Goal: Task Accomplishment & Management: Complete application form

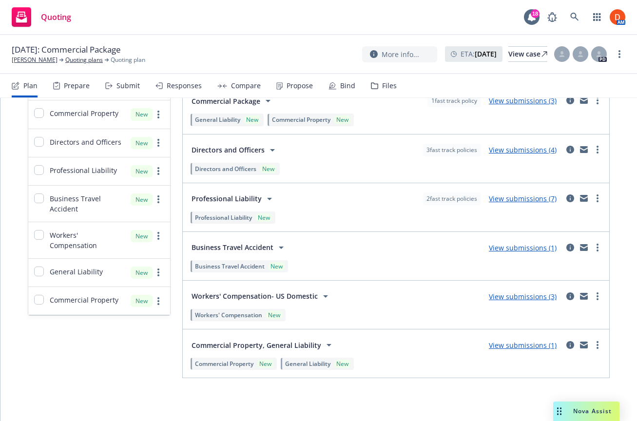
scroll to position [232, 0]
click at [596, 197] on icon "more" at bounding box center [597, 198] width 2 height 8
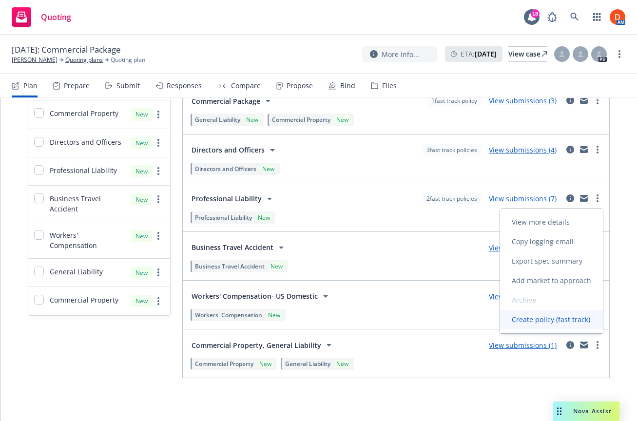
click at [554, 313] on link "Create policy (fast track)" at bounding box center [551, 319] width 103 height 19
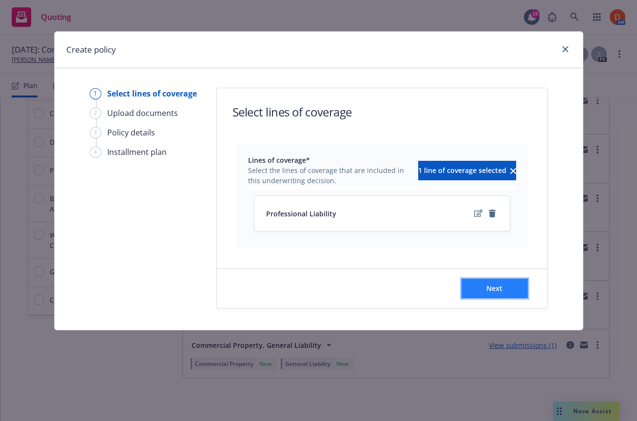
click at [495, 284] on span "Next" at bounding box center [494, 288] width 16 height 9
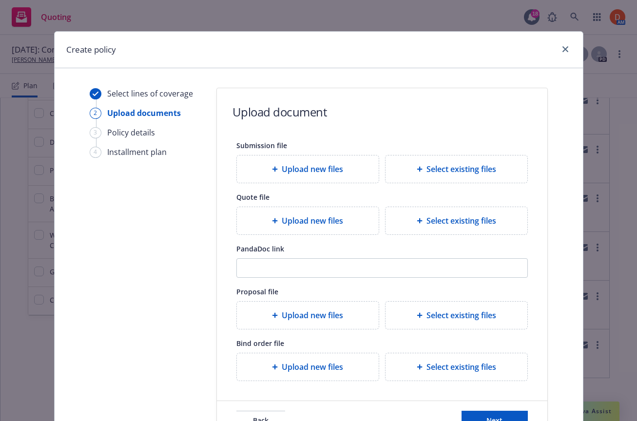
scroll to position [73, 0]
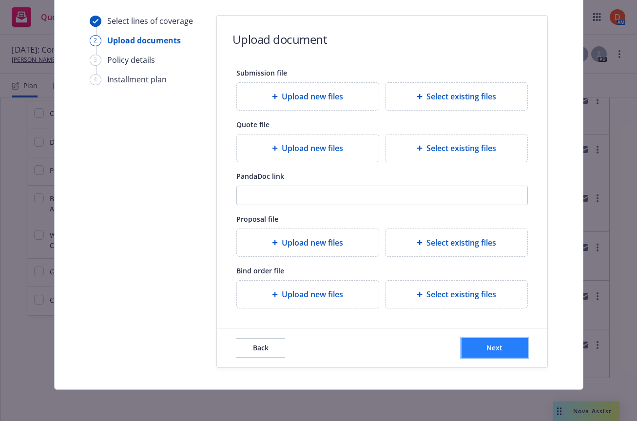
click at [498, 349] on span "Next" at bounding box center [494, 347] width 16 height 9
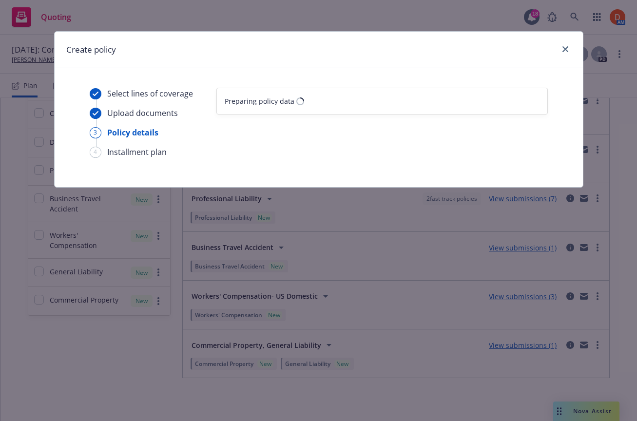
scroll to position [0, 0]
select select "12"
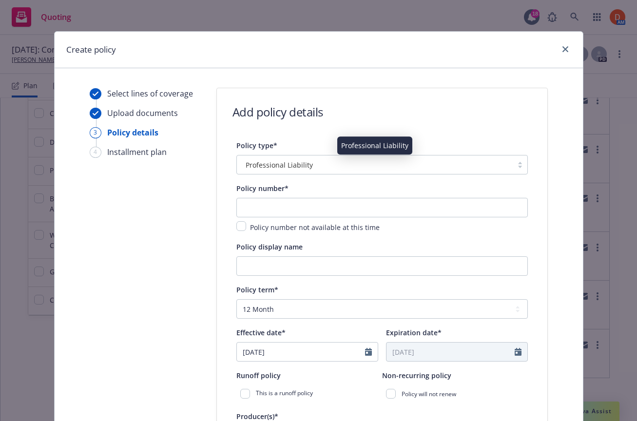
click at [327, 169] on div "Professional Liability" at bounding box center [375, 165] width 266 height 10
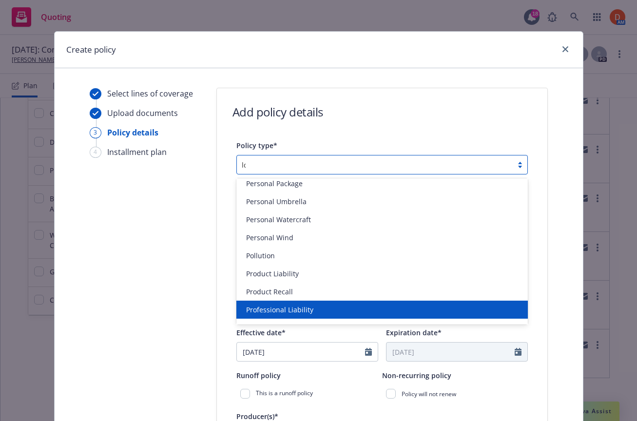
scroll to position [38, 0]
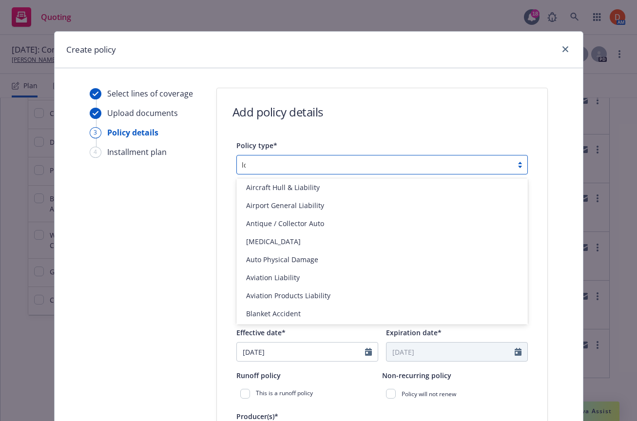
type input "loc"
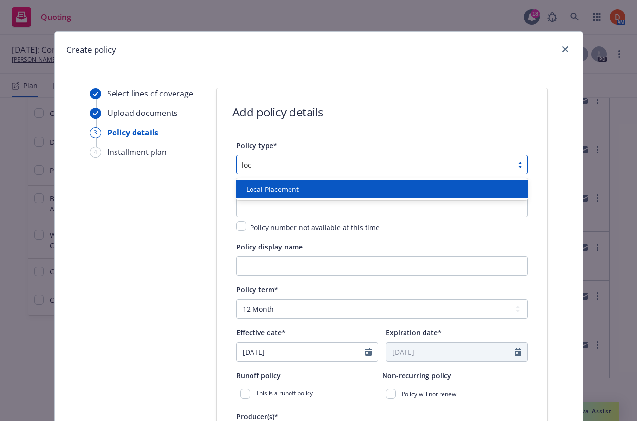
scroll to position [0, 0]
click at [318, 183] on div "Local Placement" at bounding box center [381, 189] width 291 height 18
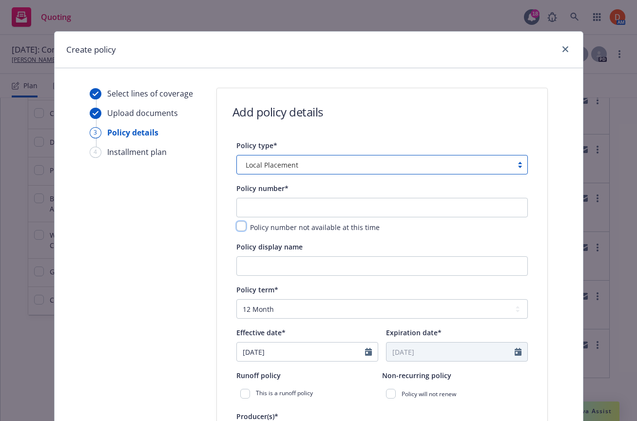
click at [243, 229] on input "checkbox" at bounding box center [241, 226] width 10 height 10
checkbox input "true"
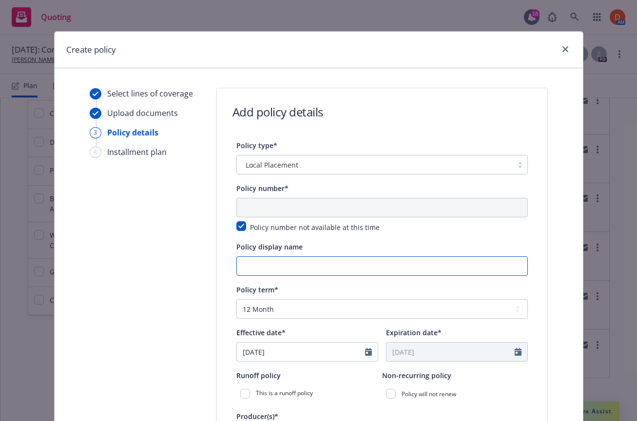
click at [258, 263] on input "Policy display name" at bounding box center [381, 265] width 291 height 19
paste input "WilsonHCG Hong Kong Limited and/or The Profile Group (HK) Limited"
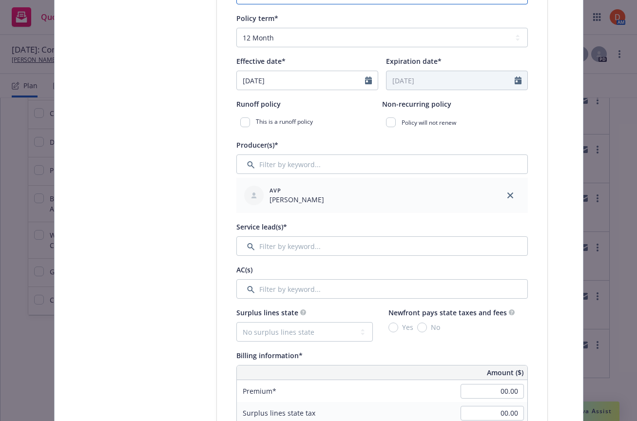
scroll to position [279, 0]
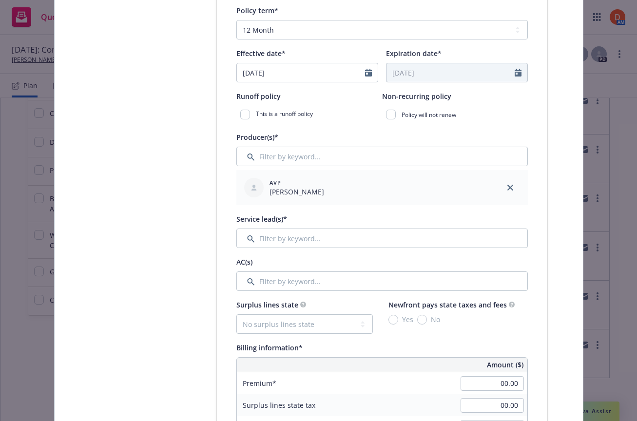
type input "WilsonHCG Hong Kong Limited and/or The Profile Group (HK) Limited"
click at [321, 237] on input "Filter by keyword..." at bounding box center [381, 238] width 291 height 19
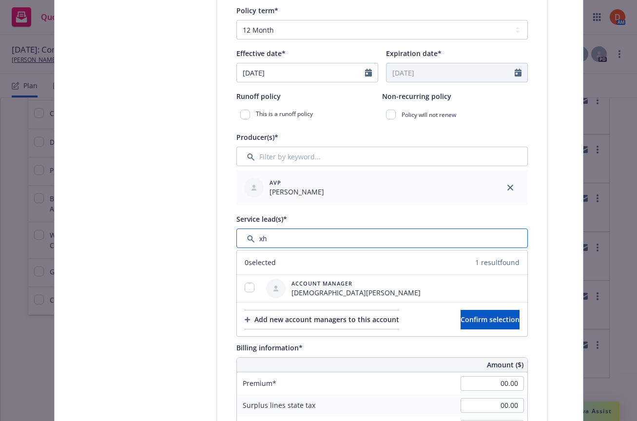
type input "x"
type input "ch"
click at [246, 282] on div at bounding box center [249, 288] width 25 height 27
click at [251, 290] on input "checkbox" at bounding box center [250, 288] width 10 height 10
checkbox input "true"
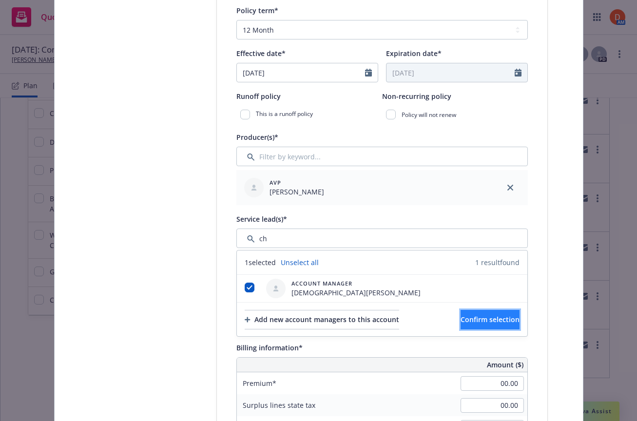
click at [460, 315] on button "Confirm selection" at bounding box center [489, 319] width 59 height 19
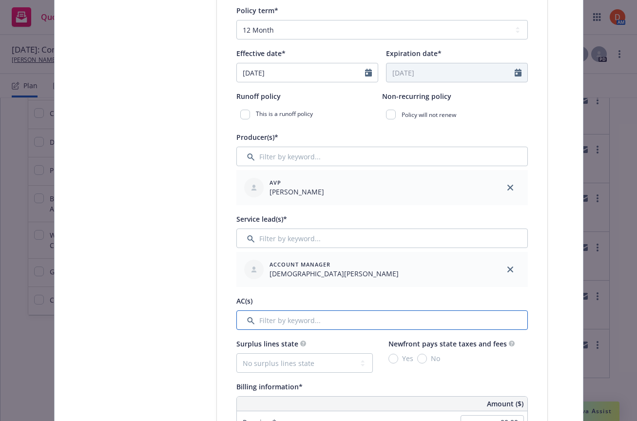
click at [347, 327] on input "Filter by keyword..." at bounding box center [381, 319] width 291 height 19
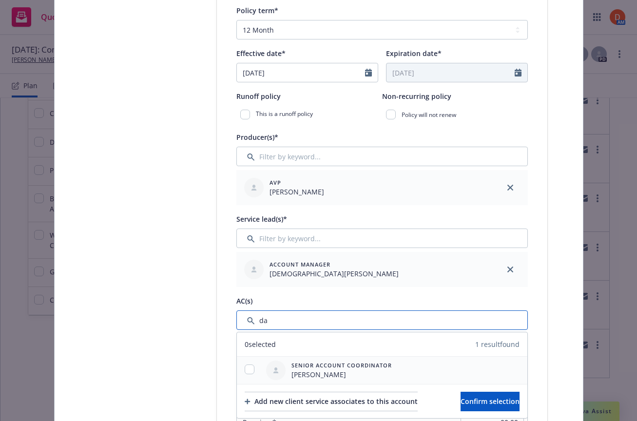
type input "da"
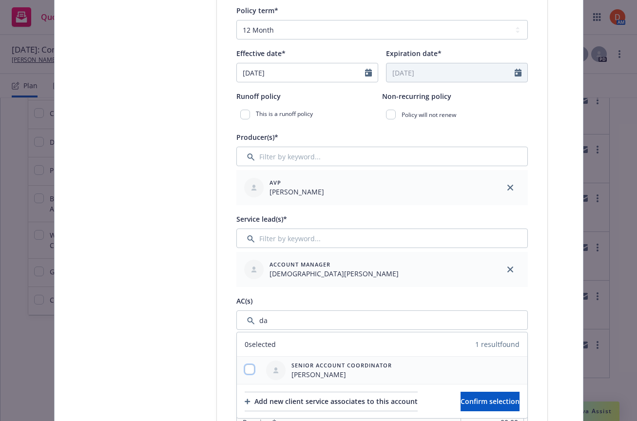
click at [252, 369] on input "checkbox" at bounding box center [250, 369] width 10 height 10
checkbox input "true"
click at [479, 397] on span "Confirm selection" at bounding box center [489, 401] width 59 height 9
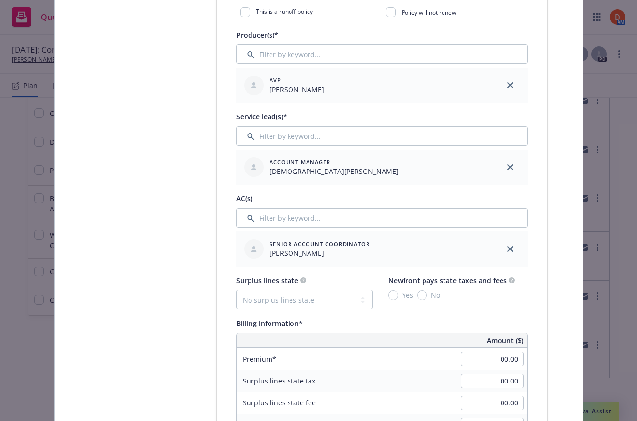
scroll to position [402, 0]
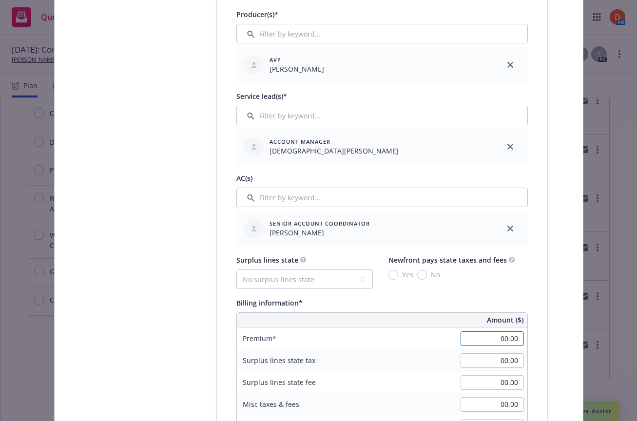
click at [502, 336] on input "00.00" at bounding box center [491, 338] width 63 height 15
click at [554, 344] on div "Select lines of coverage Upload documents 3 Policy details 4 Installment plan A…" at bounding box center [318, 378] width 505 height 1385
type input "70,000.00"
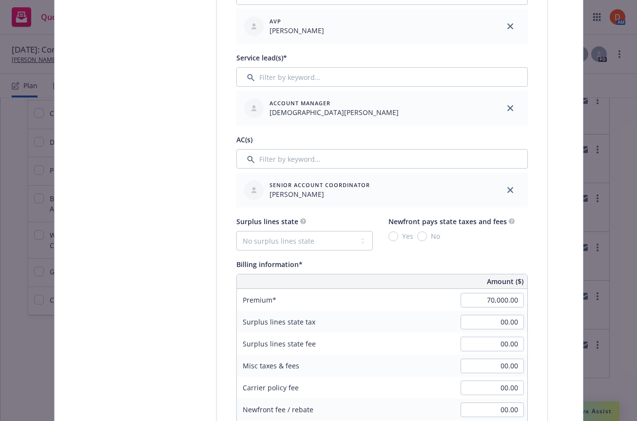
scroll to position [448, 0]
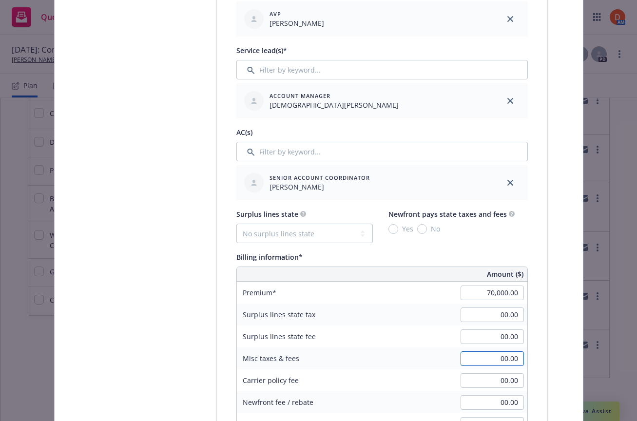
click at [509, 362] on input "00.00" at bounding box center [491, 358] width 63 height 15
click at [549, 344] on div "Select lines of coverage Upload documents 3 Policy details 4 Installment plan A…" at bounding box center [318, 332] width 505 height 1385
type input "70.00"
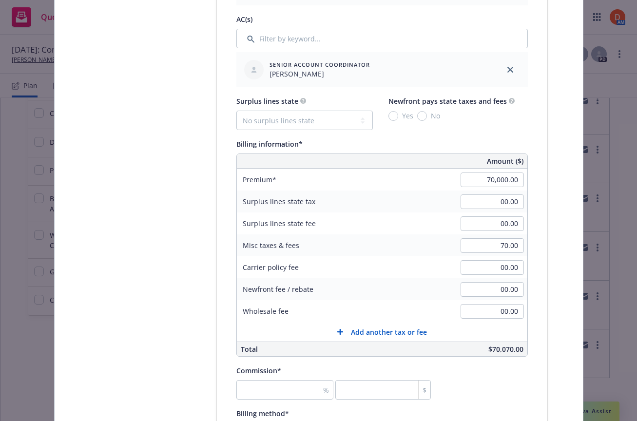
scroll to position [581, 0]
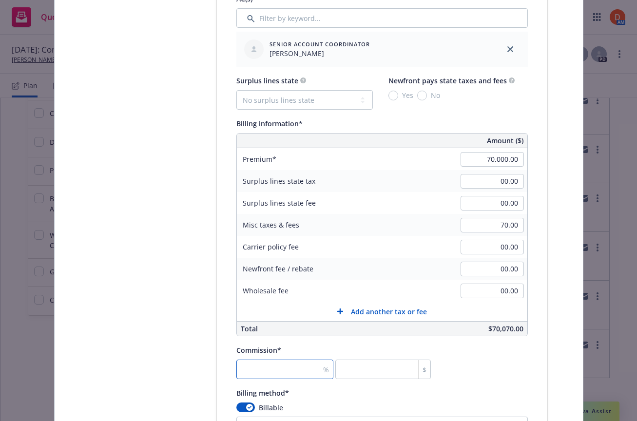
click at [290, 362] on input "number" at bounding box center [284, 369] width 97 height 19
type input "1"
type input "700"
type input "10"
type input "7000"
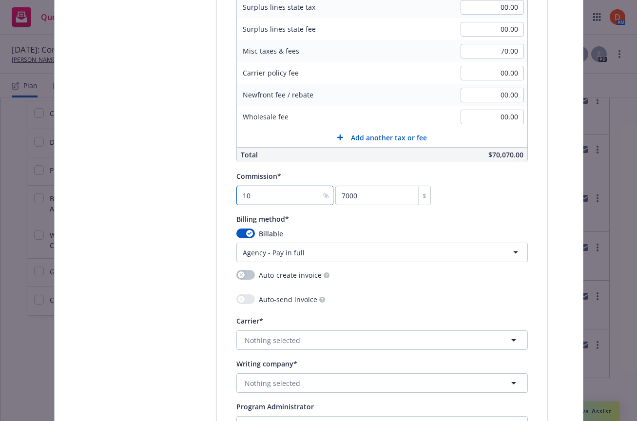
scroll to position [765, 0]
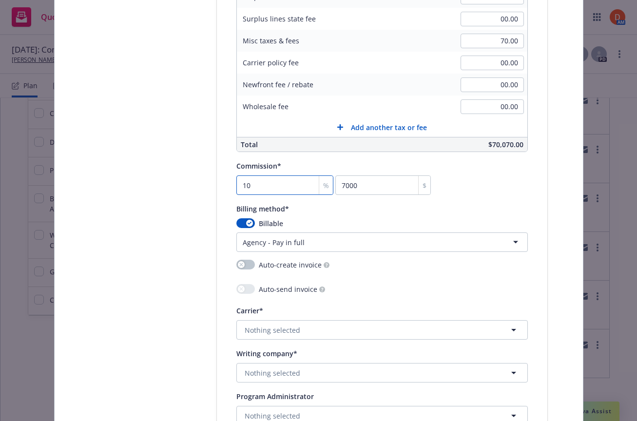
type input "10"
click at [363, 323] on button "Nothing selected" at bounding box center [381, 329] width 291 height 19
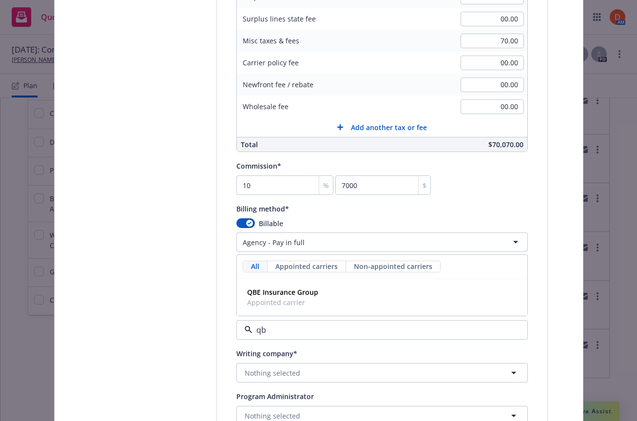
type input "qbe"
click at [370, 297] on div "QBE Insurance Group Appointed carrier" at bounding box center [382, 297] width 278 height 24
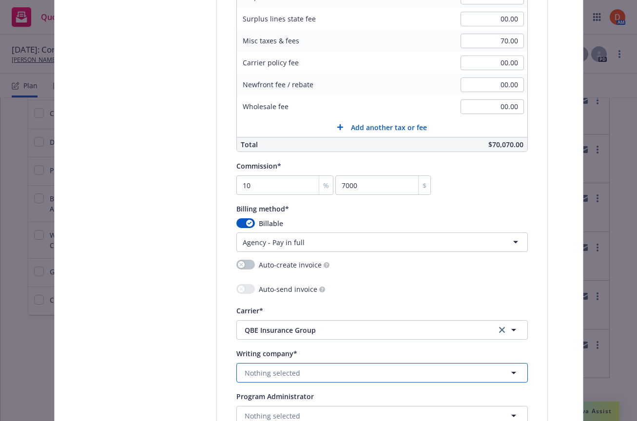
click at [355, 371] on button "Nothing selected" at bounding box center [381, 372] width 291 height 19
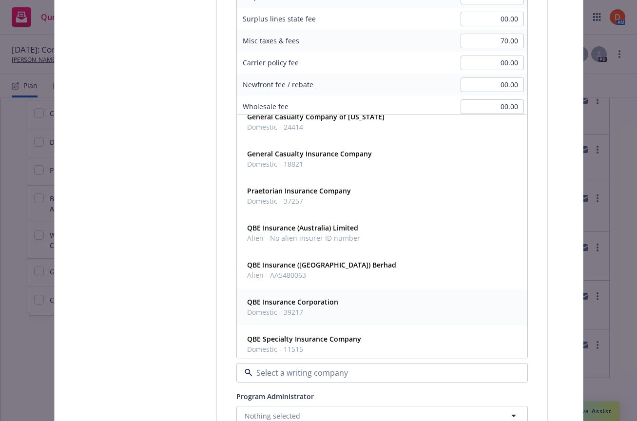
scroll to position [0, 0]
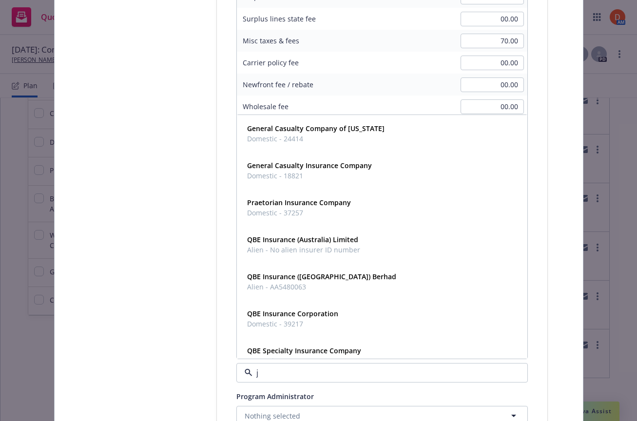
type input "j"
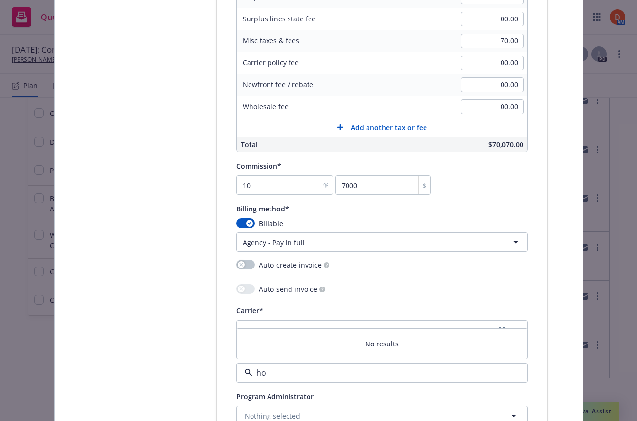
type input "h"
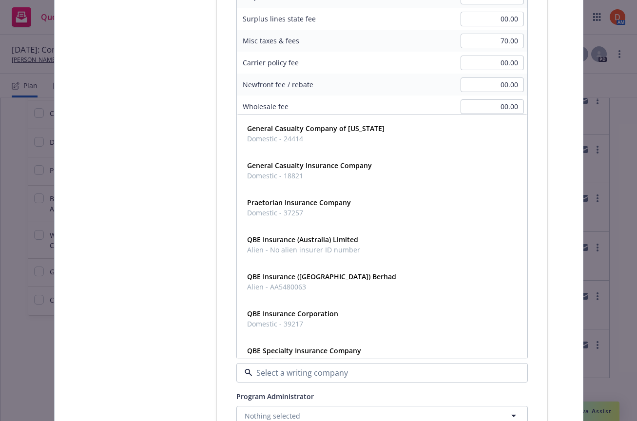
type input "w"
click at [385, 310] on div "QBE Insurance Corporation Domestic - 39217" at bounding box center [382, 318] width 278 height 24
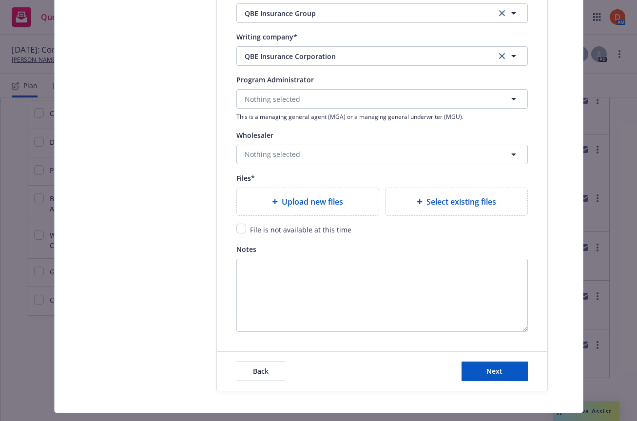
scroll to position [1085, 0]
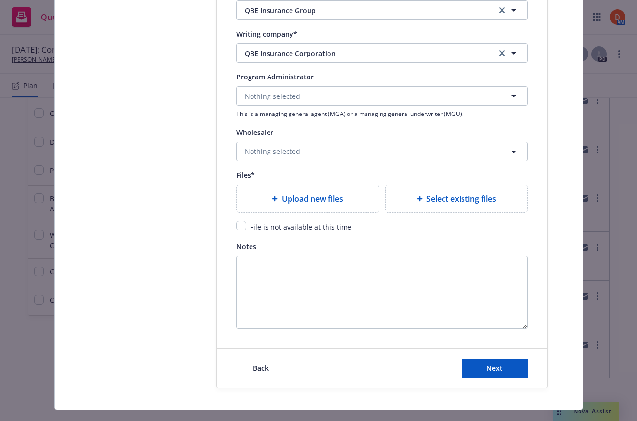
type textarea "x"
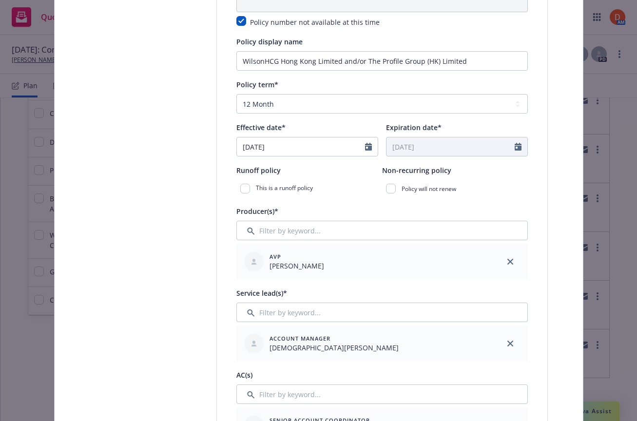
scroll to position [105, 0]
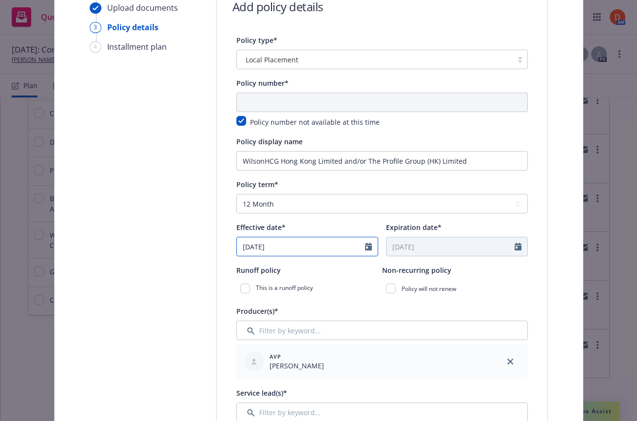
click at [304, 253] on div "[DATE]" at bounding box center [307, 246] width 142 height 19
select select "7"
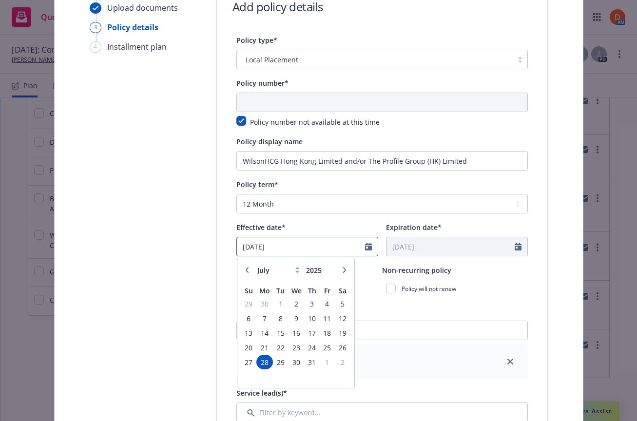
scroll to position [0, 0]
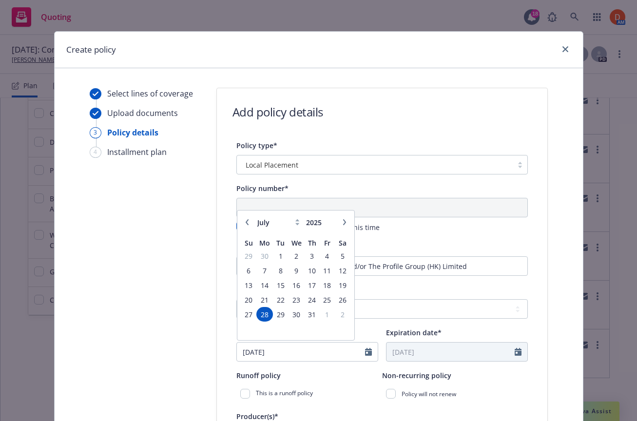
click at [345, 216] on button "button" at bounding box center [345, 222] width 12 height 12
type textarea "x"
click at [345, 216] on button "button" at bounding box center [345, 222] width 12 height 12
select select "10"
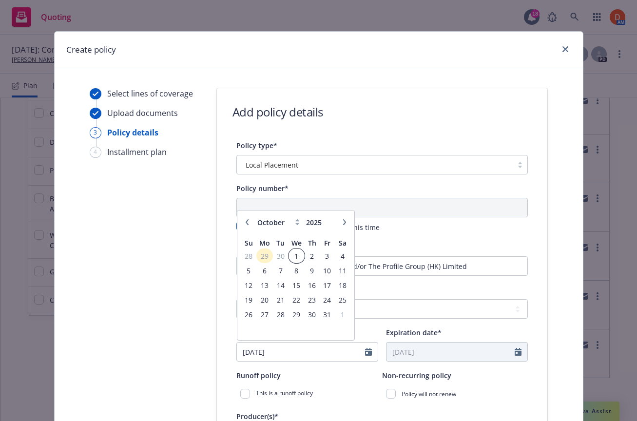
click at [300, 254] on span "1" at bounding box center [296, 256] width 14 height 12
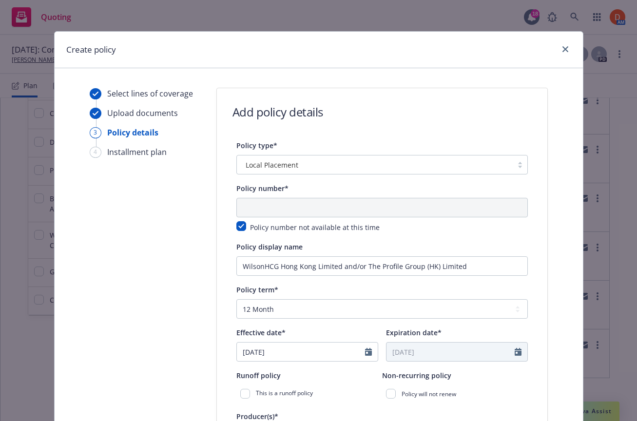
type textarea "x"
type input "10/01/2025"
type input "10/01/2026"
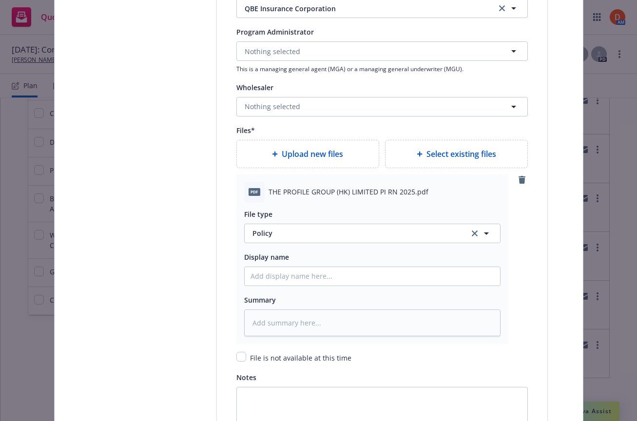
scroll to position [1281, 0]
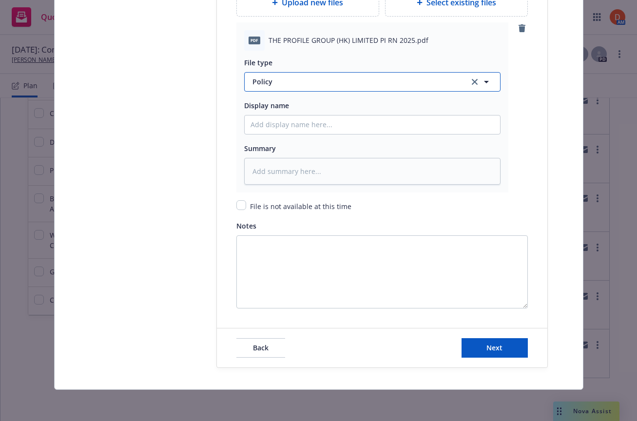
click at [320, 78] on span "Policy" at bounding box center [354, 81] width 205 height 10
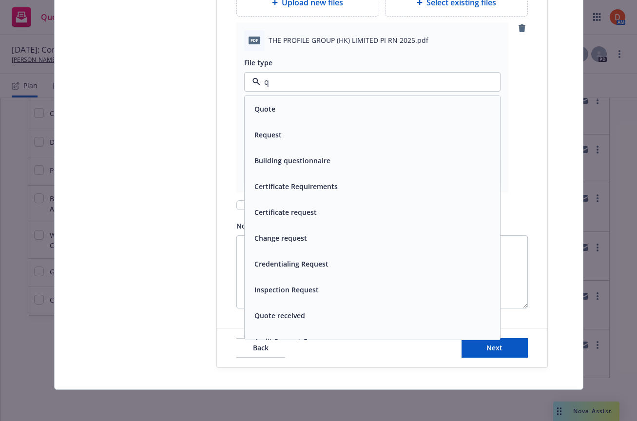
type input "qu"
click at [315, 97] on div "Quote" at bounding box center [372, 109] width 255 height 26
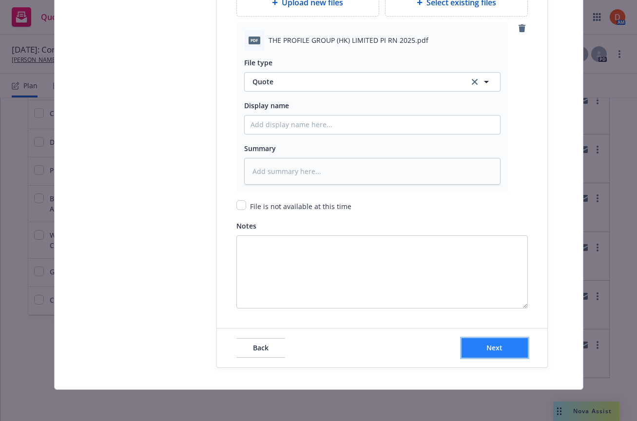
click at [481, 351] on button "Next" at bounding box center [494, 347] width 66 height 19
type textarea "x"
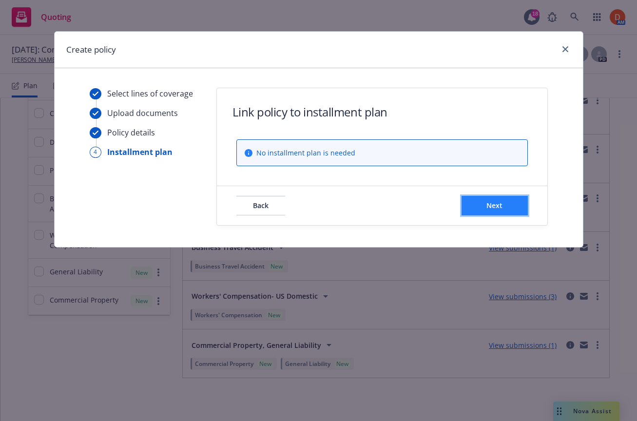
click at [487, 199] on button "Next" at bounding box center [494, 205] width 66 height 19
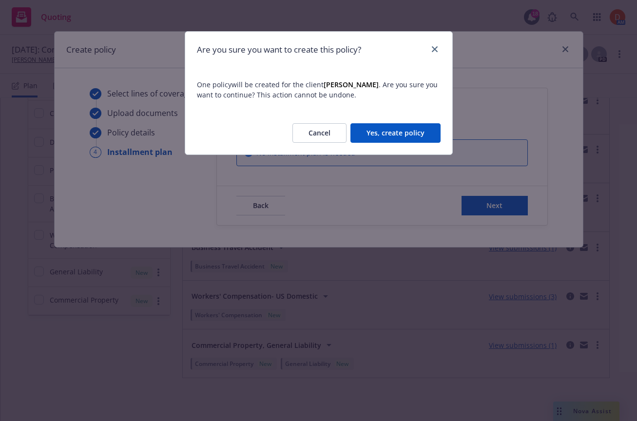
click at [389, 133] on button "Yes, create policy" at bounding box center [395, 132] width 90 height 19
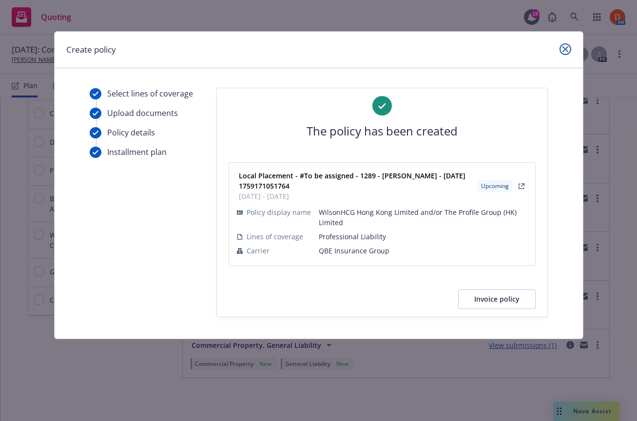
click at [568, 53] on link "close" at bounding box center [565, 49] width 12 height 12
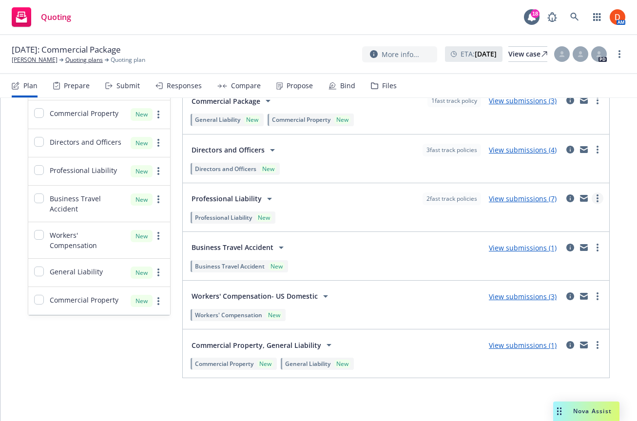
click at [597, 197] on circle "more" at bounding box center [597, 198] width 2 height 2
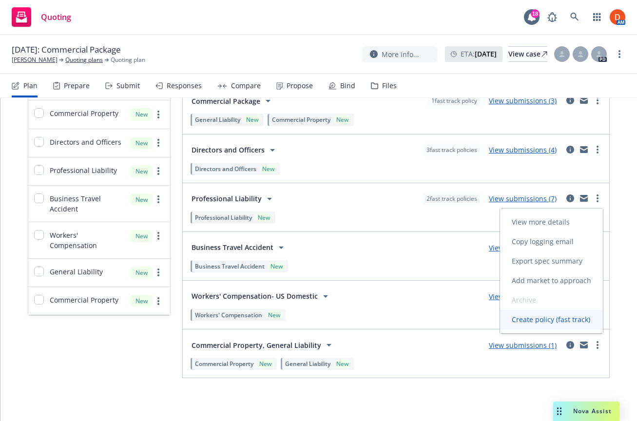
click at [578, 316] on span "Create policy (fast track)" at bounding box center [551, 319] width 102 height 9
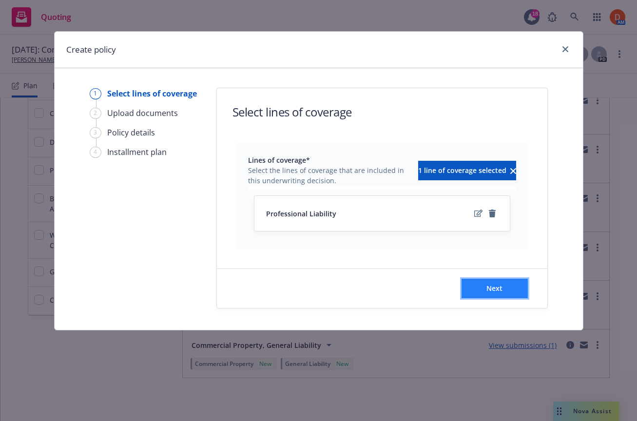
click at [495, 289] on span "Next" at bounding box center [494, 288] width 16 height 9
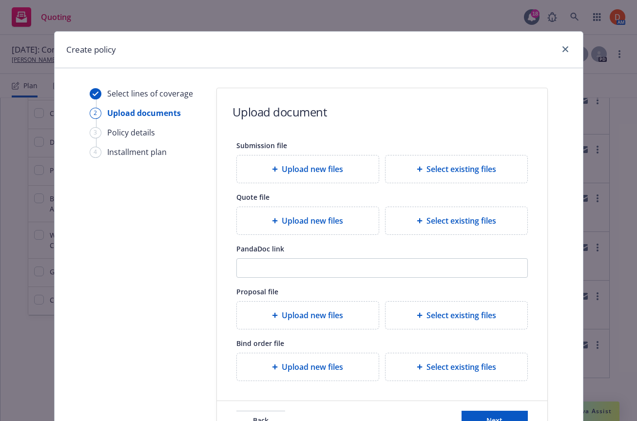
scroll to position [73, 0]
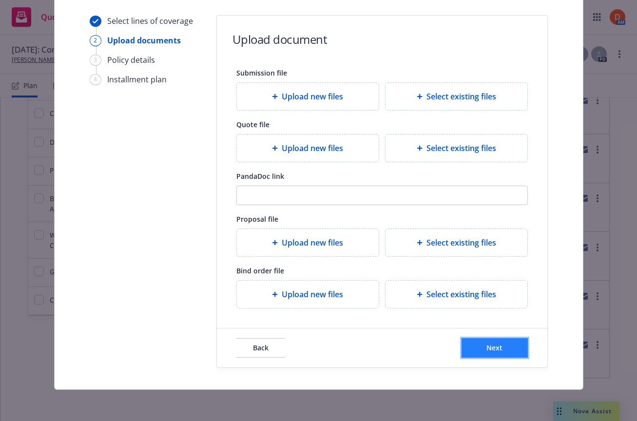
click at [498, 343] on span "Next" at bounding box center [494, 347] width 16 height 9
select select "12"
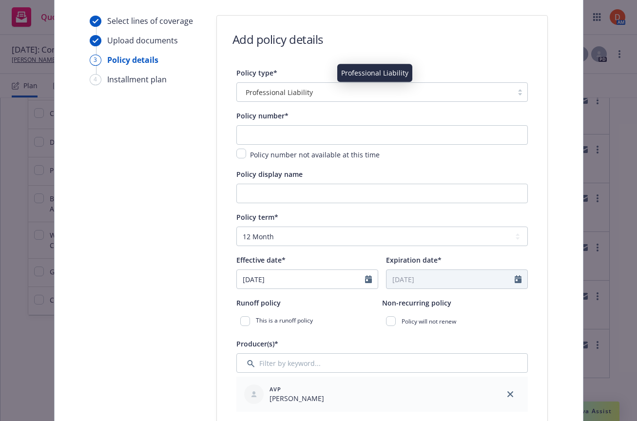
click at [423, 96] on div "Professional Liability" at bounding box center [375, 92] width 266 height 10
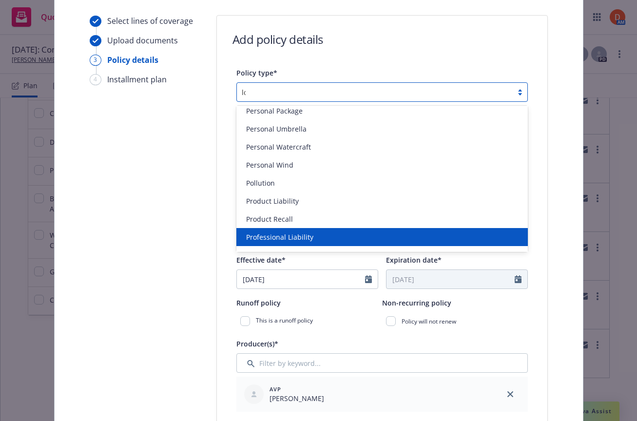
scroll to position [0, 0]
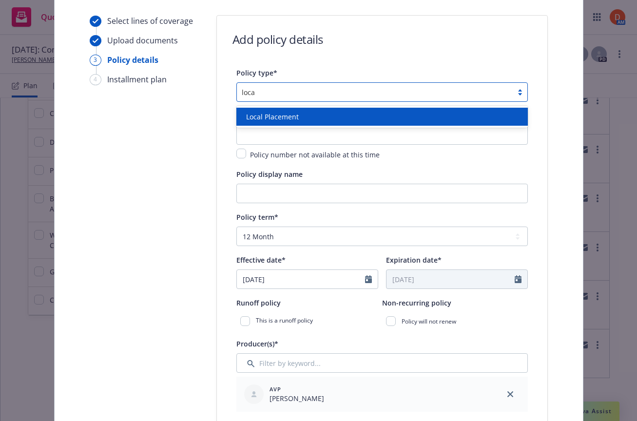
type input "local"
click at [412, 124] on div "Local Placement" at bounding box center [381, 117] width 291 height 18
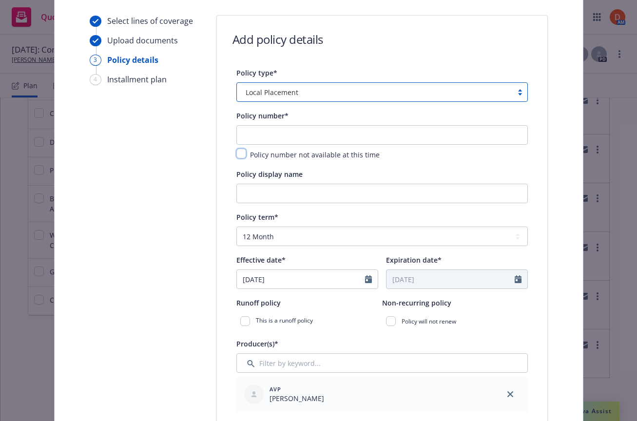
click at [241, 150] on input "checkbox" at bounding box center [241, 154] width 10 height 10
checkbox input "true"
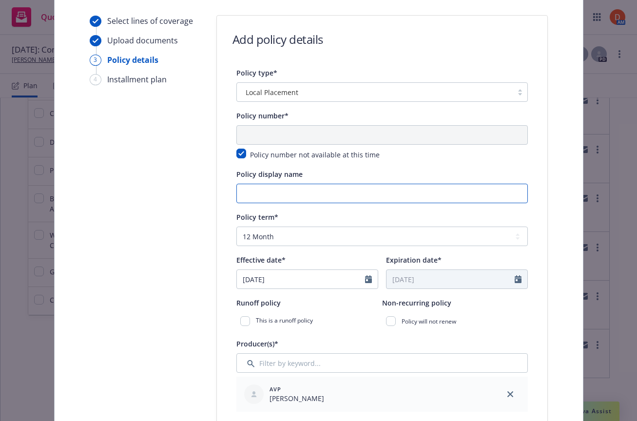
click at [277, 194] on input "Policy display name" at bounding box center [381, 193] width 291 height 19
paste input "Wilson HCG Canada Holdings Inc."
type input "Wilson HCG Canada Holdings Inc."
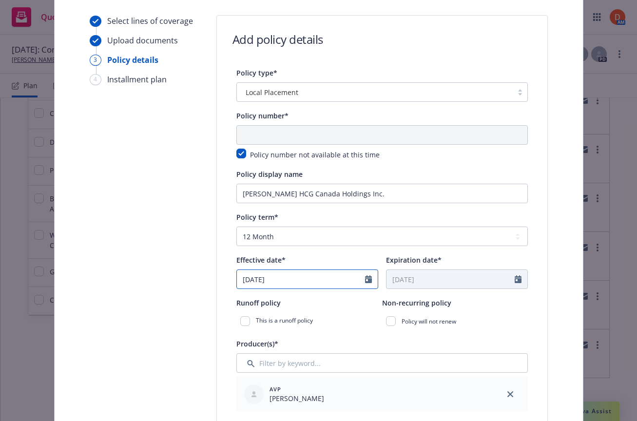
click at [292, 279] on input "[DATE]" at bounding box center [301, 279] width 128 height 19
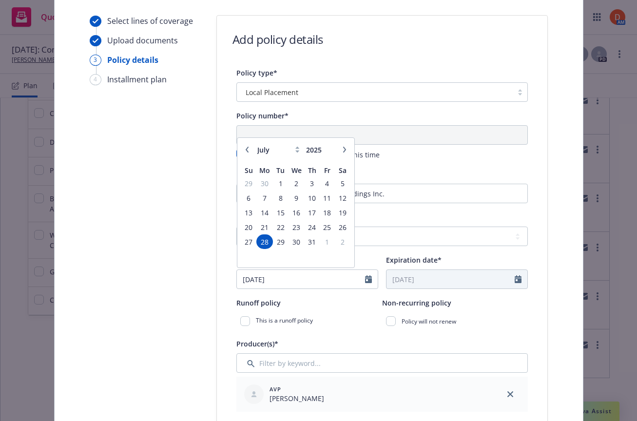
click at [341, 146] on button "button" at bounding box center [345, 150] width 12 height 12
select select "9"
click at [276, 242] on span "30" at bounding box center [280, 242] width 13 height 12
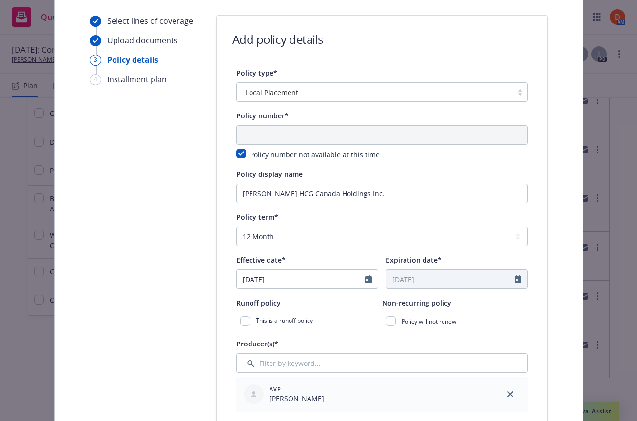
type input "09/30/2025"
type input "09/30/2026"
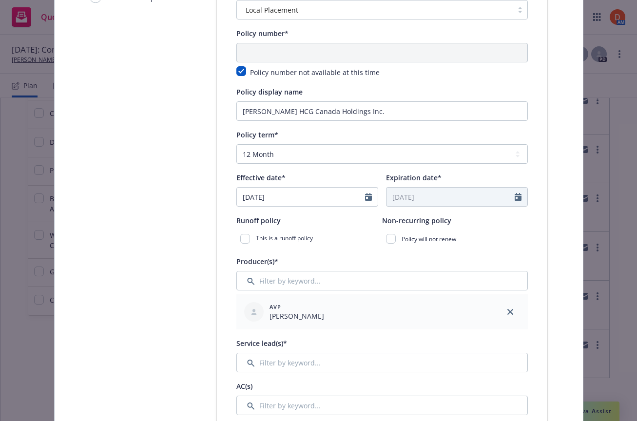
scroll to position [249, 0]
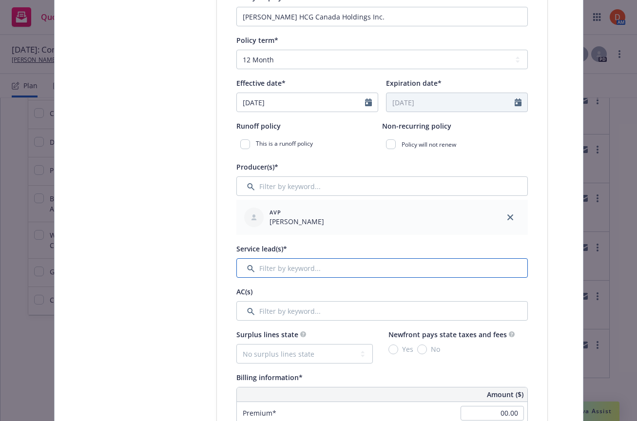
click at [281, 259] on input "Filter by keyword..." at bounding box center [381, 267] width 291 height 19
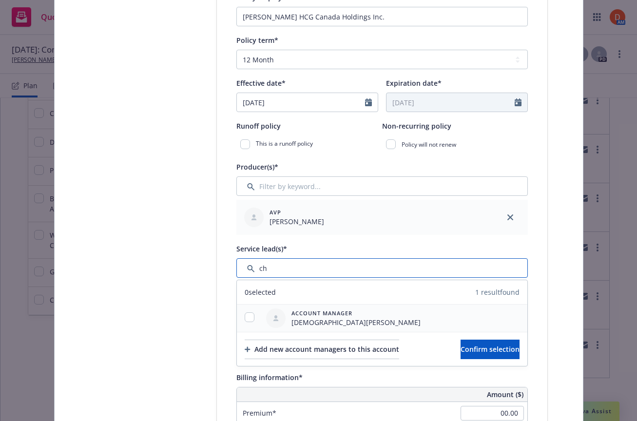
type input "ch"
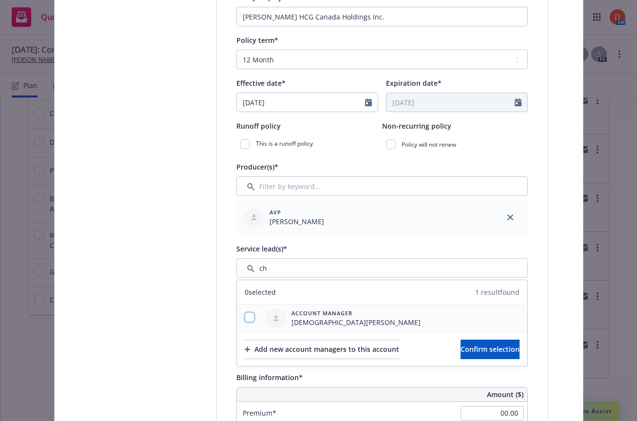
click at [249, 318] on input "checkbox" at bounding box center [250, 317] width 10 height 10
checkbox input "true"
click at [484, 343] on button "Confirm selection" at bounding box center [489, 349] width 59 height 19
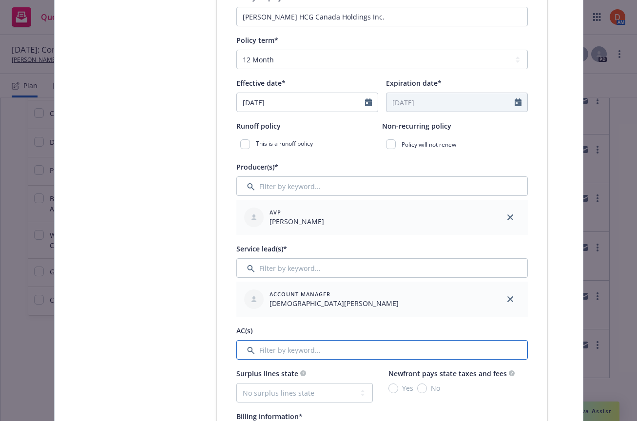
click at [290, 354] on input "Filter by keyword..." at bounding box center [381, 349] width 291 height 19
type input "e"
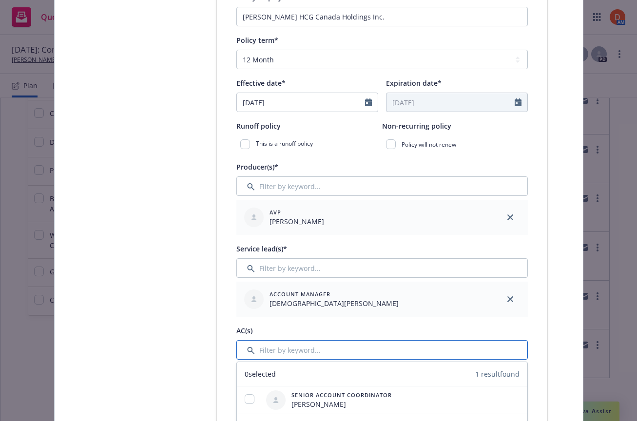
type input "r"
type input "s"
type input "da"
click at [247, 400] on input "checkbox" at bounding box center [250, 399] width 10 height 10
checkbox input "true"
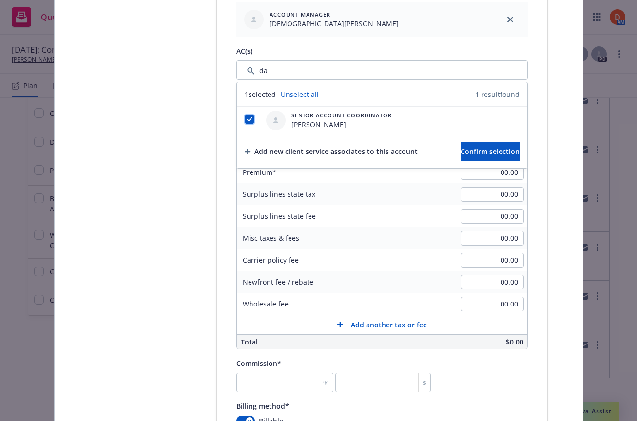
scroll to position [548, 0]
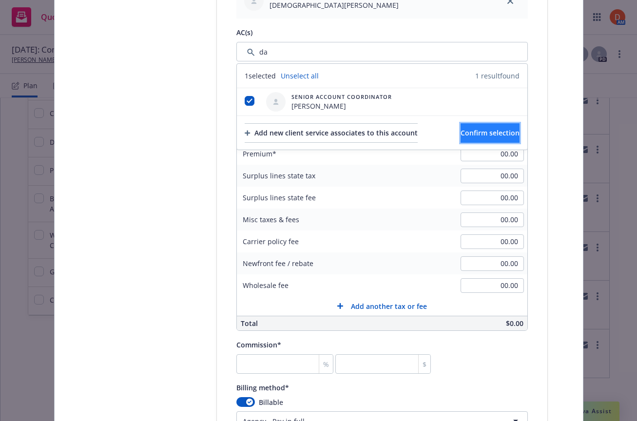
click at [509, 137] on span "Confirm selection" at bounding box center [489, 132] width 59 height 9
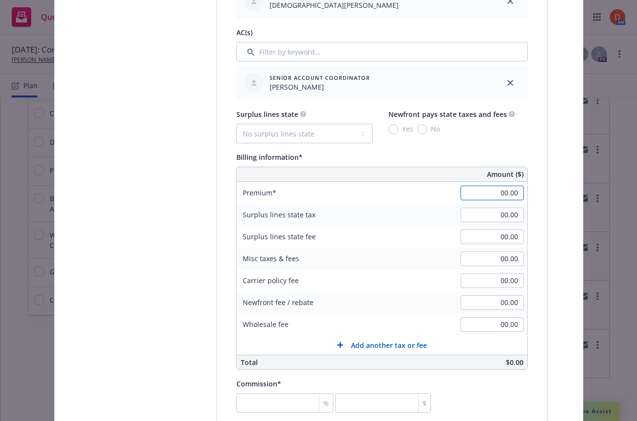
click at [502, 196] on input "00.00" at bounding box center [491, 193] width 63 height 15
click at [284, 415] on div "Policy number* Policy number not available at this time Policy display name Wil…" at bounding box center [381, 250] width 291 height 1231
type input "29,600.00"
click at [282, 401] on input "number" at bounding box center [284, 402] width 97 height 19
type input "1"
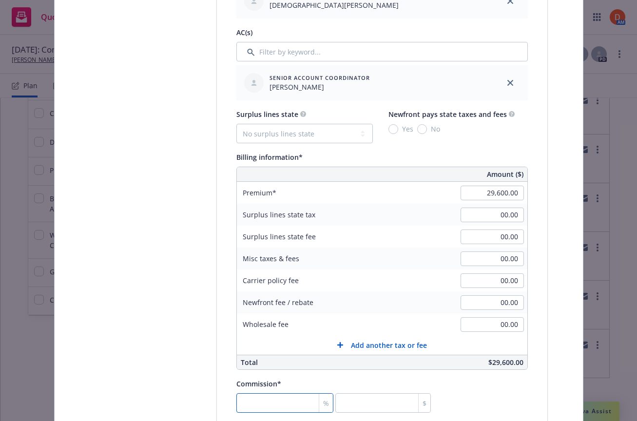
type input "296"
type input "15"
type input "4440"
type input "15"
click at [495, 390] on div "Commission* 15 % 4440 $" at bounding box center [381, 395] width 291 height 35
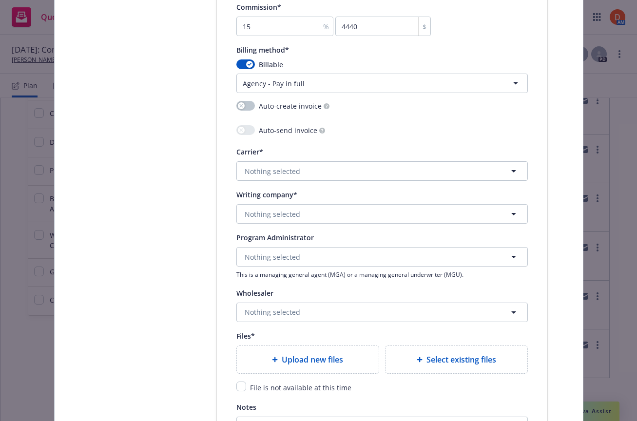
scroll to position [949, 0]
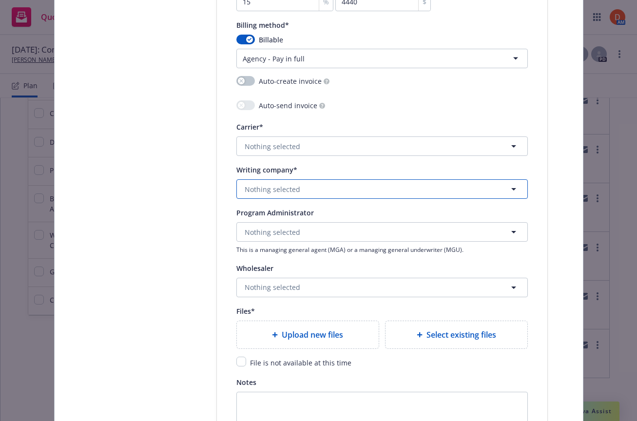
click at [292, 189] on span "Nothing selected" at bounding box center [273, 189] width 56 height 10
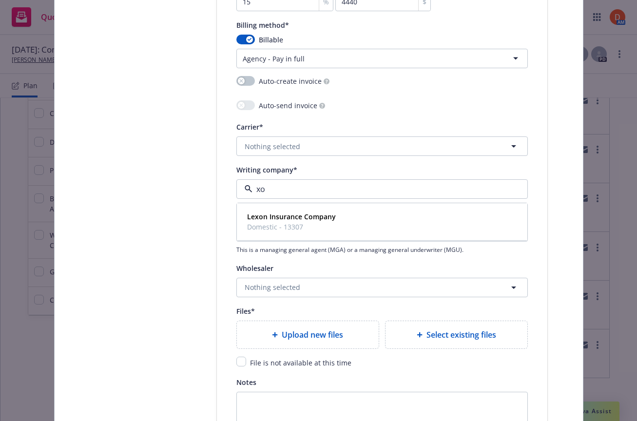
type input "x"
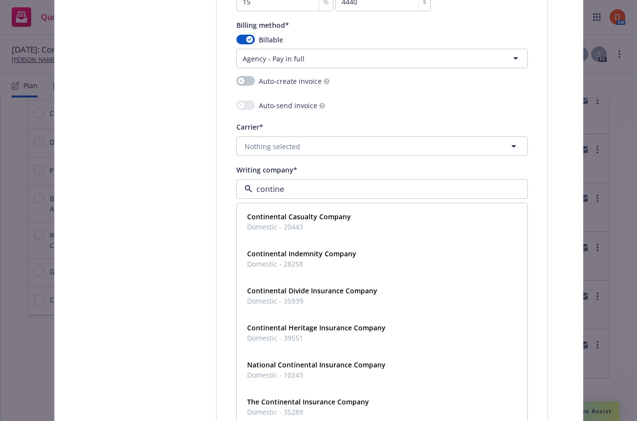
type input "continen"
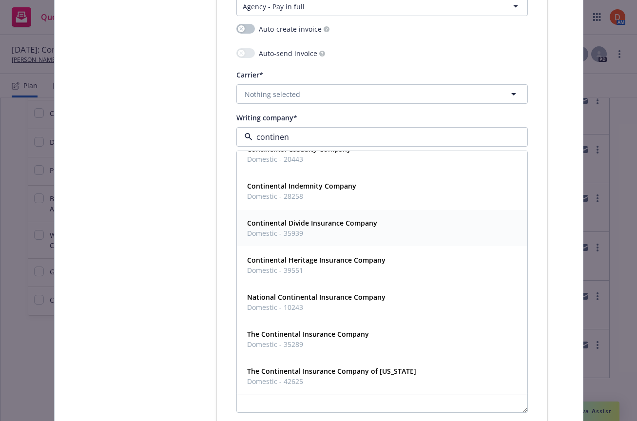
scroll to position [1003, 0]
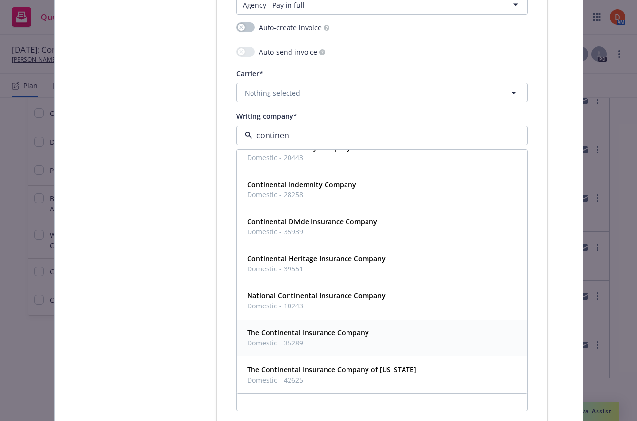
click at [340, 338] on span "The Continental Insurance Company" at bounding box center [308, 332] width 122 height 10
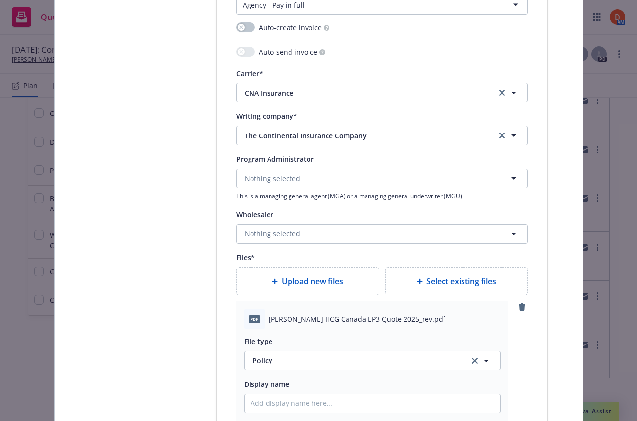
type textarea "x"
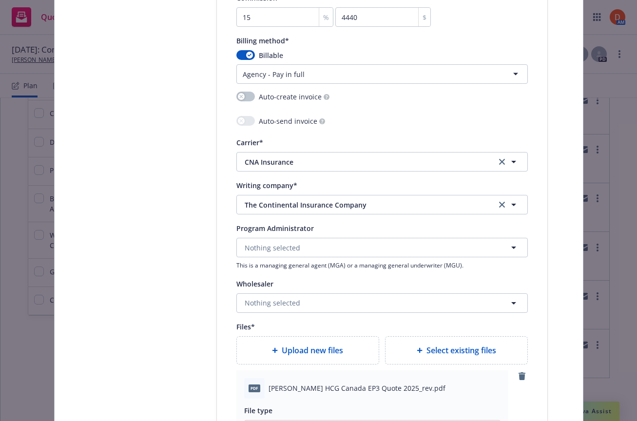
scroll to position [912, 0]
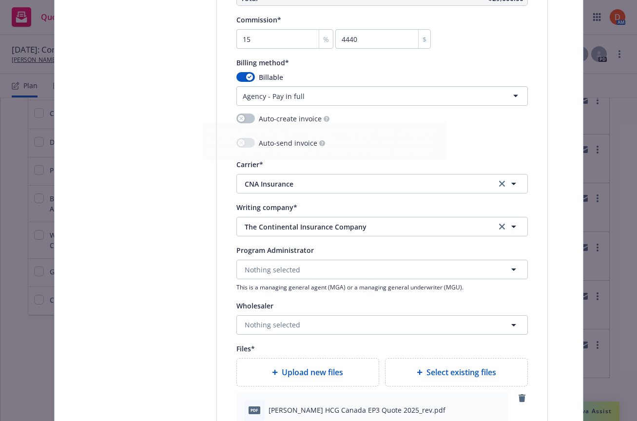
click at [316, 91] on html "Quoting 18 AM [DATE]: Commercial Package [PERSON_NAME] Quoting plans Quoting pl…" at bounding box center [318, 210] width 637 height 421
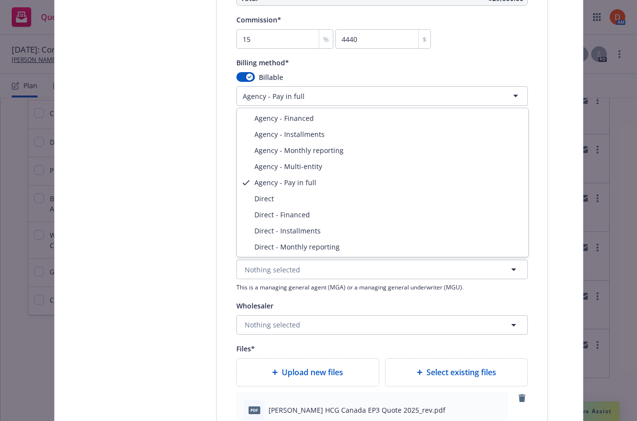
select select "DIRECT"
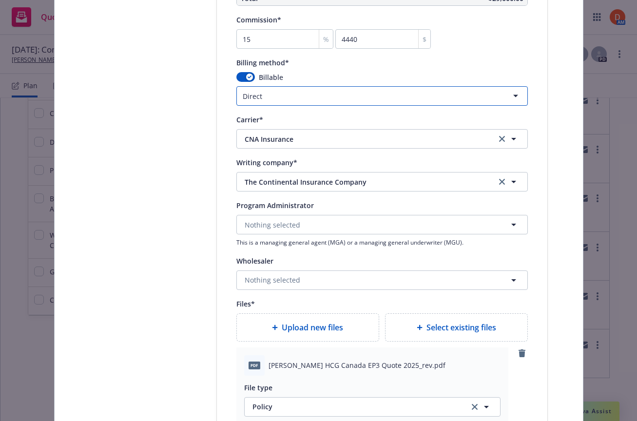
scroll to position [1237, 0]
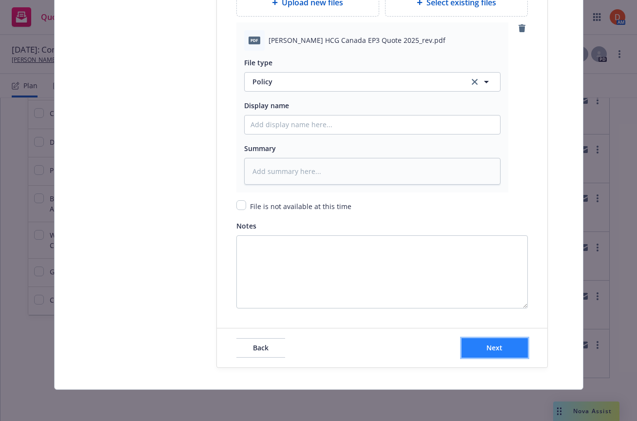
click at [497, 344] on span "Next" at bounding box center [494, 347] width 16 height 9
type textarea "x"
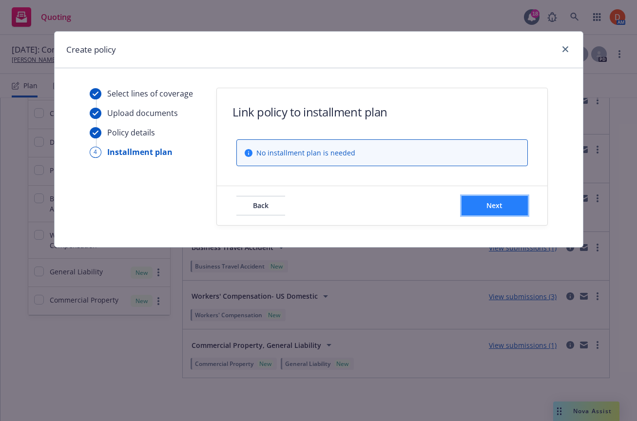
click at [505, 211] on button "Next" at bounding box center [494, 205] width 66 height 19
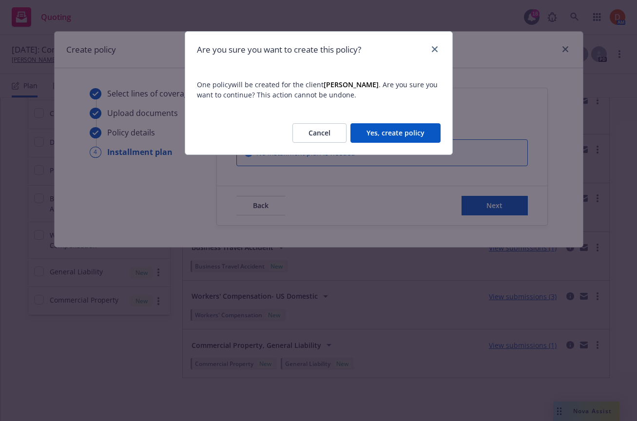
click at [389, 132] on button "Yes, create policy" at bounding box center [395, 132] width 90 height 19
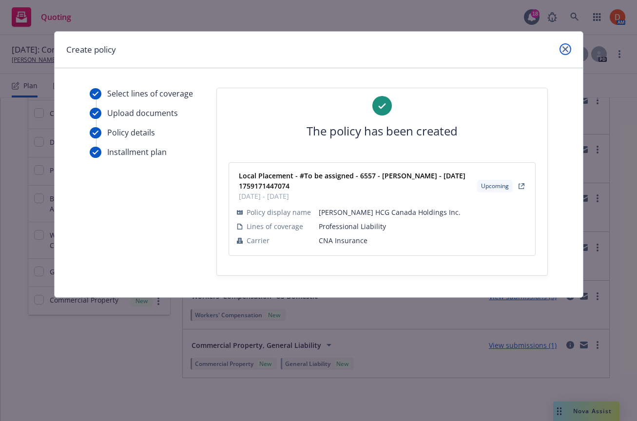
click at [565, 53] on link "close" at bounding box center [565, 49] width 12 height 12
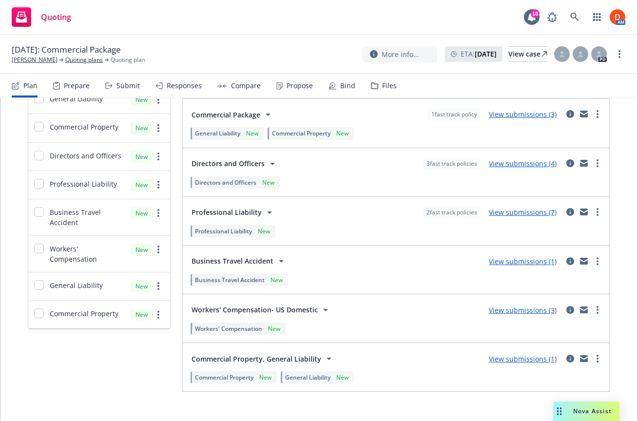
scroll to position [220, 0]
click at [598, 260] on circle "more" at bounding box center [597, 260] width 2 height 2
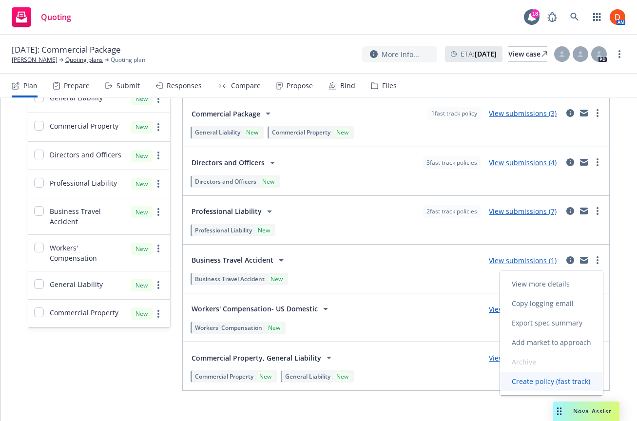
click at [571, 381] on span "Create policy (fast track)" at bounding box center [551, 381] width 102 height 9
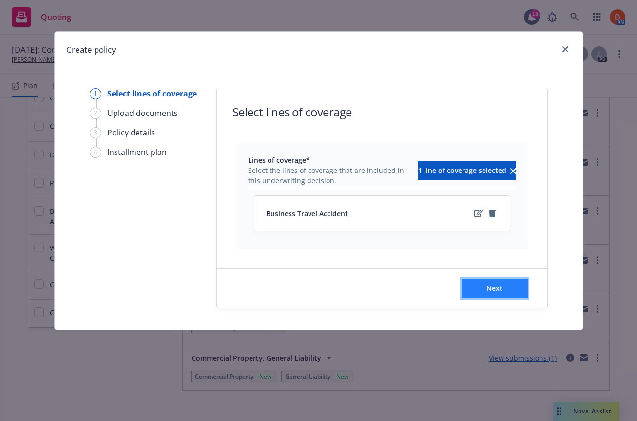
click at [524, 296] on button "Next" at bounding box center [494, 288] width 66 height 19
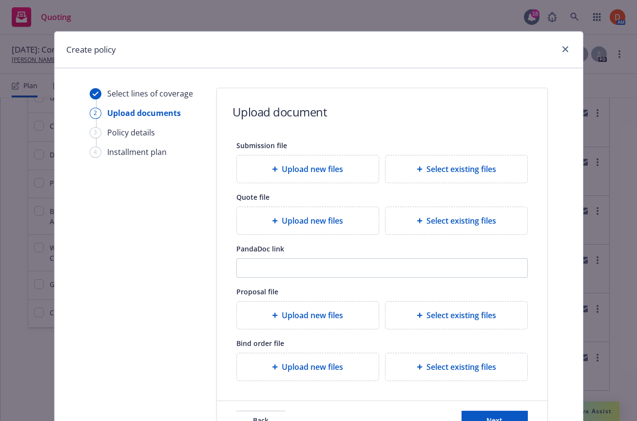
scroll to position [73, 0]
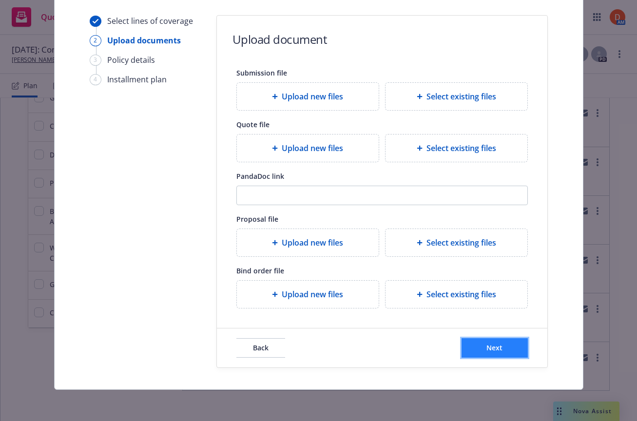
click at [509, 342] on button "Next" at bounding box center [494, 347] width 66 height 19
select select "12"
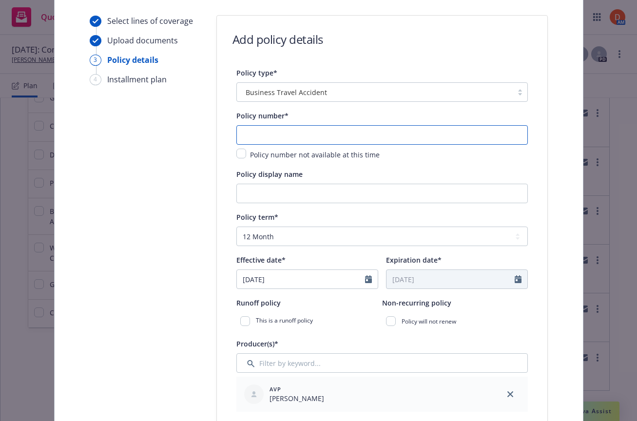
click at [308, 130] on input "text" at bounding box center [381, 134] width 291 height 19
paste input "Wilson RFP Holdings, Inc."
type input "Wilson RFP Holdings, Inc."
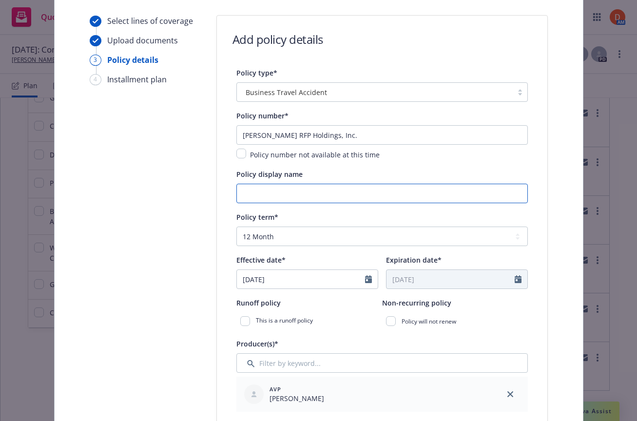
click at [292, 194] on input "Policy display name" at bounding box center [381, 193] width 291 height 19
paste input "Wilson RFP Holdings, Inc."
type input "Wilson RFP Holdings, Inc."
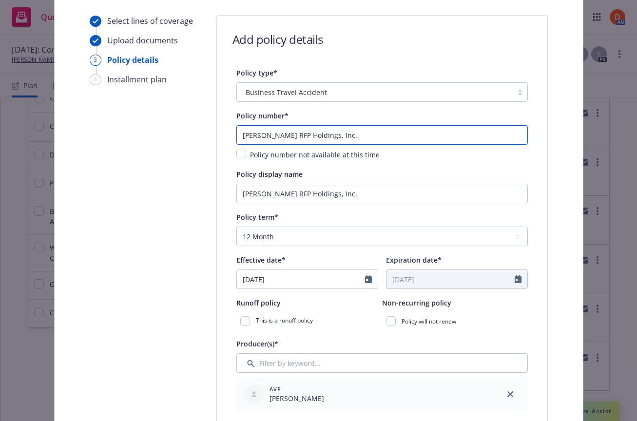
click at [251, 136] on input "Wilson RFP Holdings, Inc." at bounding box center [381, 134] width 291 height 19
type input "RFP Holdings, Inc."
click at [251, 136] on input "RFP Holdings, Inc." at bounding box center [381, 134] width 291 height 19
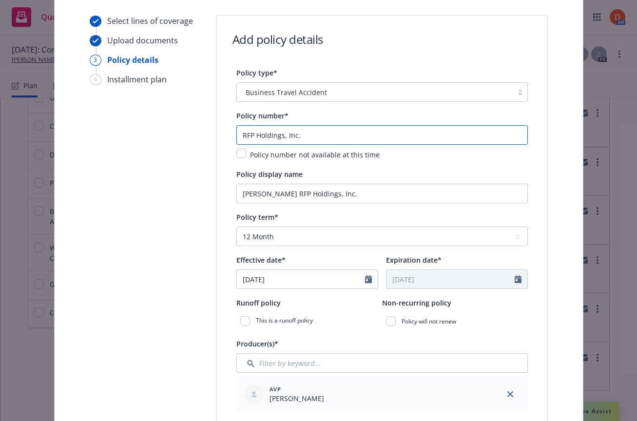
click at [251, 136] on input "RFP Holdings, Inc." at bounding box center [381, 134] width 291 height 19
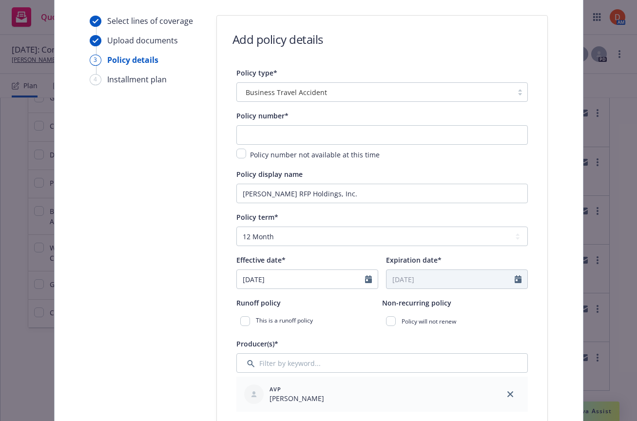
click at [245, 149] on div "Policy number not available at this time" at bounding box center [381, 155] width 291 height 12
click at [241, 154] on input "checkbox" at bounding box center [241, 154] width 10 height 10
checkbox input "true"
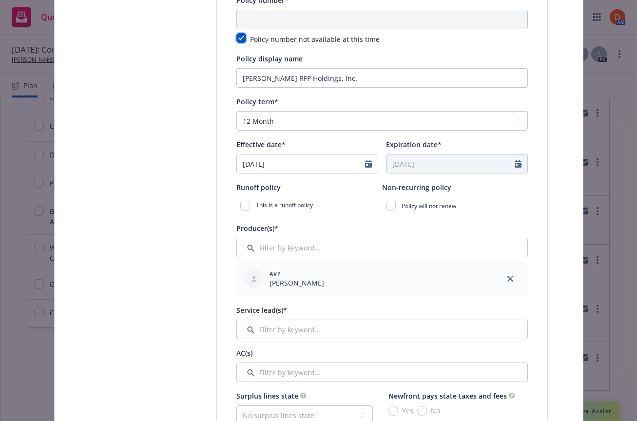
scroll to position [191, 0]
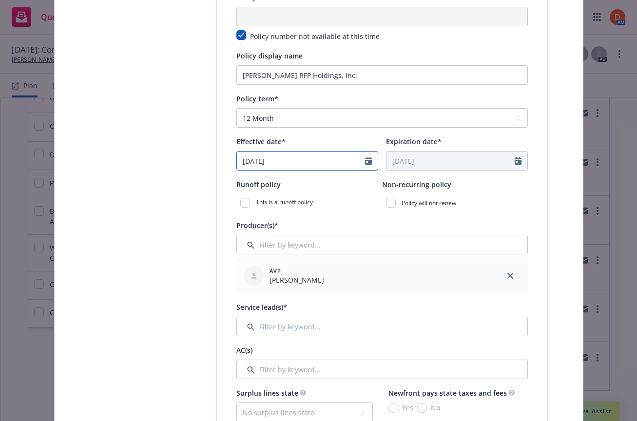
click at [308, 160] on input "[DATE]" at bounding box center [301, 161] width 128 height 19
select select "7"
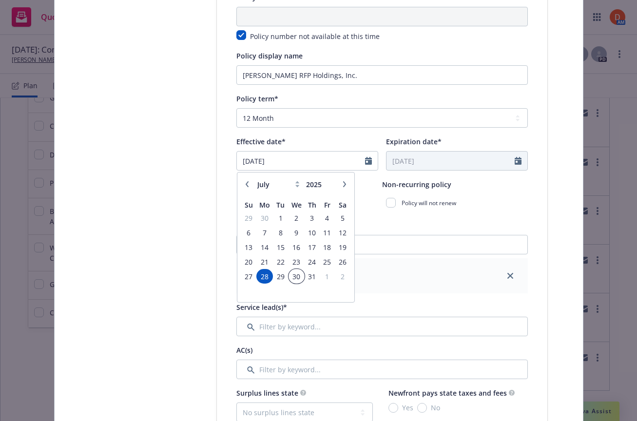
click at [296, 277] on span "30" at bounding box center [296, 276] width 14 height 12
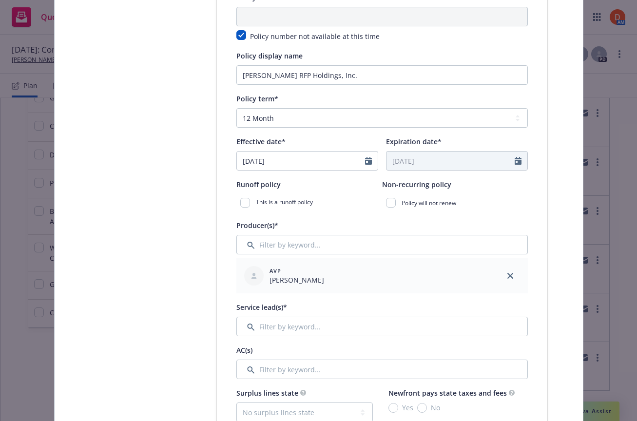
type input "07/30/2025"
type input "07/30/2026"
click at [302, 331] on input "Filter by keyword..." at bounding box center [381, 326] width 291 height 19
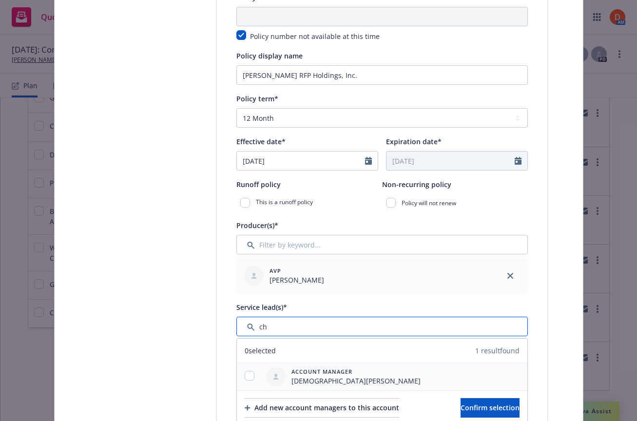
type input "ch"
click at [249, 371] on input "checkbox" at bounding box center [250, 376] width 10 height 10
checkbox input "true"
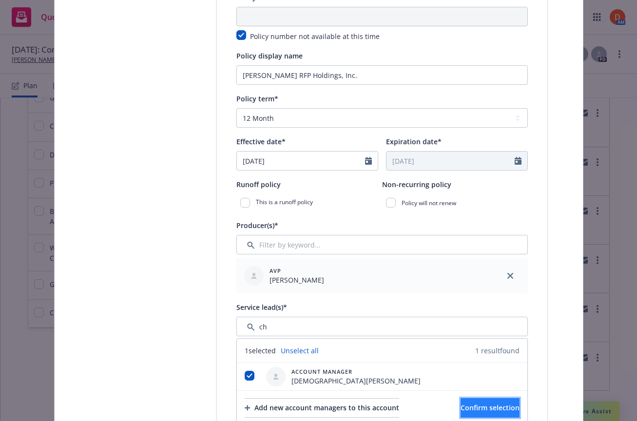
click at [460, 408] on span "Confirm selection" at bounding box center [489, 407] width 59 height 9
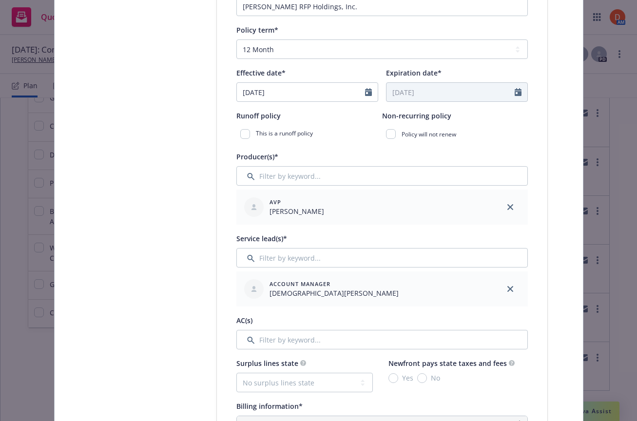
scroll to position [377, 0]
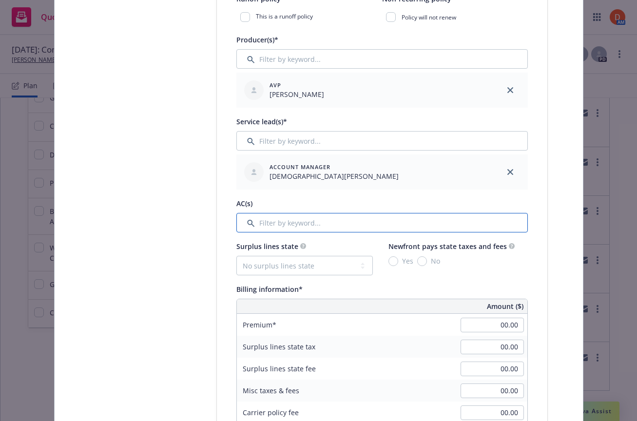
click at [289, 222] on input "Filter by keyword..." at bounding box center [381, 222] width 291 height 19
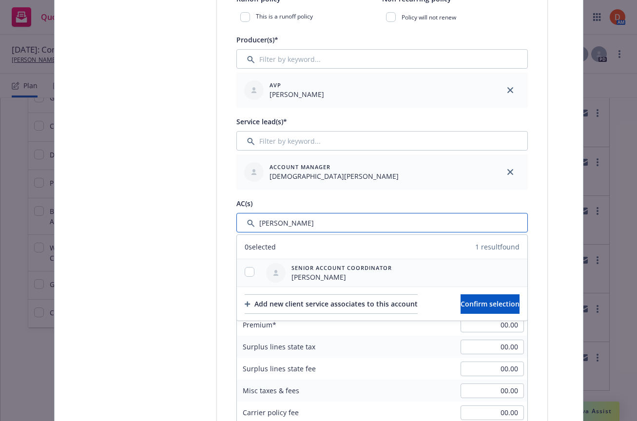
type input "dan"
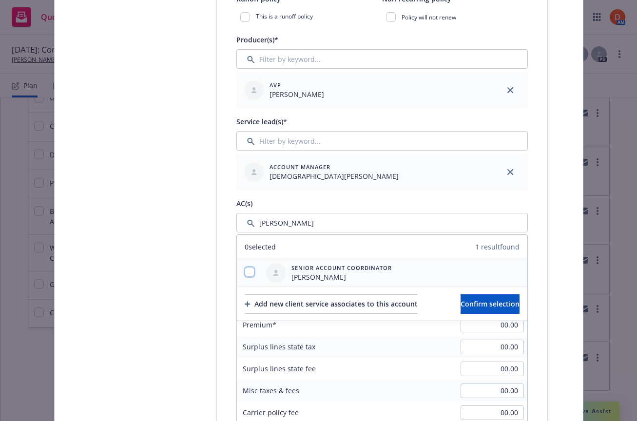
click at [251, 269] on input "checkbox" at bounding box center [250, 272] width 10 height 10
checkbox input "true"
click at [517, 297] on button "Confirm selection" at bounding box center [489, 303] width 59 height 19
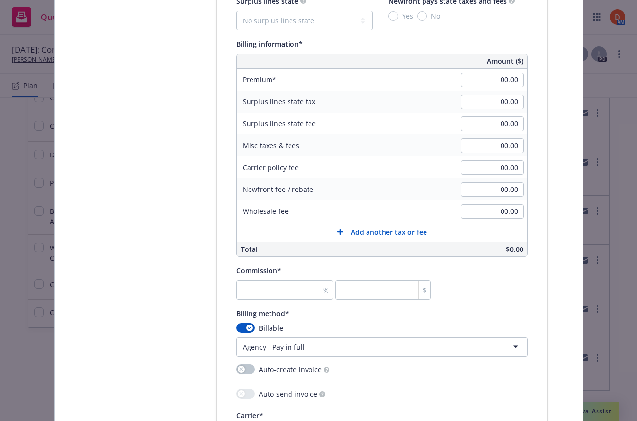
scroll to position [593, 0]
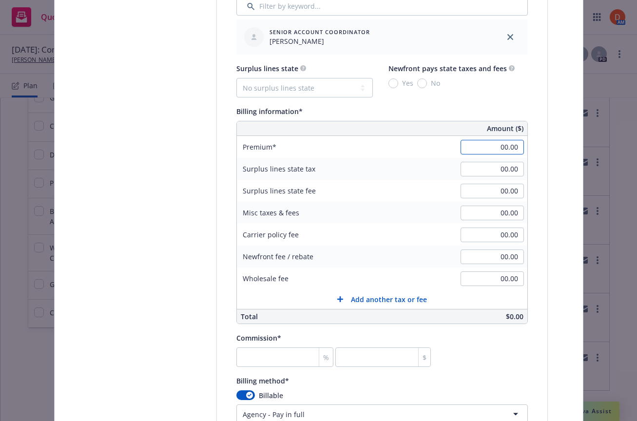
click at [500, 145] on input "00.00" at bounding box center [491, 147] width 63 height 15
click at [441, 338] on div "Commission* % $" at bounding box center [381, 349] width 291 height 35
type input "1,235.00"
click at [278, 358] on input "number" at bounding box center [284, 356] width 97 height 19
type input "1"
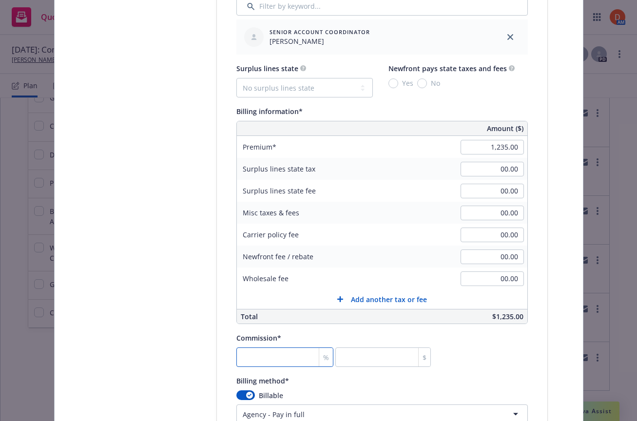
type input "12.35"
type input "10"
type input "123.5"
type input "10"
click at [500, 377] on div "Billing method*" at bounding box center [381, 381] width 291 height 12
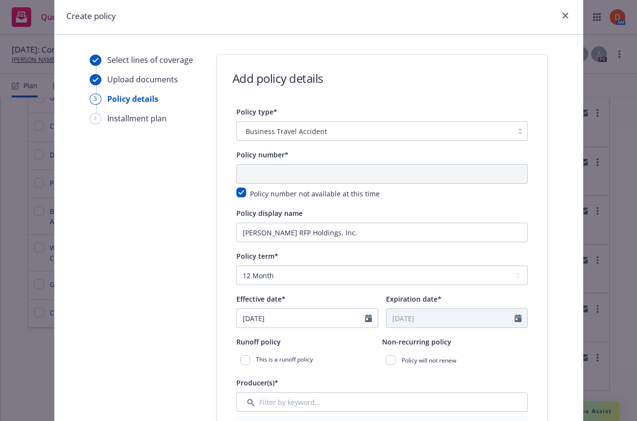
scroll to position [19, 0]
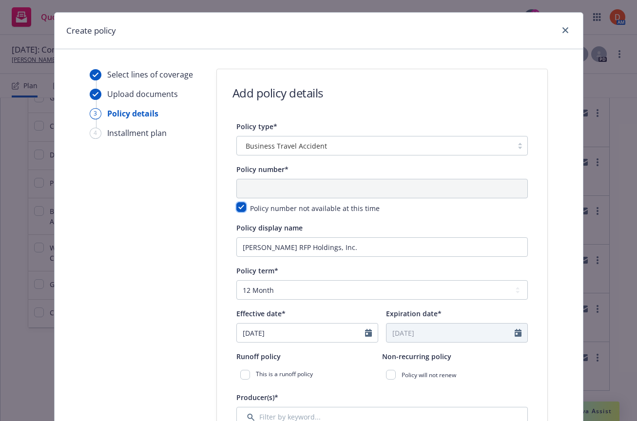
click at [244, 207] on input "checkbox" at bounding box center [241, 207] width 10 height 10
checkbox input "false"
click at [275, 188] on input "text" at bounding box center [381, 188] width 291 height 19
paste input "GTP 0009155601-A"
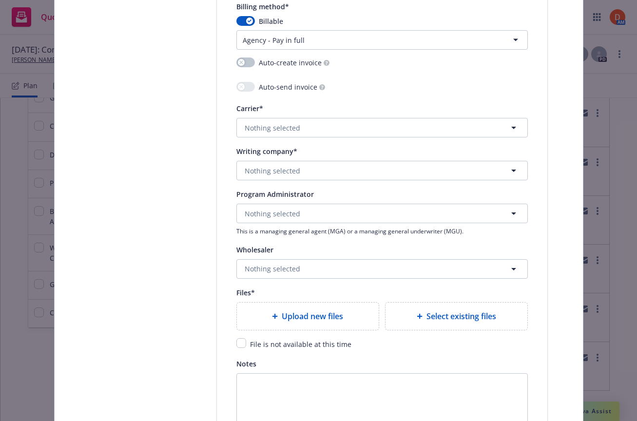
scroll to position [969, 0]
type input "GTP 0009155601-A"
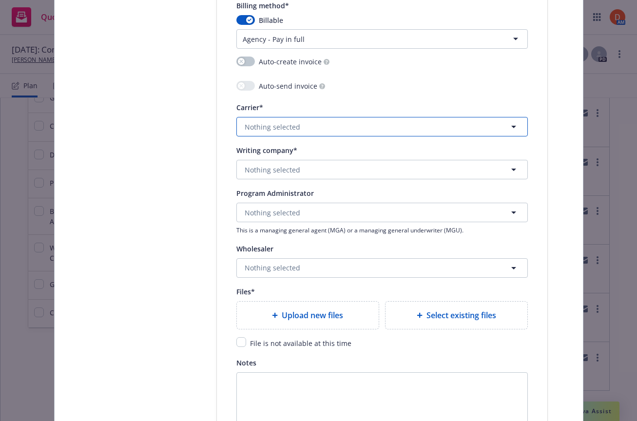
click at [324, 121] on button "Nothing selected" at bounding box center [381, 126] width 291 height 19
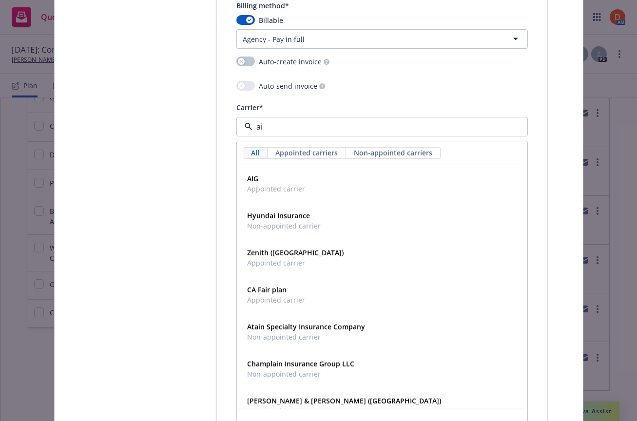
type input "aig"
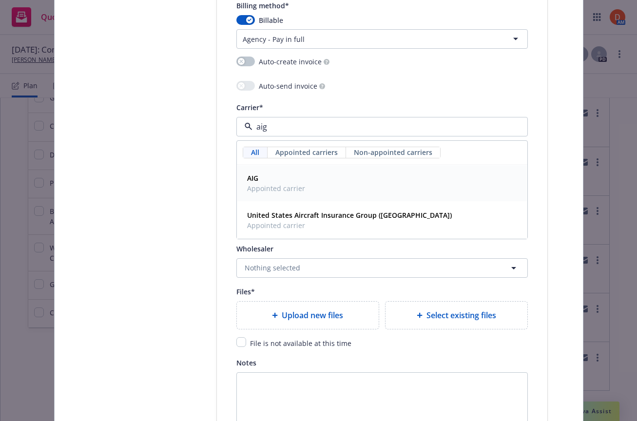
click at [310, 172] on div "AIG Appointed carrier" at bounding box center [382, 183] width 278 height 24
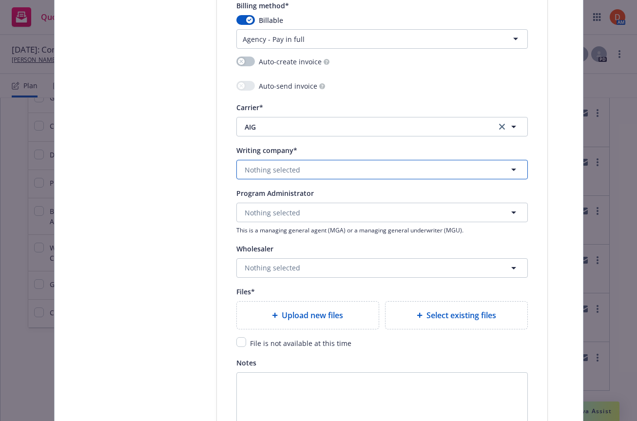
click at [310, 172] on button "Nothing selected" at bounding box center [381, 169] width 291 height 19
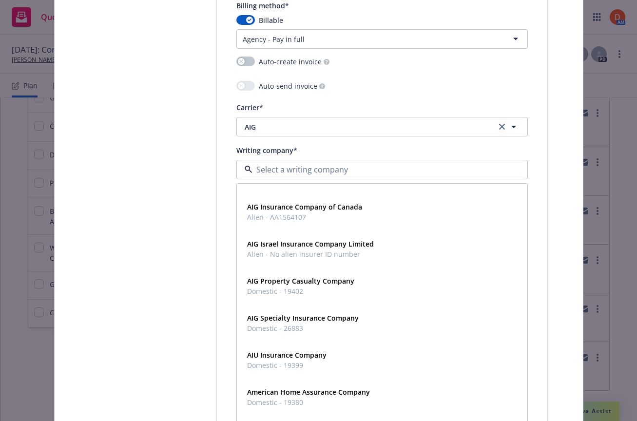
scroll to position [0, 0]
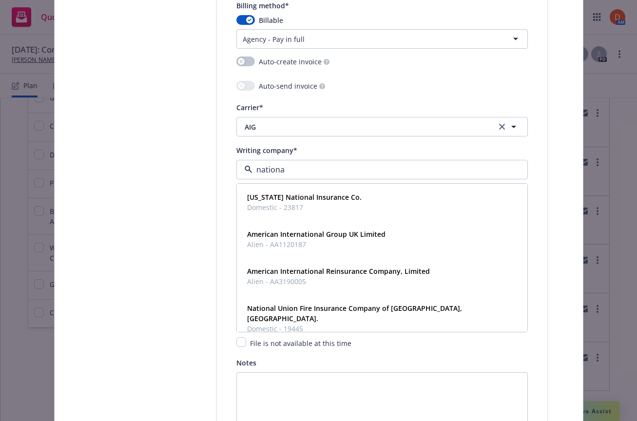
type input "national"
click at [340, 302] on div "National Union Fire Insurance Company of Pittsburgh, Pa. Domestic - 19445" at bounding box center [380, 318] width 274 height 35
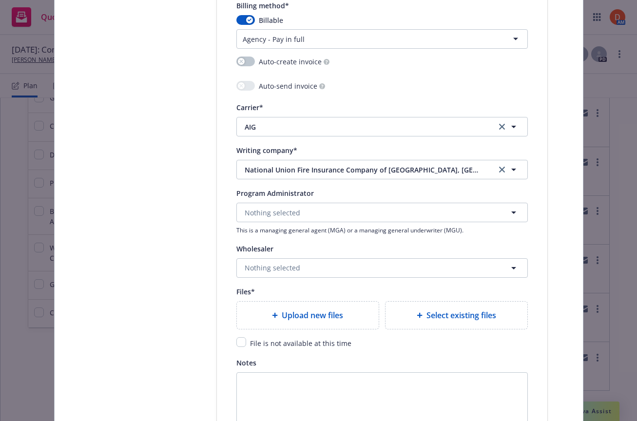
scroll to position [1106, 0]
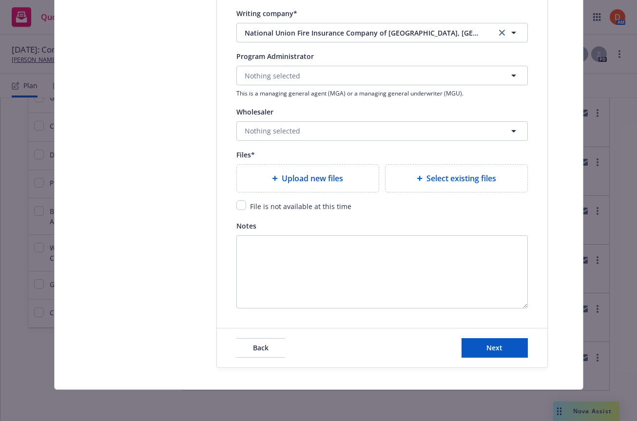
type textarea "x"
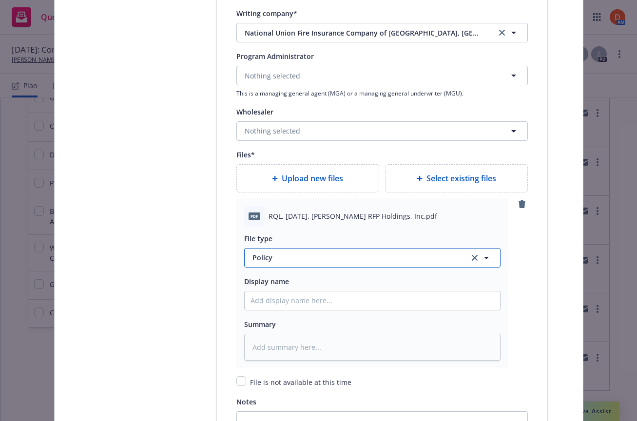
click at [328, 261] on span "Policy" at bounding box center [354, 257] width 205 height 10
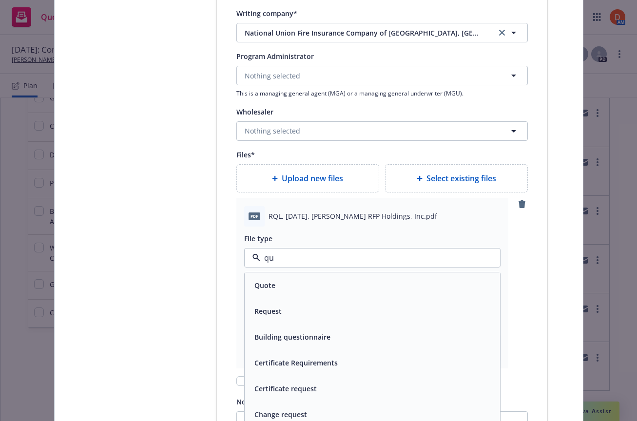
type input "quo"
click at [328, 291] on div "Quote" at bounding box center [372, 285] width 255 height 26
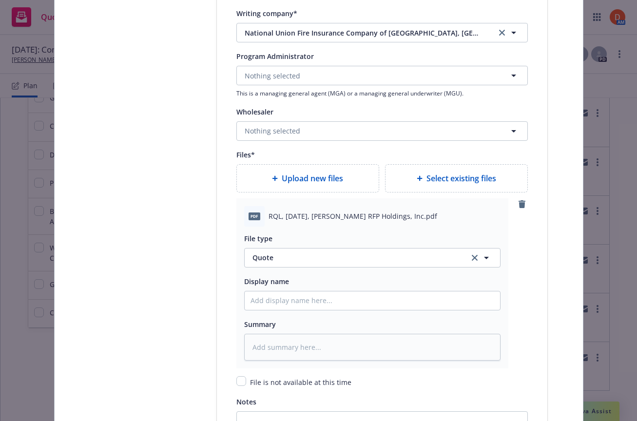
scroll to position [1281, 0]
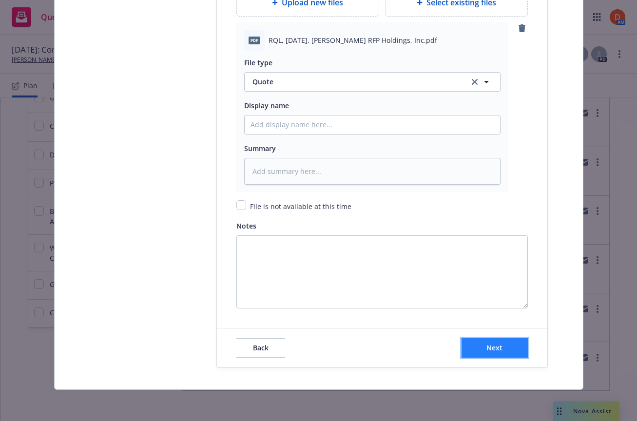
click at [480, 344] on button "Next" at bounding box center [494, 347] width 66 height 19
type textarea "x"
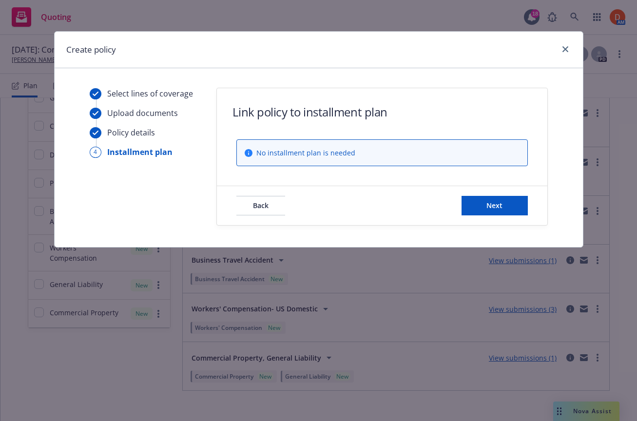
scroll to position [0, 0]
click at [496, 201] on span "Next" at bounding box center [494, 205] width 16 height 9
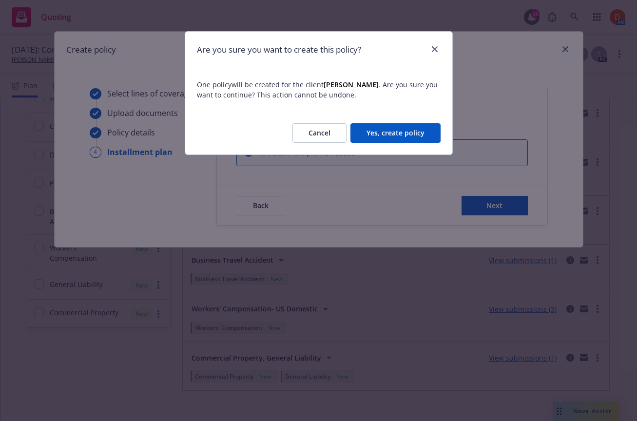
click at [380, 133] on button "Yes, create policy" at bounding box center [395, 132] width 90 height 19
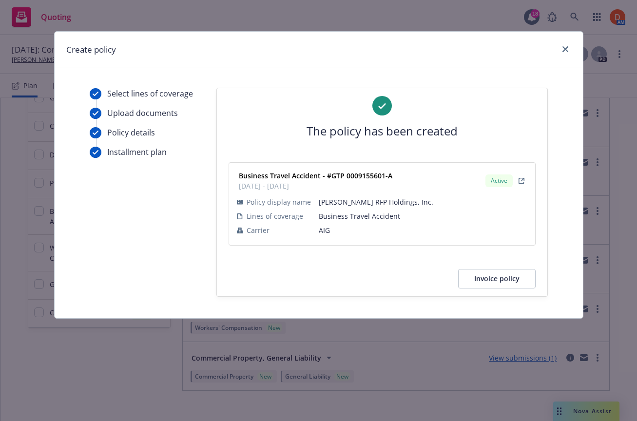
click at [557, 50] on div at bounding box center [563, 49] width 16 height 13
click at [565, 47] on icon "close" at bounding box center [565, 49] width 6 height 6
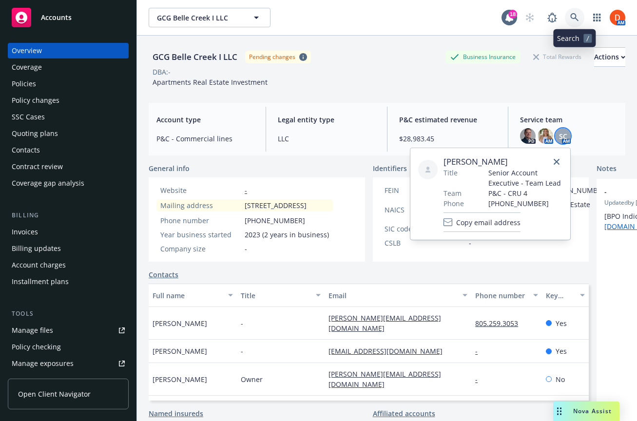
click at [575, 15] on icon at bounding box center [574, 17] width 8 height 8
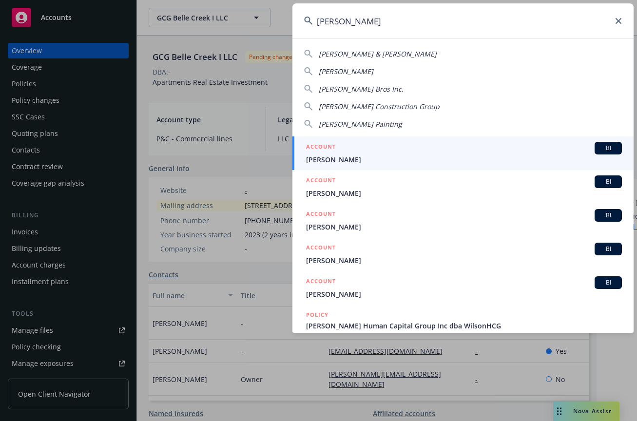
type input "wilson hr"
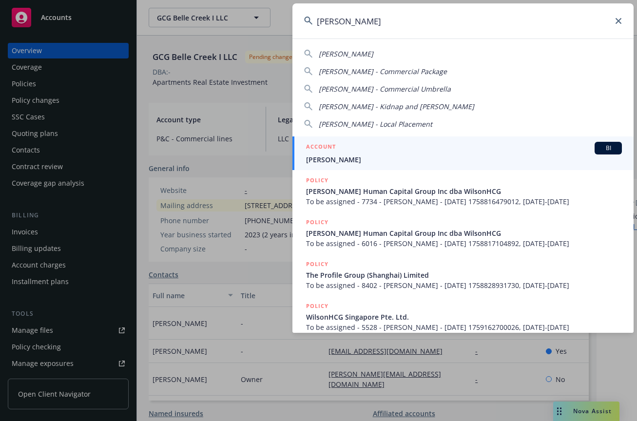
click at [387, 161] on span "[PERSON_NAME]" at bounding box center [464, 159] width 316 height 10
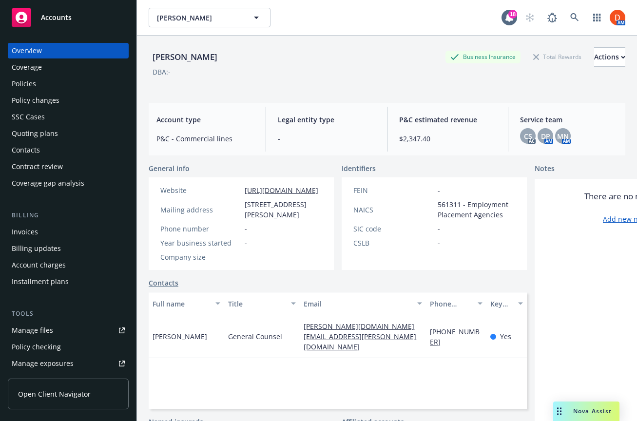
click at [77, 83] on div "Policies" at bounding box center [68, 84] width 113 height 16
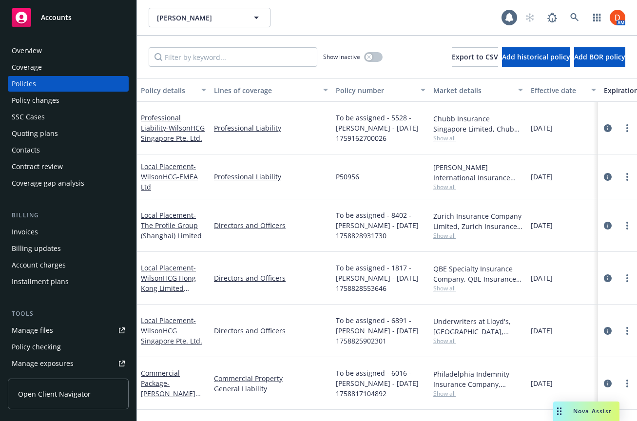
scroll to position [24, 0]
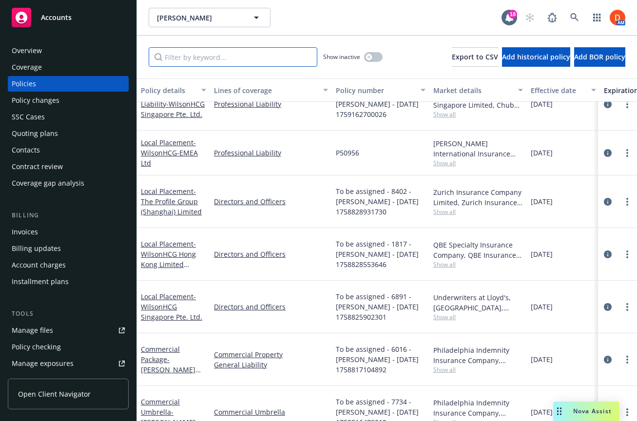
click at [214, 59] on input "Filter by keyword..." at bounding box center [233, 56] width 169 height 19
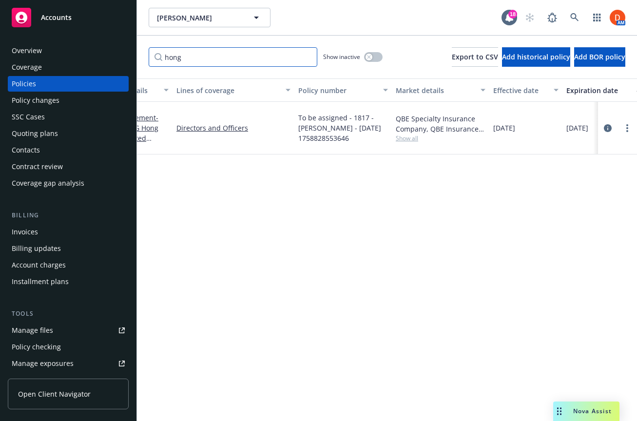
scroll to position [0, 0]
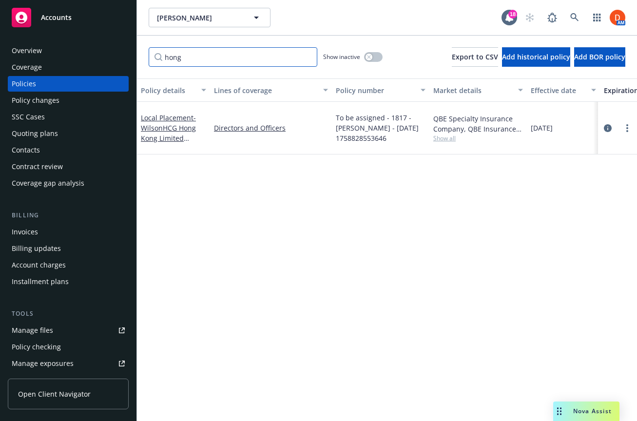
type input "hong"
click at [580, 412] on span "Nova Assist" at bounding box center [592, 411] width 38 height 8
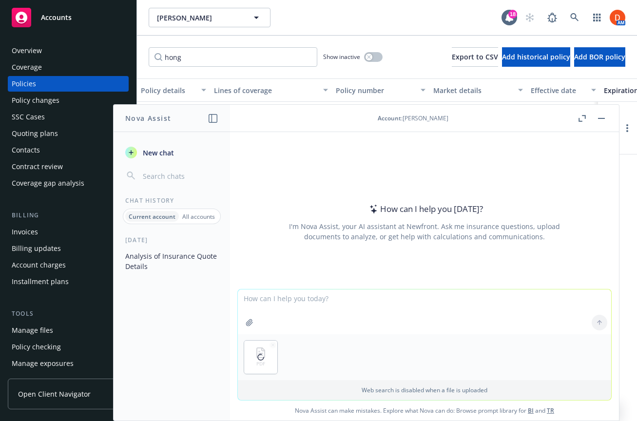
click at [293, 300] on textarea at bounding box center [424, 311] width 373 height 45
type textarea "E"
type textarea "What is the effective date and policy number for the attached."
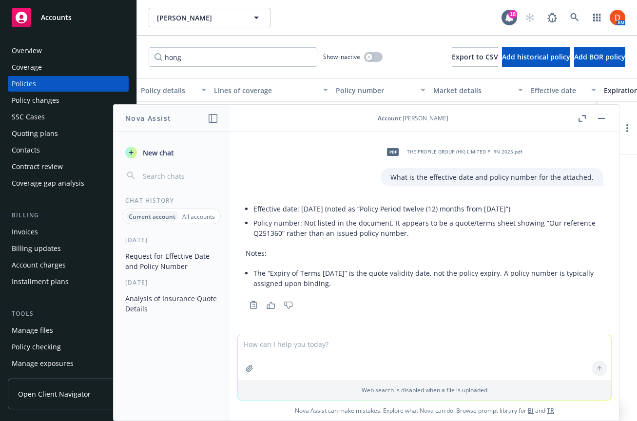
scroll to position [0, 0]
click at [601, 115] on button "button" at bounding box center [601, 119] width 12 height 12
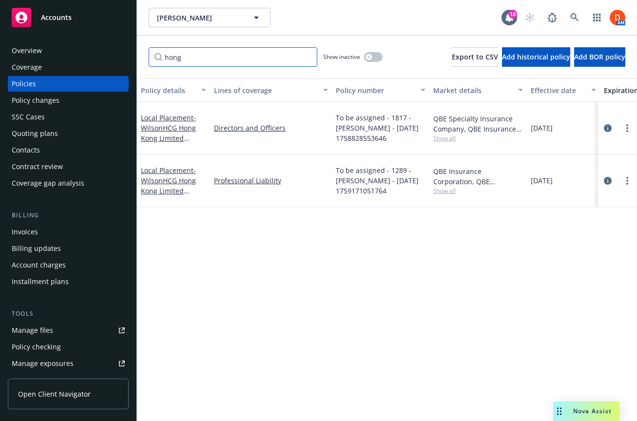
click at [236, 63] on input "hong" at bounding box center [233, 56] width 169 height 19
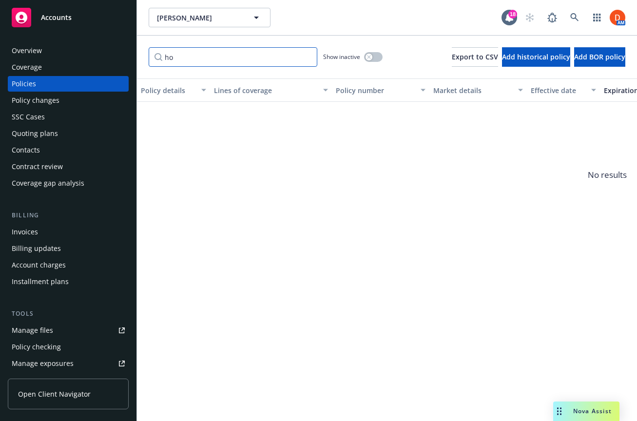
type input "h"
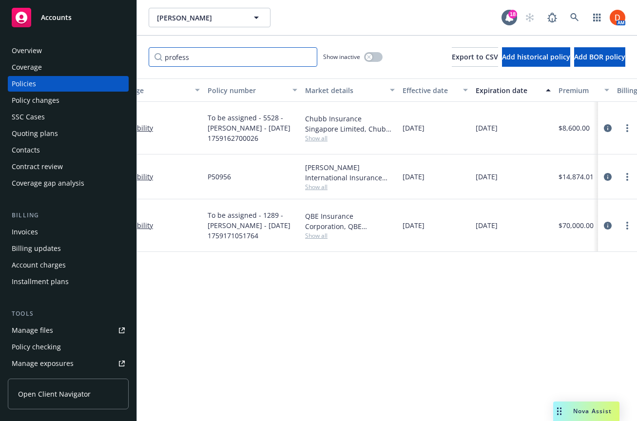
scroll to position [0, 40]
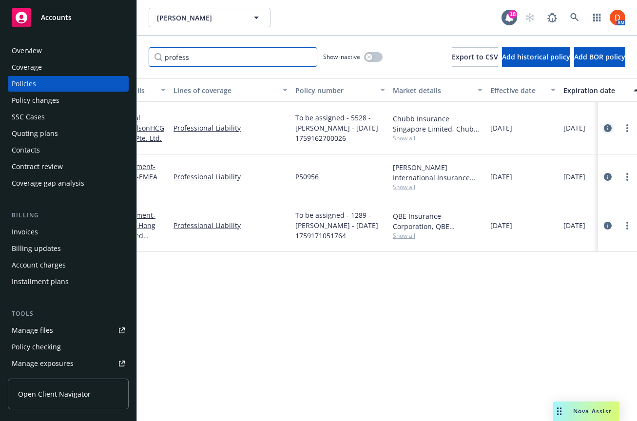
type input "profess"
click at [603, 122] on link "circleInformation" at bounding box center [608, 128] width 12 height 12
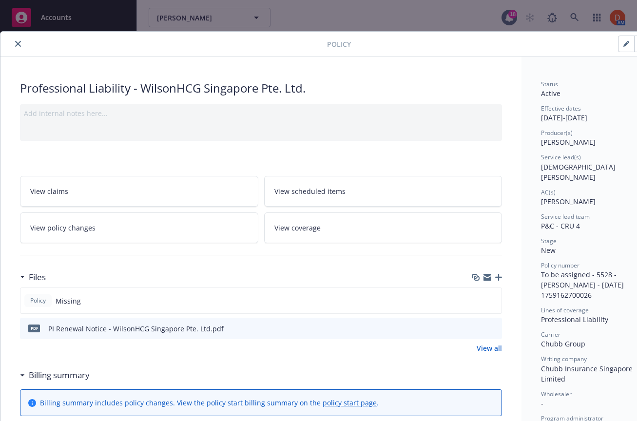
scroll to position [0, 33]
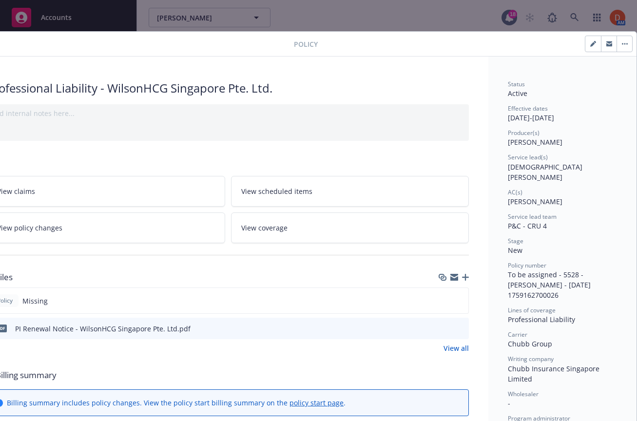
click at [597, 48] on button "button" at bounding box center [593, 44] width 16 height 16
select select "NEW"
select select "12"
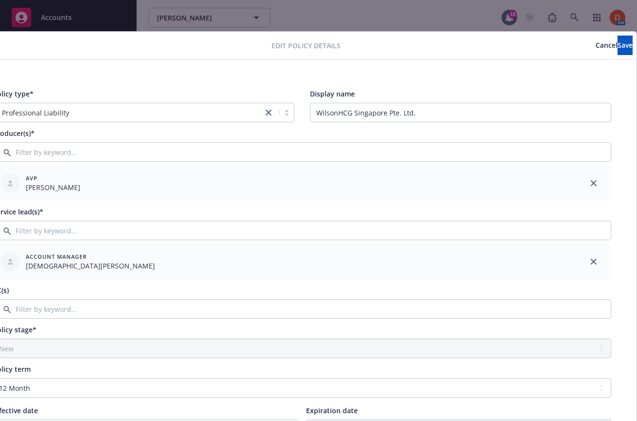
click at [174, 105] on div "Professional Liability" at bounding box center [127, 113] width 269 height 16
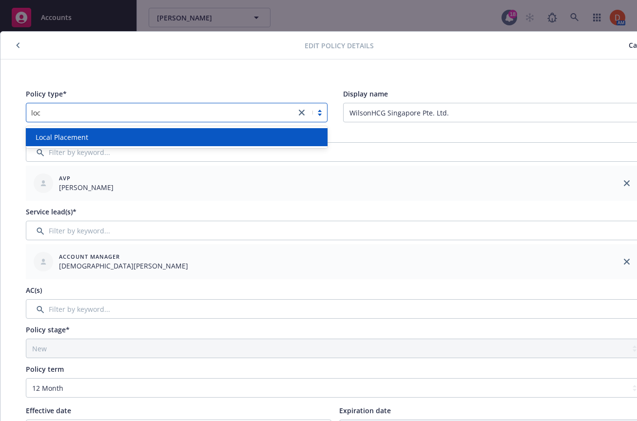
scroll to position [0, 0]
type input "loca"
click at [166, 139] on div "Local Placement" at bounding box center [177, 137] width 290 height 10
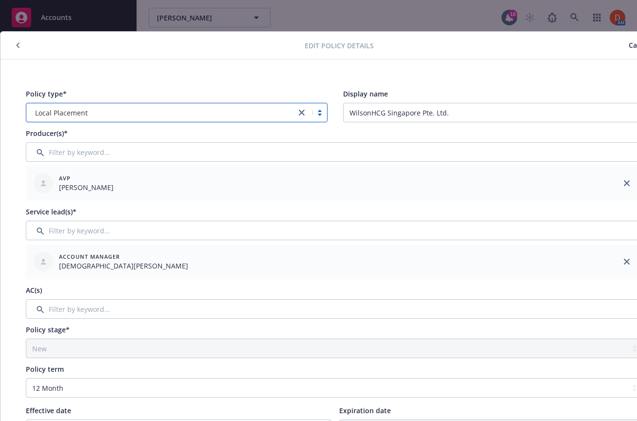
scroll to position [0, 33]
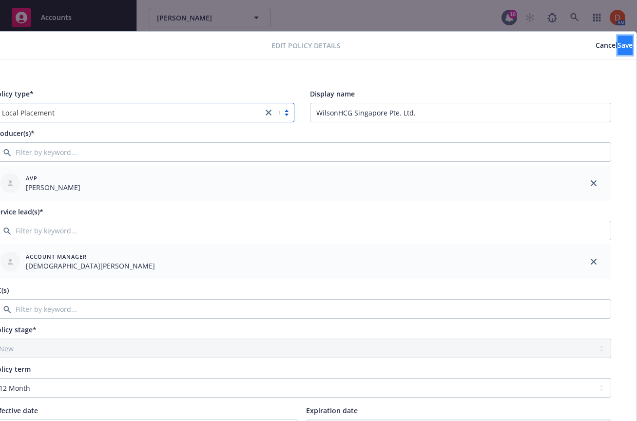
click at [617, 38] on button "Save" at bounding box center [624, 45] width 15 height 19
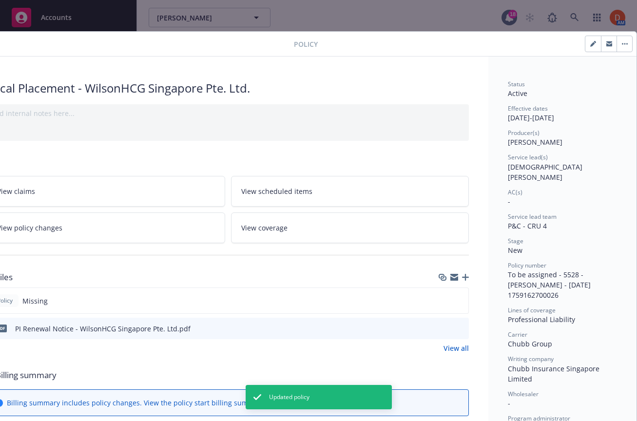
scroll to position [0, 0]
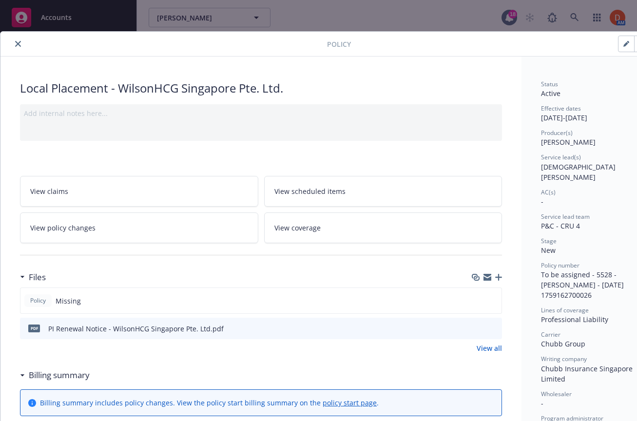
click at [18, 45] on icon "close" at bounding box center [18, 44] width 6 height 6
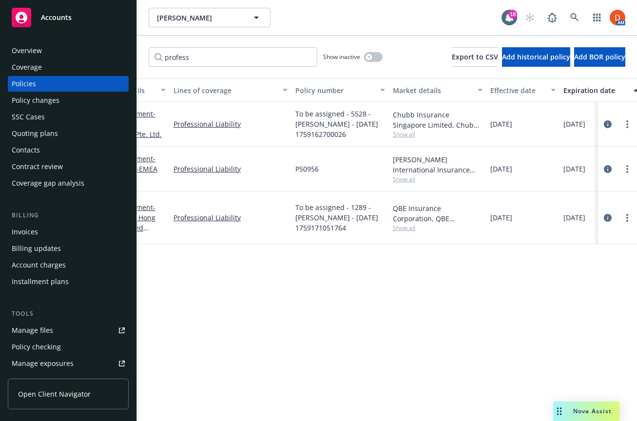
click at [578, 407] on span "Nova Assist" at bounding box center [592, 411] width 38 height 8
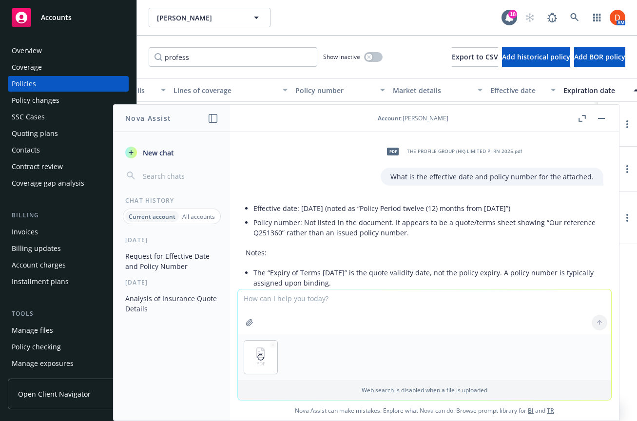
click at [320, 302] on textarea at bounding box center [424, 311] width 373 height 45
type textarea "Is this Agency or Direct Bill?"
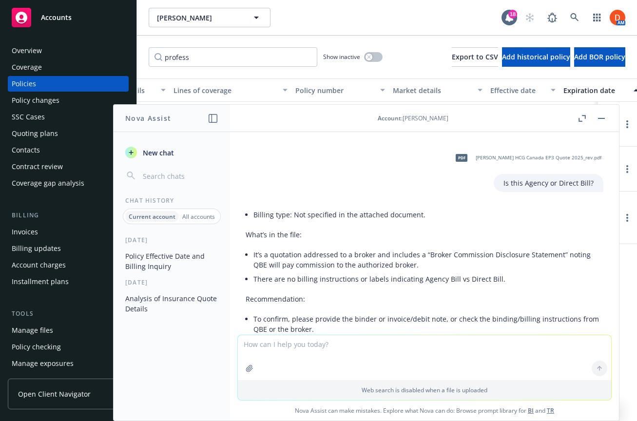
scroll to position [224, 0]
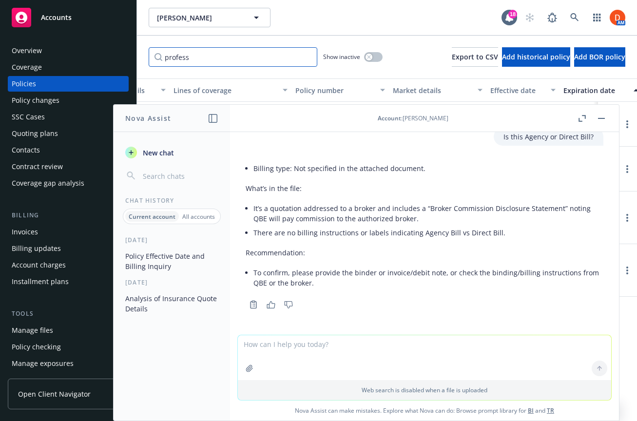
click at [304, 55] on input "profess" at bounding box center [233, 56] width 169 height 19
click at [306, 55] on input "profess" at bounding box center [233, 56] width 169 height 19
type input "workers"
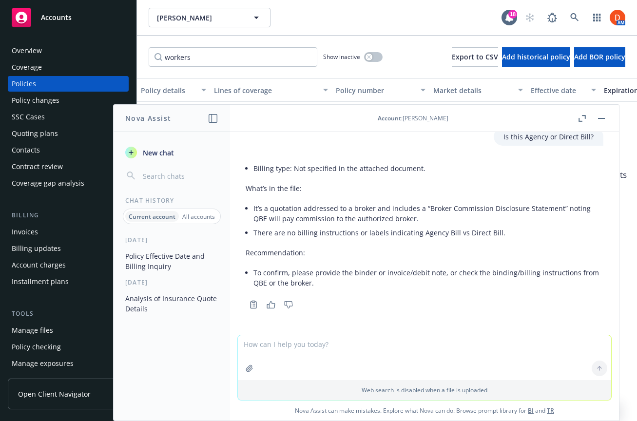
click at [602, 118] on icon "button" at bounding box center [601, 118] width 7 height 1
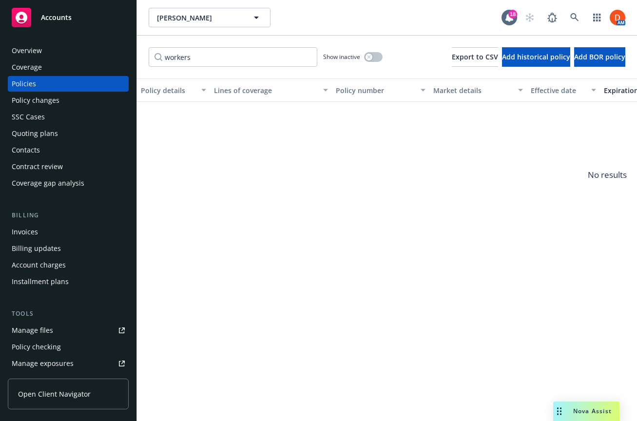
click at [541, 401] on div "Policy details Lines of coverage Policy number Market details Effective date Ex…" at bounding box center [387, 249] width 500 height 343
click at [576, 407] on span "Nova Assist" at bounding box center [592, 411] width 38 height 8
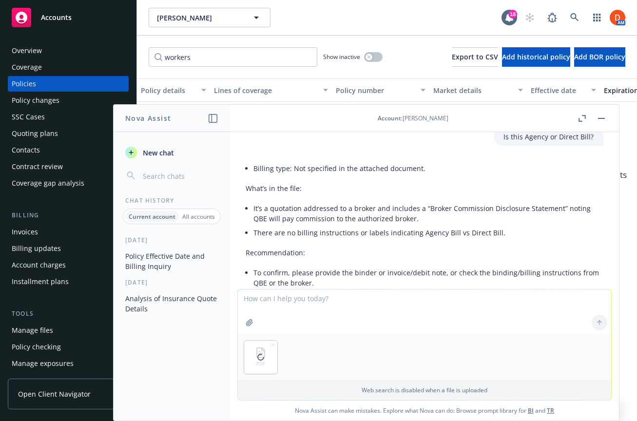
click at [344, 312] on textarea at bounding box center [424, 311] width 373 height 45
type textarea "What is the commission for this?"
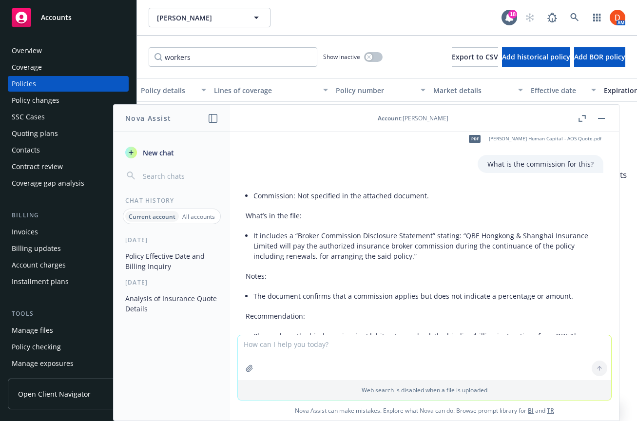
scroll to position [484, 0]
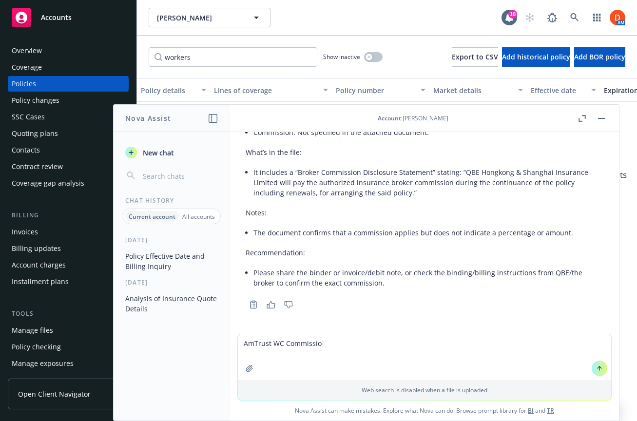
type textarea "AmTrust WC Commission"
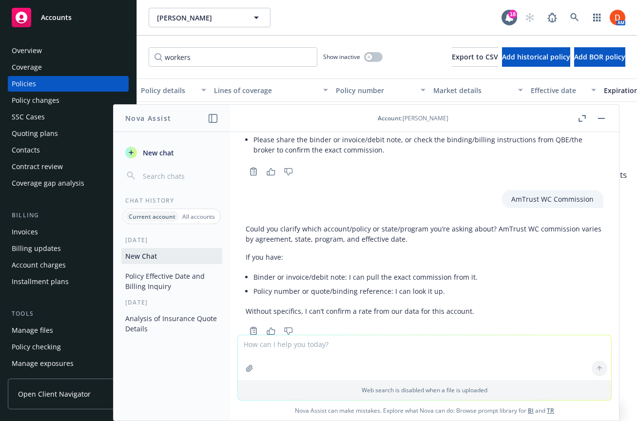
scroll to position [643, 0]
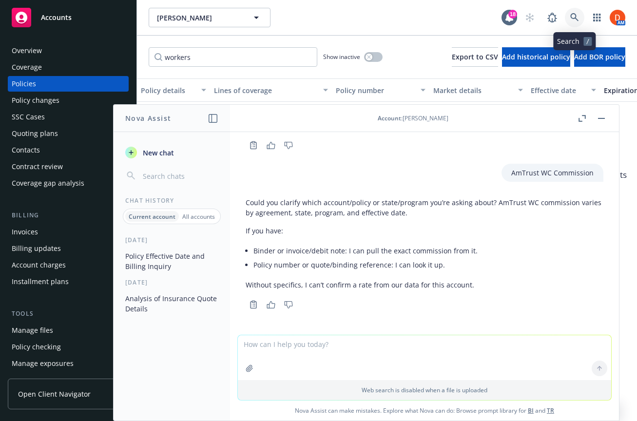
click at [573, 15] on icon at bounding box center [574, 17] width 9 height 9
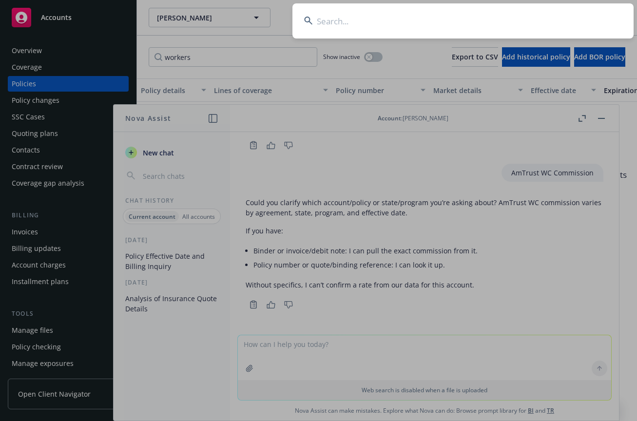
type input "d"
type input "eva care"
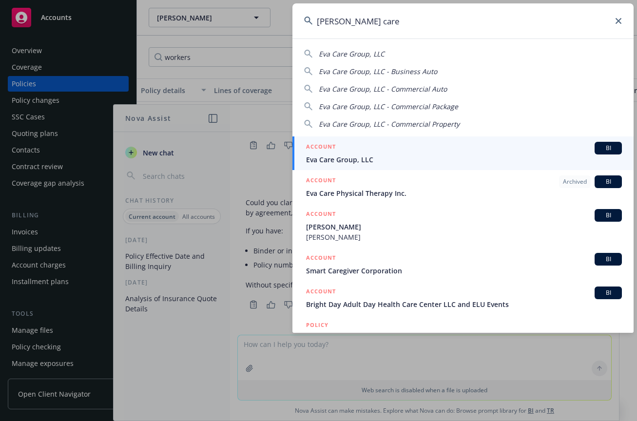
click at [382, 152] on div "ACCOUNT BI" at bounding box center [464, 148] width 316 height 13
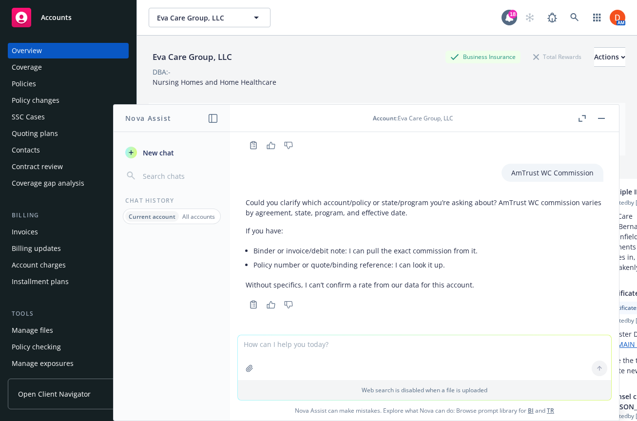
click at [606, 118] on button "button" at bounding box center [601, 119] width 12 height 12
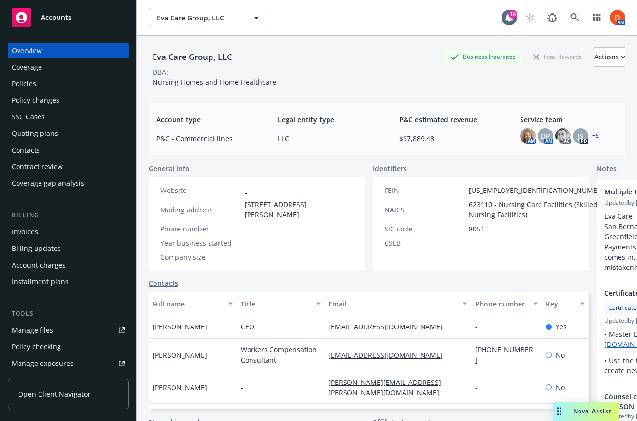
click at [52, 86] on div "Policies" at bounding box center [68, 84] width 113 height 16
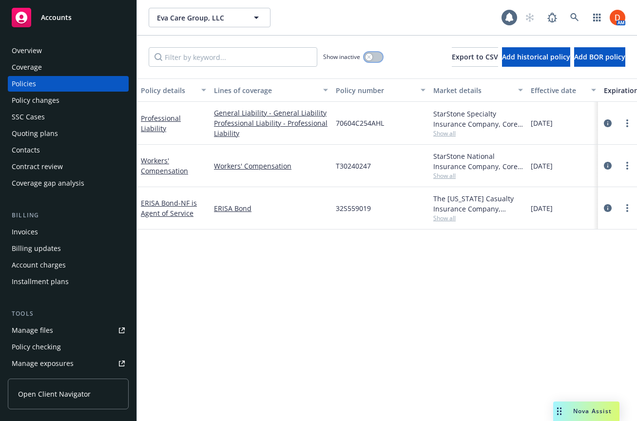
click at [364, 57] on button "button" at bounding box center [373, 57] width 19 height 10
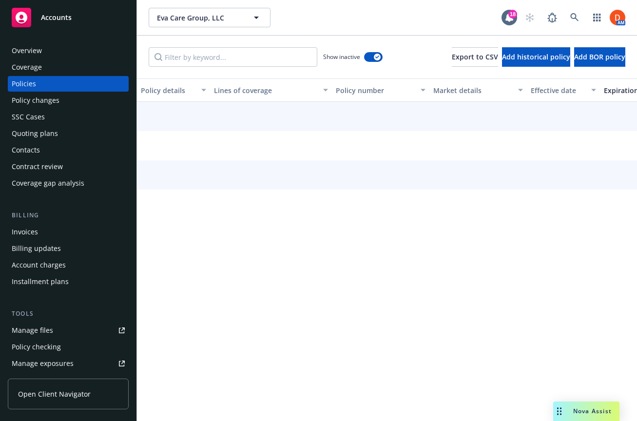
click at [273, 45] on div "Show inactive Export to CSV Add historical policy Add BOR policy" at bounding box center [387, 57] width 500 height 43
click at [269, 57] on input "Filter by keyword..." at bounding box center [233, 56] width 169 height 19
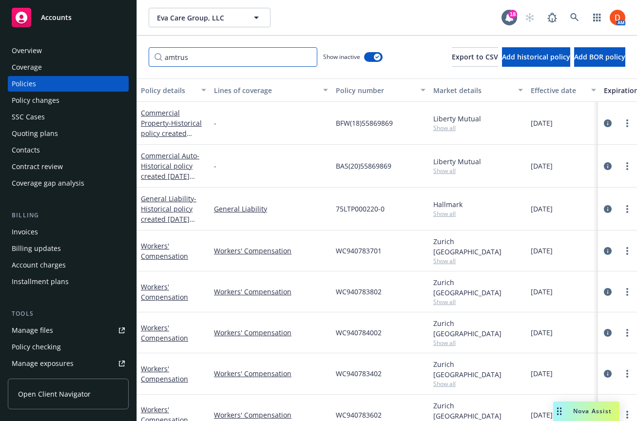
type input "amtrust"
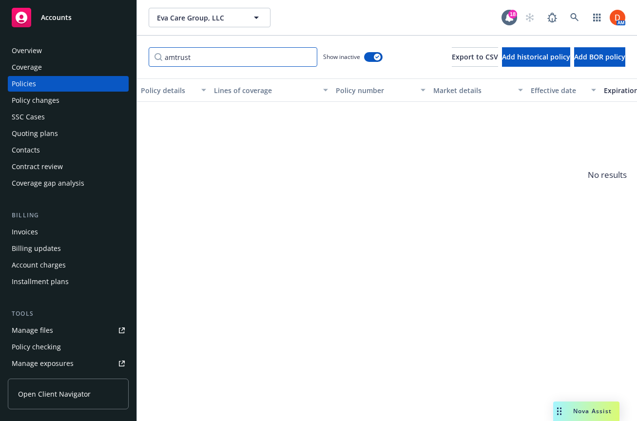
click at [305, 58] on input "amtrust" at bounding box center [233, 56] width 169 height 19
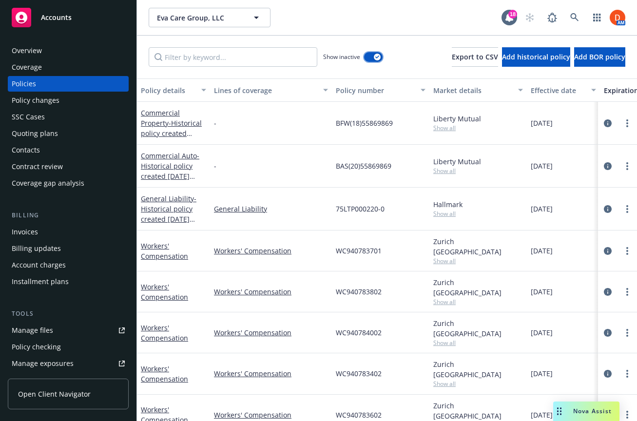
click at [364, 58] on button "button" at bounding box center [373, 57] width 19 height 10
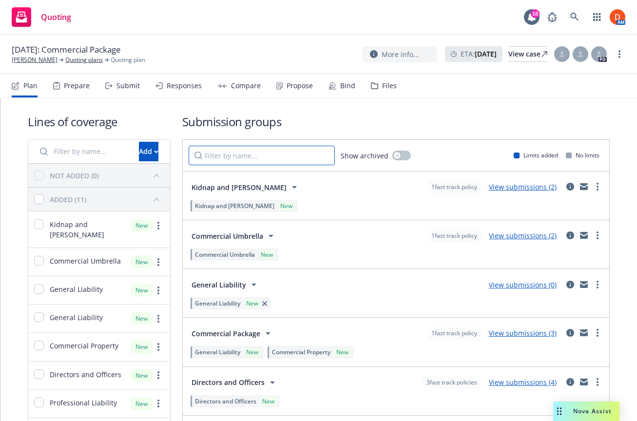
click at [230, 164] on input "Filter by name..." at bounding box center [262, 155] width 146 height 19
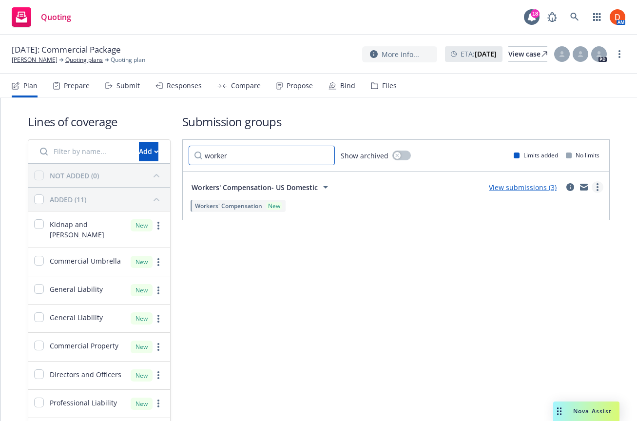
type input "worker"
click at [600, 186] on link "more" at bounding box center [598, 187] width 12 height 12
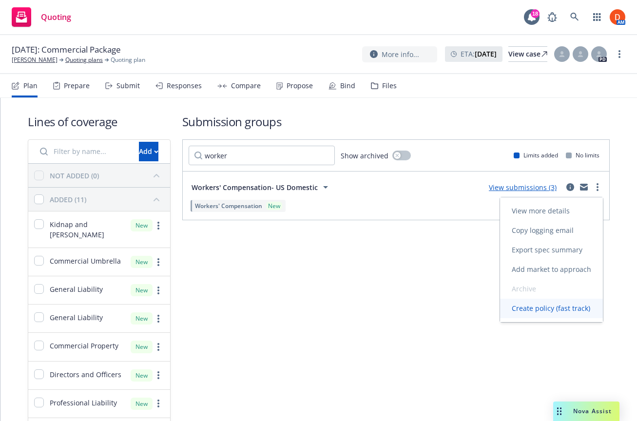
click at [554, 308] on span "Create policy (fast track)" at bounding box center [551, 308] width 102 height 9
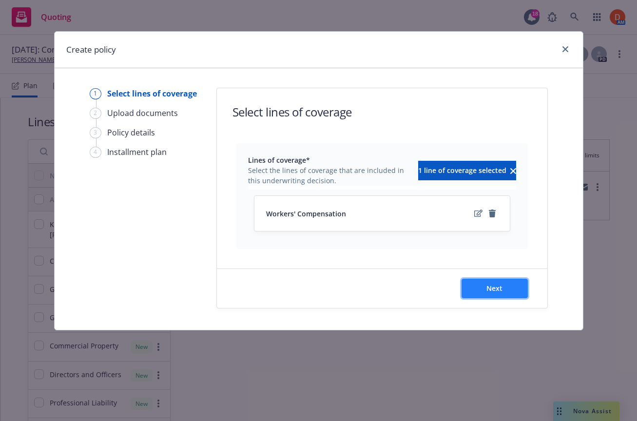
click at [498, 291] on span "Next" at bounding box center [494, 288] width 16 height 9
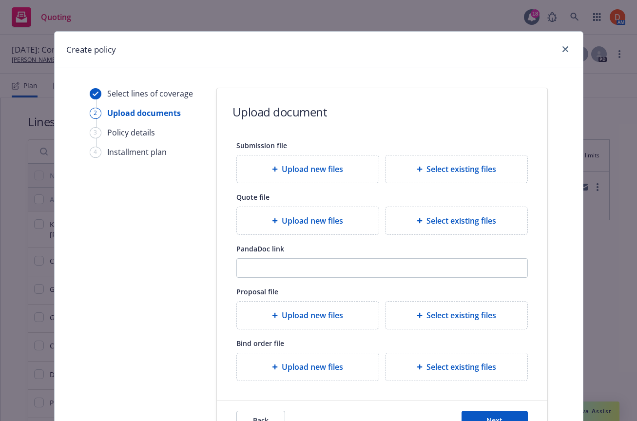
scroll to position [73, 0]
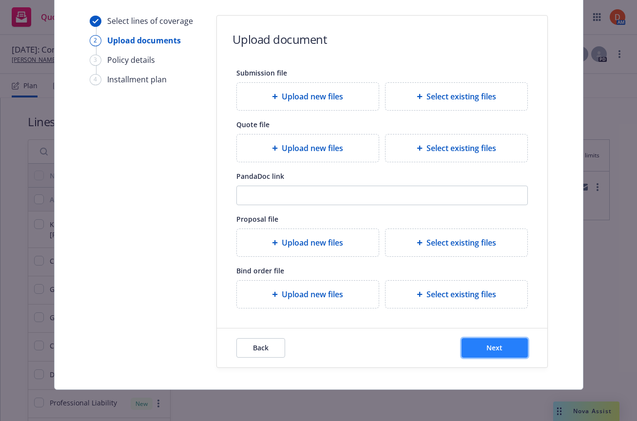
click at [493, 345] on span "Next" at bounding box center [494, 347] width 16 height 9
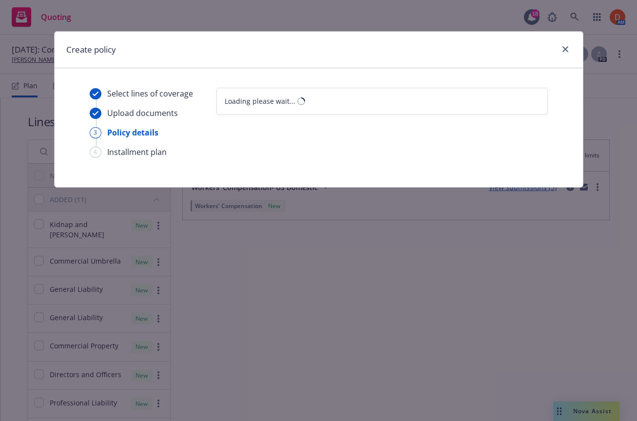
scroll to position [0, 0]
select select "12"
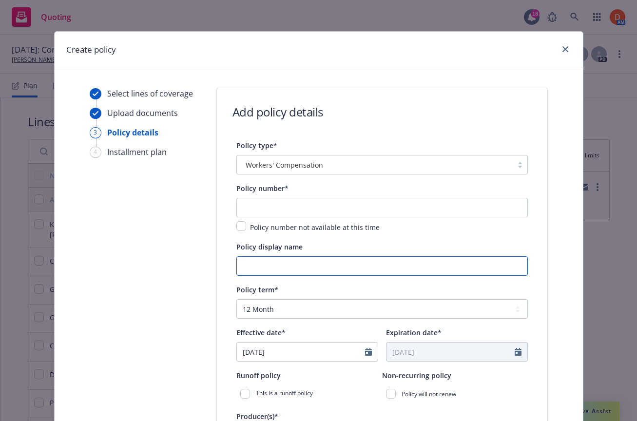
click at [321, 261] on input "Policy display name" at bounding box center [381, 265] width 291 height 19
paste input "[PERSON_NAME] Human Capital Group Inc"
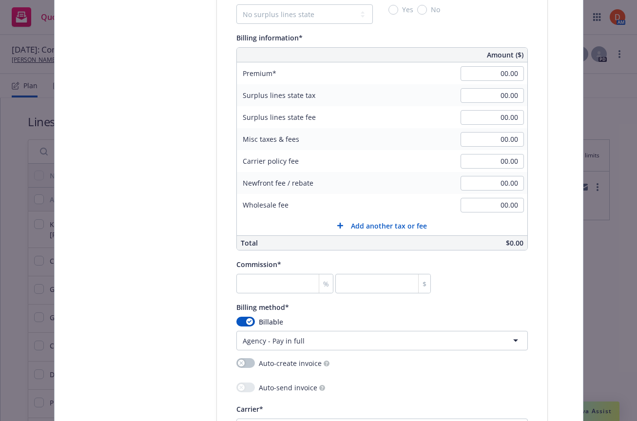
scroll to position [602, 0]
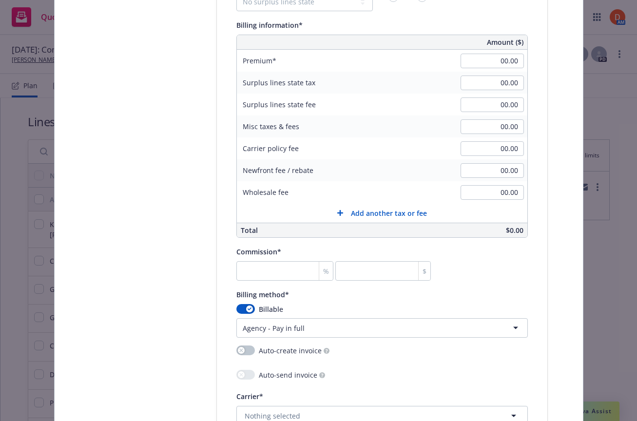
type input "[PERSON_NAME] Human Capital Group Inc"
click at [304, 329] on html "Quoting 18 AM [DATE]: Commercial Package [PERSON_NAME] Quoting plans Quoting pl…" at bounding box center [318, 210] width 637 height 421
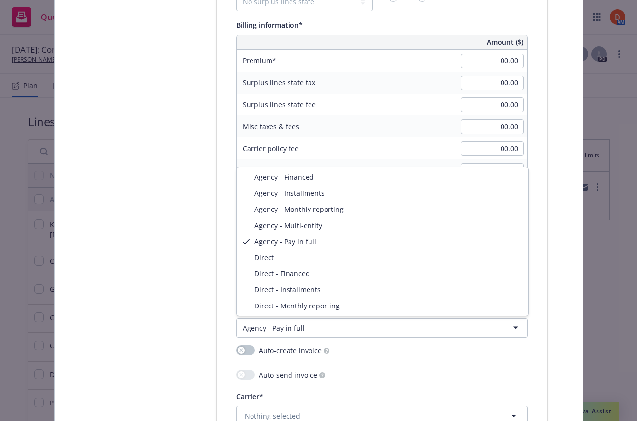
select select "DIRECT"
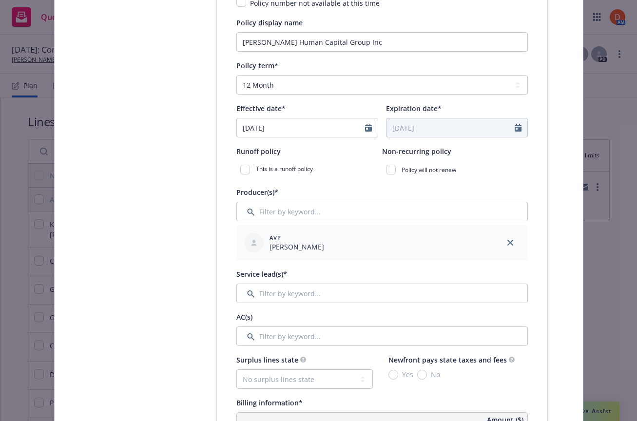
scroll to position [217, 0]
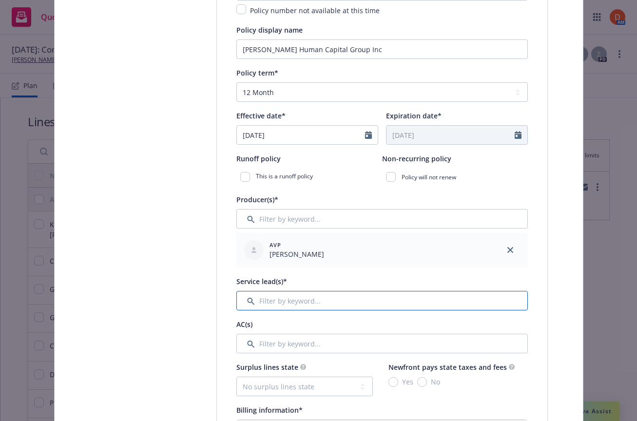
click at [323, 297] on input "Filter by keyword..." at bounding box center [381, 300] width 291 height 19
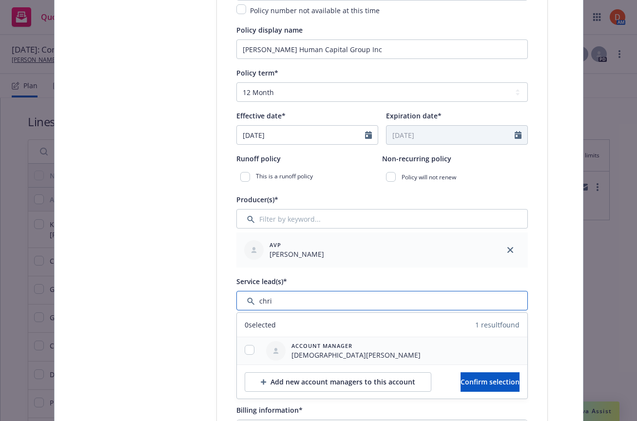
type input "chri"
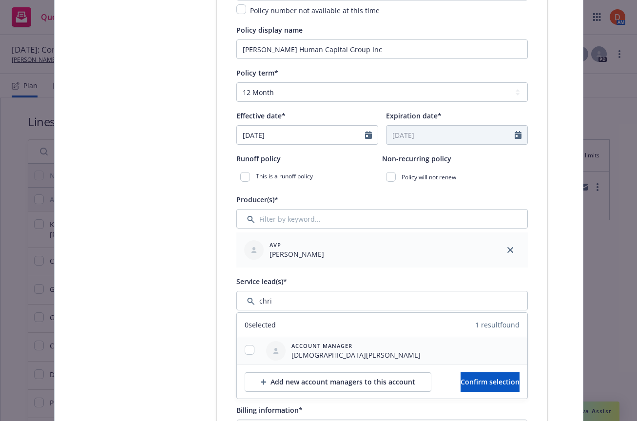
click at [254, 345] on div at bounding box center [249, 351] width 25 height 12
click at [250, 350] on input "checkbox" at bounding box center [250, 350] width 10 height 10
checkbox input "true"
click at [460, 377] on button "Confirm selection" at bounding box center [489, 381] width 59 height 19
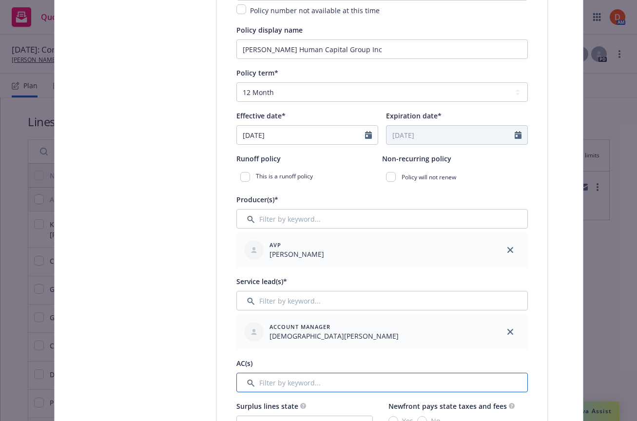
click at [271, 375] on input "Filter by keyword..." at bounding box center [381, 382] width 291 height 19
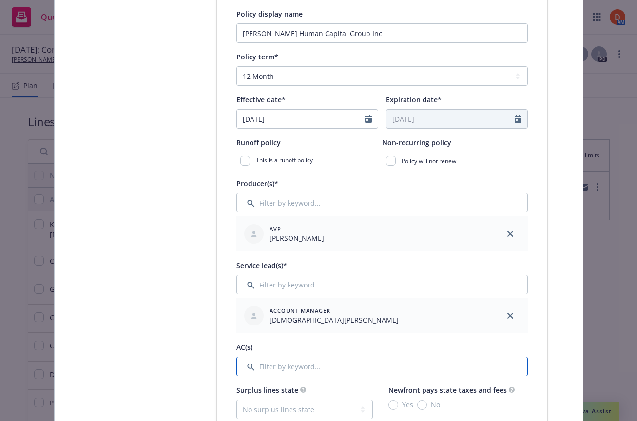
scroll to position [236, 0]
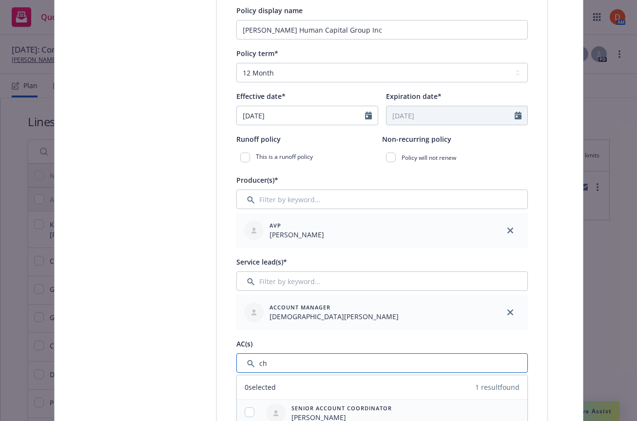
type input "ch"
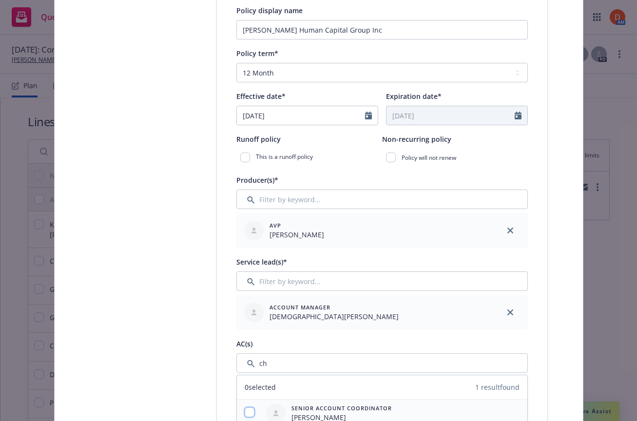
click at [248, 415] on input "checkbox" at bounding box center [250, 412] width 10 height 10
checkbox input "true"
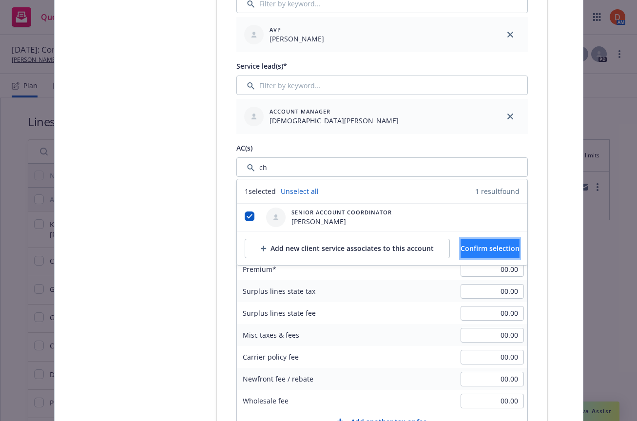
click at [491, 250] on span "Confirm selection" at bounding box center [489, 248] width 59 height 9
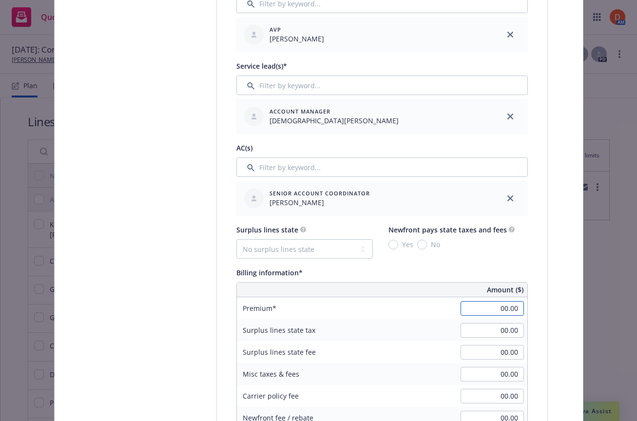
click at [484, 305] on input "00.00" at bounding box center [491, 308] width 63 height 15
click at [543, 312] on div "Policy type* Workers' Compensation Policy number* Policy number not available a…" at bounding box center [382, 321] width 330 height 1229
type input "132,967.00"
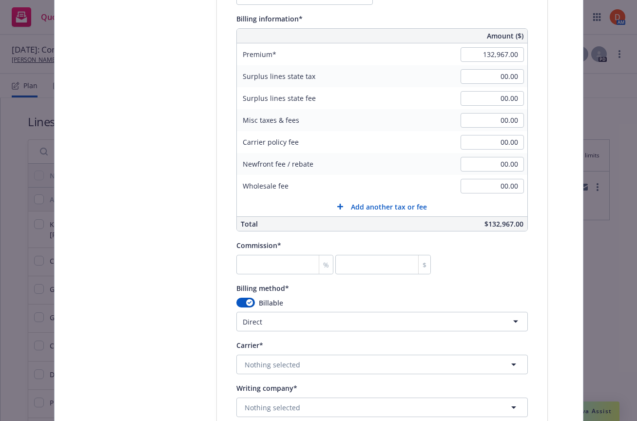
scroll to position [690, 0]
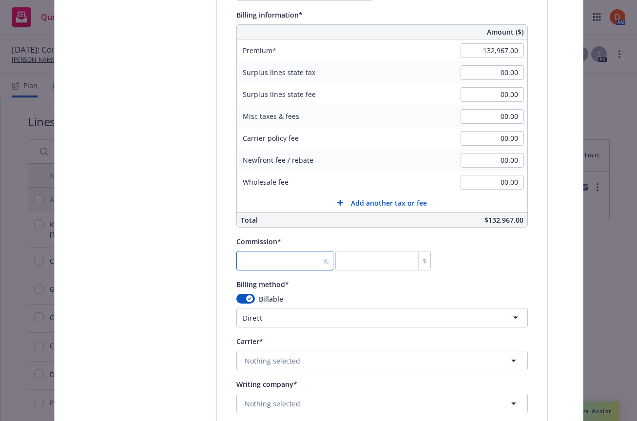
click at [257, 252] on input "number" at bounding box center [284, 260] width 97 height 19
type input "1"
type input "1329.67"
type input "154"
type input "204769.18"
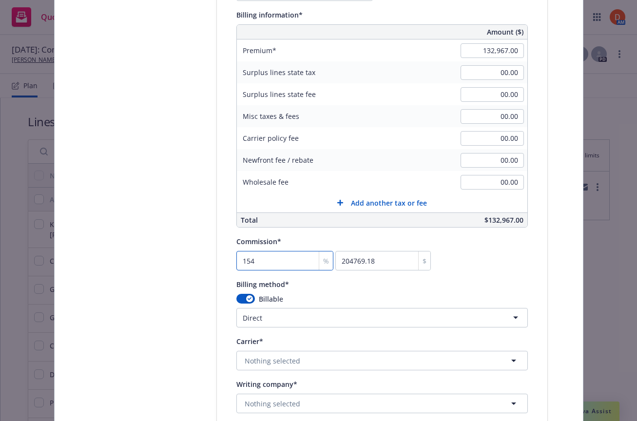
type input "15"
type input "19945.05"
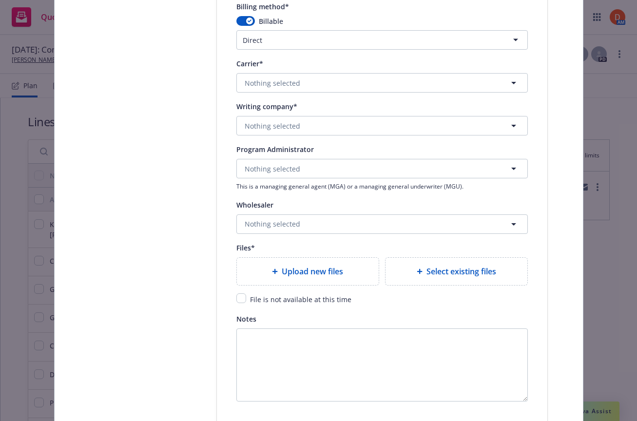
scroll to position [975, 0]
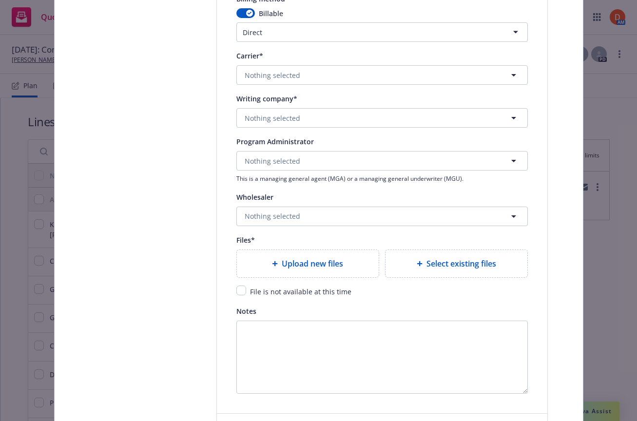
type input "15"
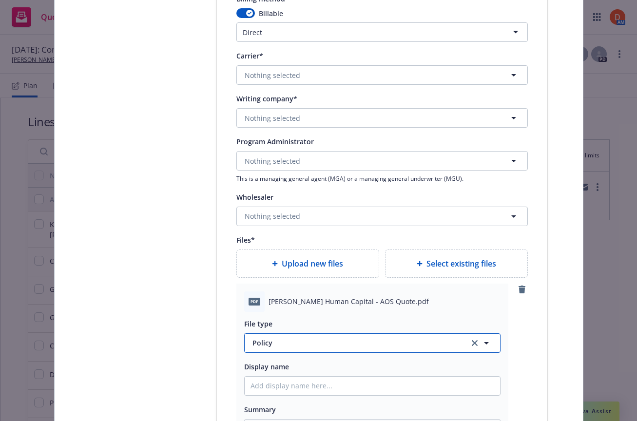
click at [339, 340] on span "Policy" at bounding box center [354, 343] width 205 height 10
type textarea "x"
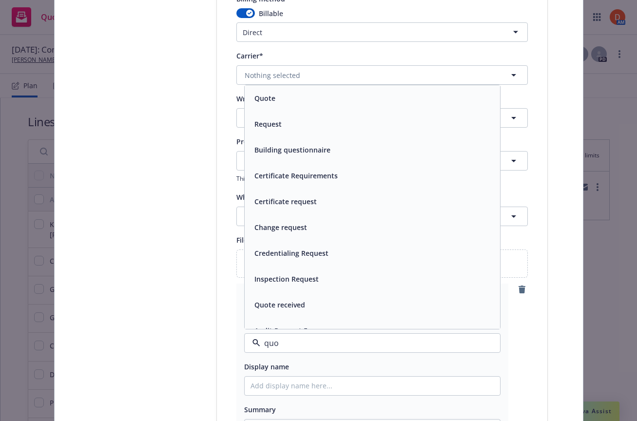
type input "quot"
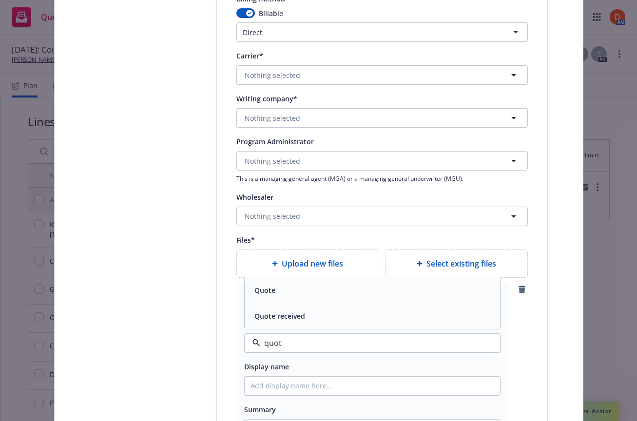
click at [292, 292] on div "Quote" at bounding box center [372, 290] width 244 height 14
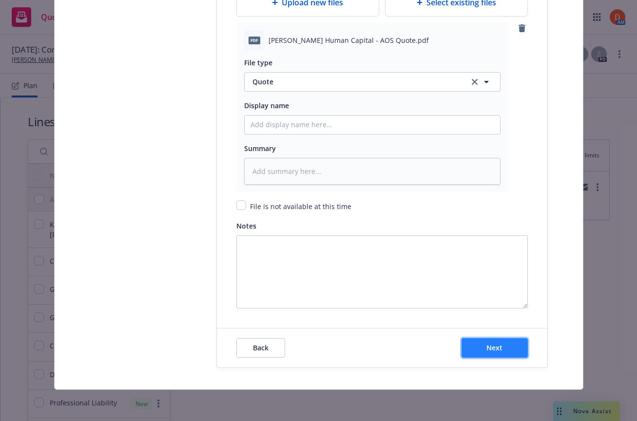
click at [511, 345] on button "Next" at bounding box center [494, 347] width 66 height 19
type textarea "x"
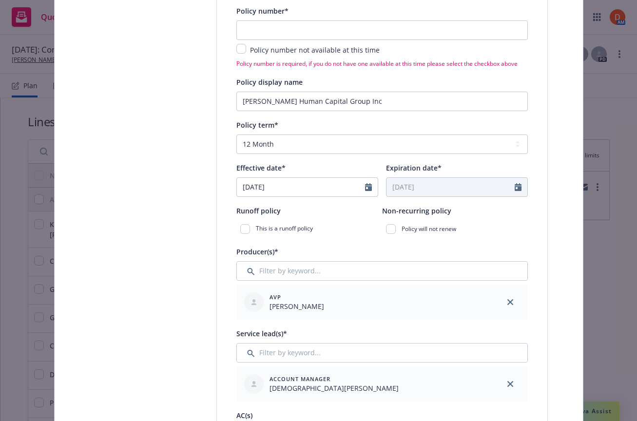
scroll to position [0, 0]
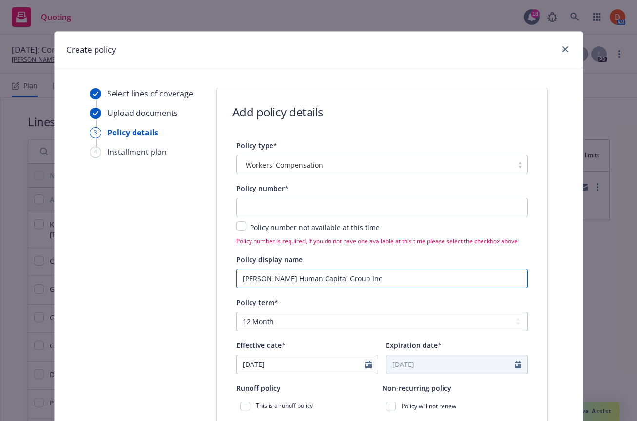
click at [357, 278] on input "[PERSON_NAME] Human Capital Group Inc" at bounding box center [381, 278] width 291 height 19
type input "[PERSON_NAME] Human Capital Group Inc"
type textarea "x"
type input "[PERSON_NAME] Human Capital Group Inc 0"
type textarea "x"
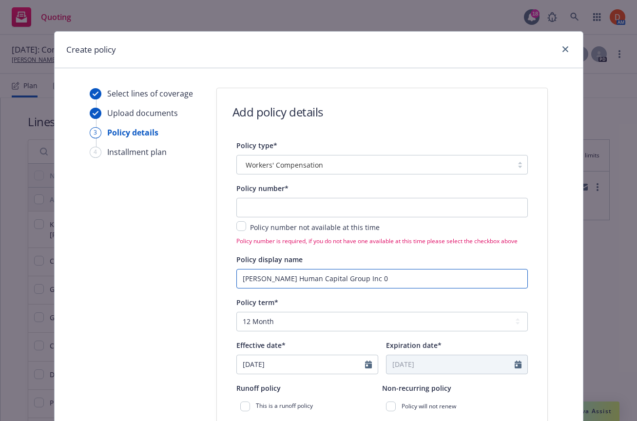
type input "[PERSON_NAME] Human Capital Group Inc"
type textarea "x"
type input "[PERSON_NAME] Human Capital Group Inc -"
type textarea "x"
type input "[PERSON_NAME] Human Capital Group Inc -"
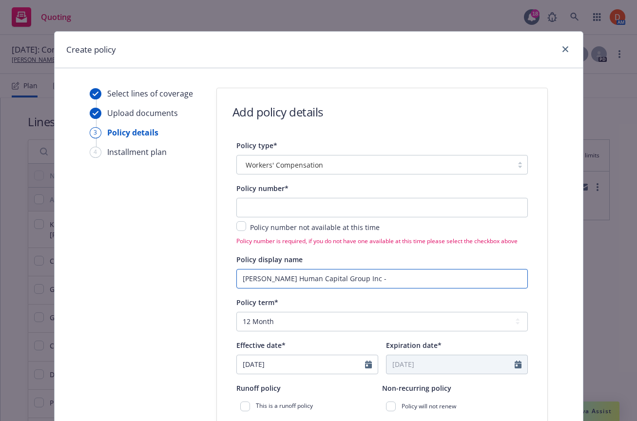
type textarea "x"
type input "[PERSON_NAME] Human Capital Group Inc - A"
type textarea "x"
type input "[PERSON_NAME] Human Capital Group Inc - AO"
type textarea "x"
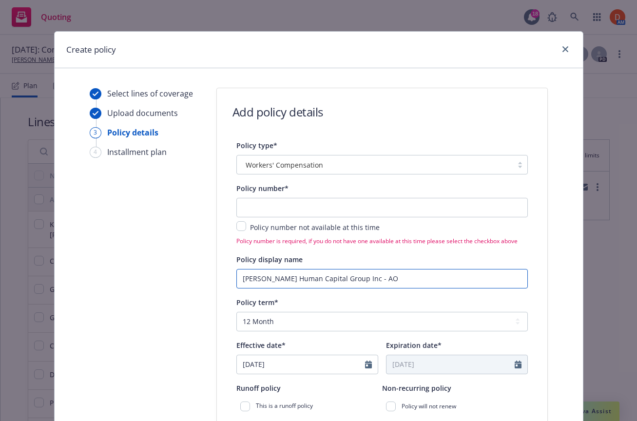
type input "[PERSON_NAME] Human Capital Group Inc - AOS"
type textarea "x"
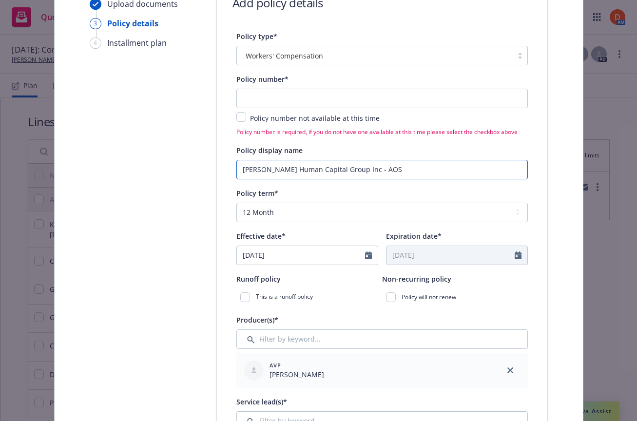
scroll to position [95, 0]
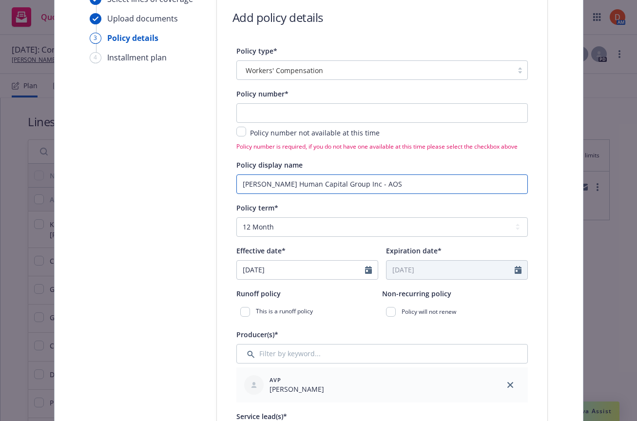
type input "[PERSON_NAME] Human Capital Group Inc - AOS"
click at [244, 133] on input "checkbox" at bounding box center [241, 132] width 10 height 10
checkbox input "true"
type textarea "x"
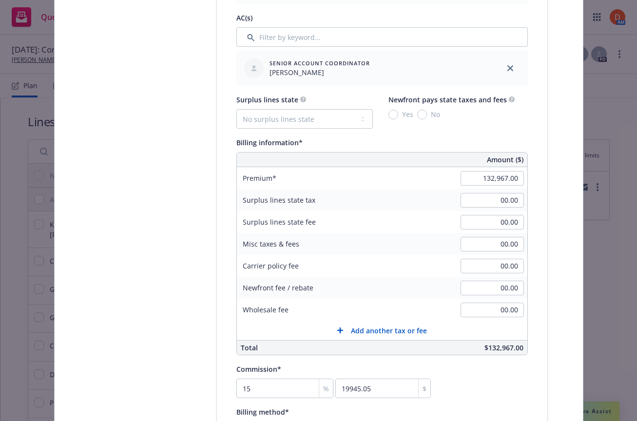
scroll to position [792, 0]
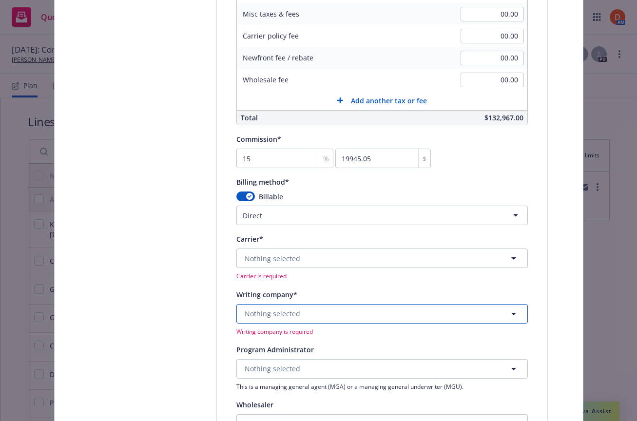
click at [302, 310] on button "Nothing selected" at bounding box center [381, 313] width 291 height 19
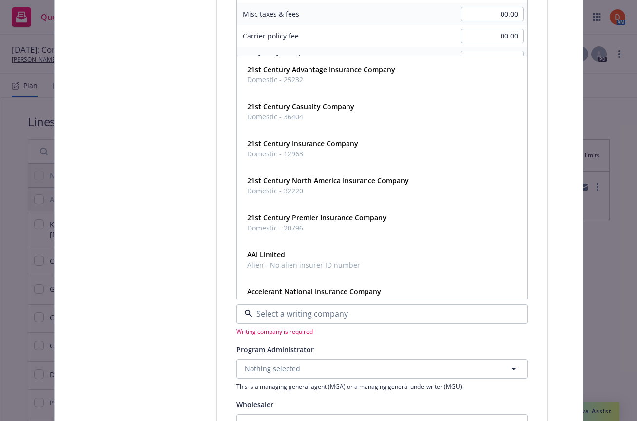
type input "r"
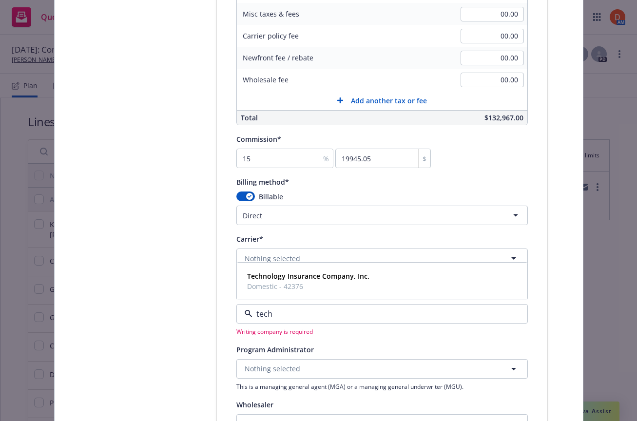
type input "techn"
click at [303, 270] on div "Technology Insurance Company, Inc. Domestic - 42376" at bounding box center [307, 281] width 128 height 24
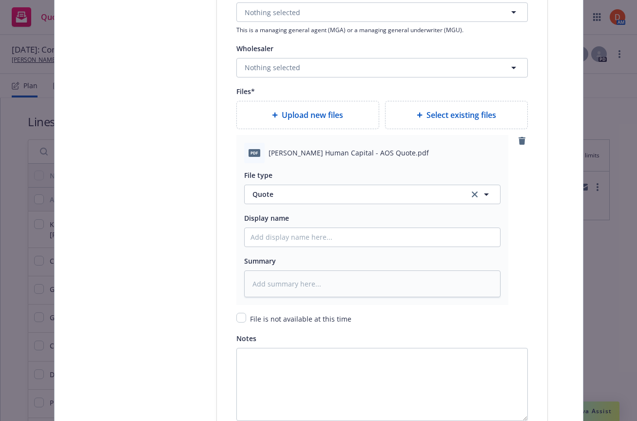
scroll to position [1237, 0]
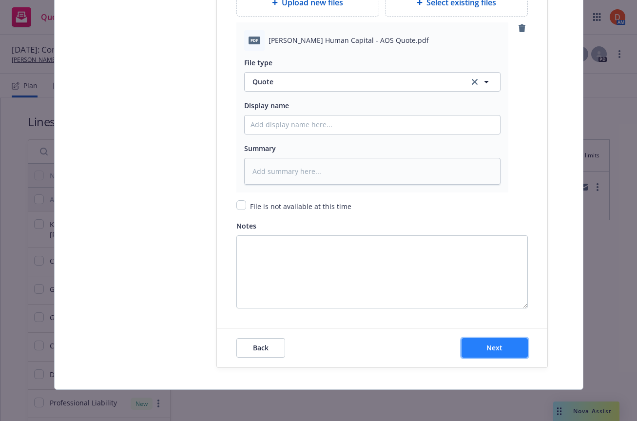
click at [496, 347] on span "Next" at bounding box center [494, 347] width 16 height 9
type textarea "x"
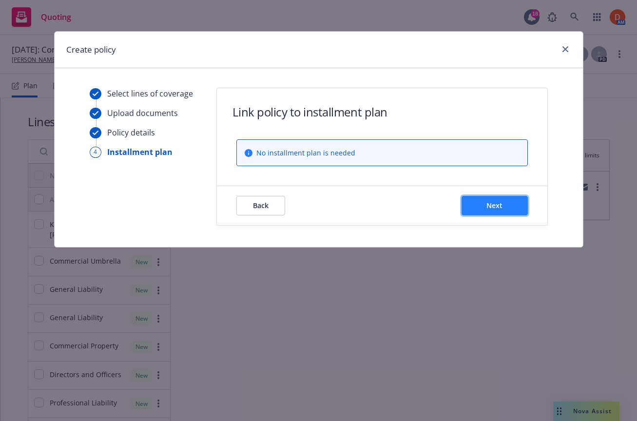
click at [502, 208] on span "Next" at bounding box center [494, 205] width 16 height 9
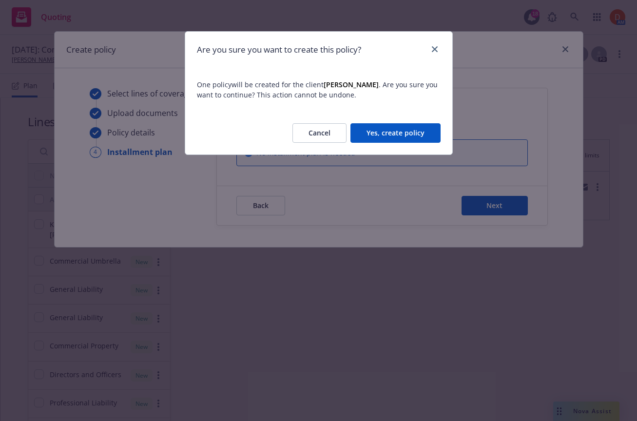
click at [387, 134] on button "Yes, create policy" at bounding box center [395, 132] width 90 height 19
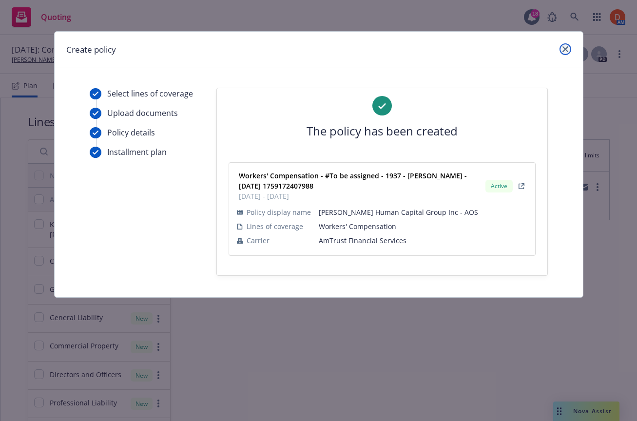
click at [569, 51] on link "close" at bounding box center [565, 49] width 12 height 12
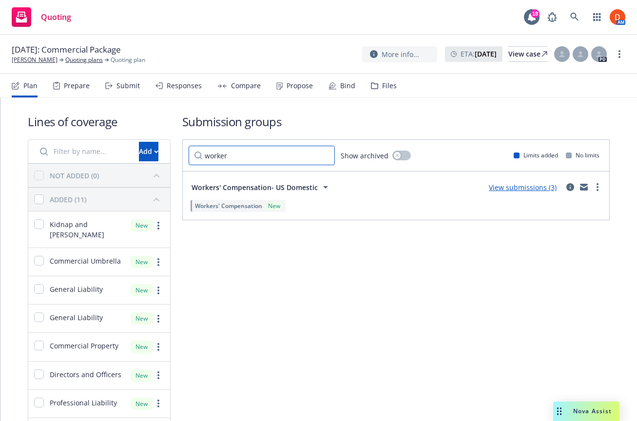
click at [325, 155] on input "worker" at bounding box center [262, 155] width 146 height 19
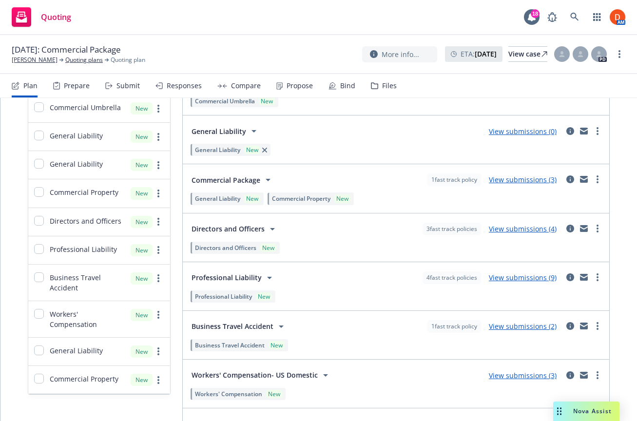
scroll to position [232, 0]
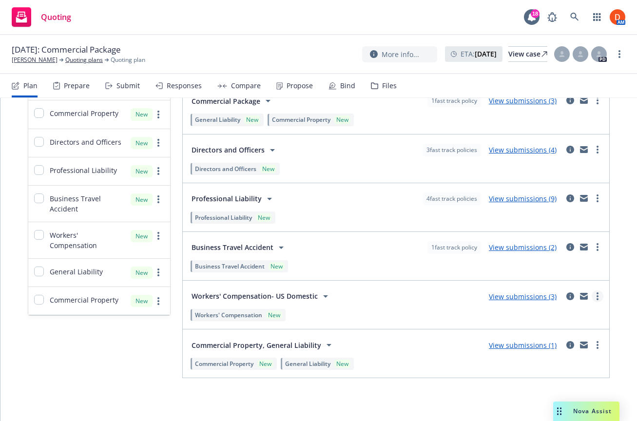
click at [596, 296] on icon "more" at bounding box center [597, 296] width 2 height 8
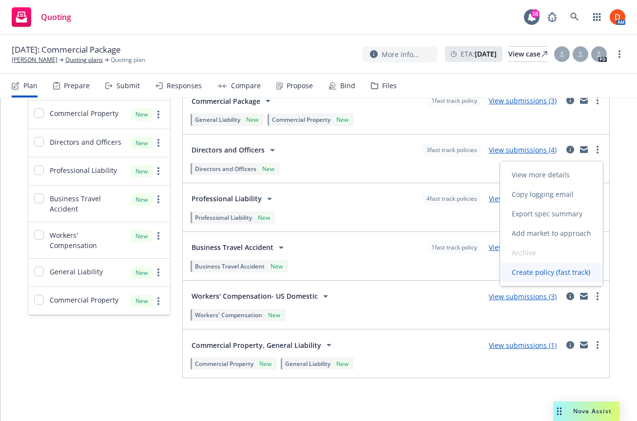
click at [556, 270] on span "Create policy (fast track)" at bounding box center [551, 271] width 102 height 9
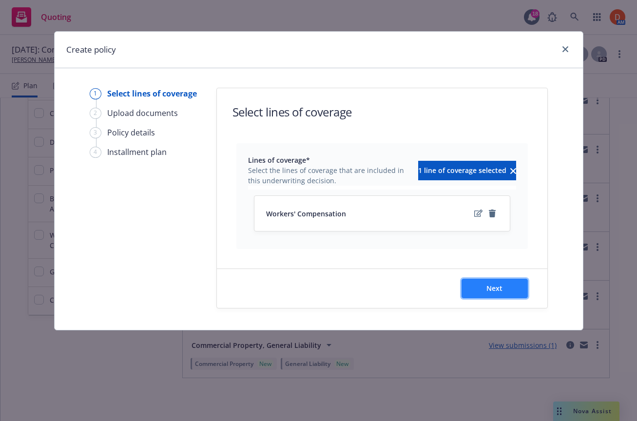
click at [507, 283] on button "Next" at bounding box center [494, 288] width 66 height 19
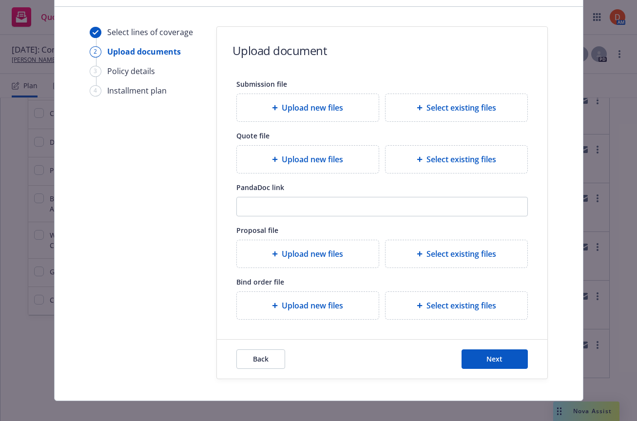
scroll to position [73, 0]
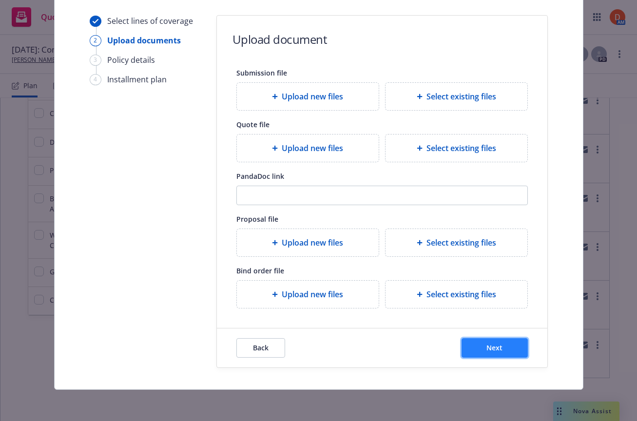
click at [478, 346] on button "Next" at bounding box center [494, 347] width 66 height 19
select select "12"
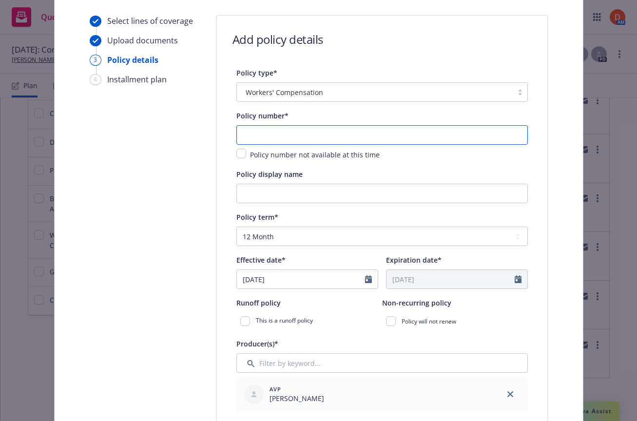
click at [277, 140] on input "text" at bounding box center [381, 134] width 291 height 19
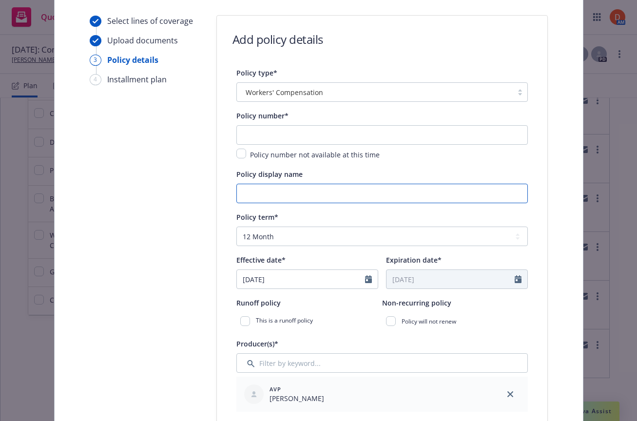
click at [298, 198] on input "Policy display name" at bounding box center [381, 193] width 291 height 19
paste input "[PERSON_NAME] Human Capital Group Inc"
type input "[PERSON_NAME] Human Capital Group Inc - [GEOGRAPHIC_DATA]"
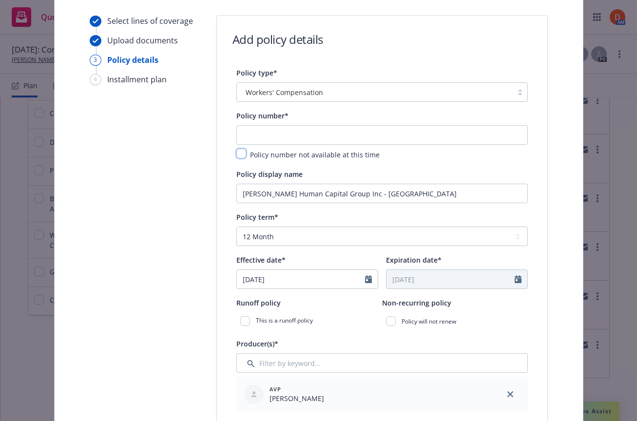
click at [243, 153] on input "checkbox" at bounding box center [241, 154] width 10 height 10
checkbox input "true"
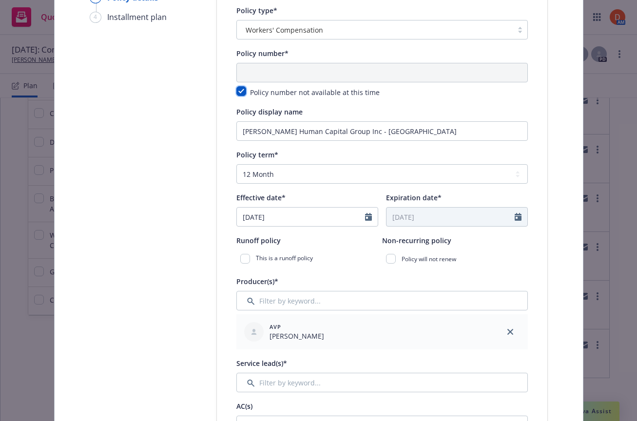
scroll to position [248, 0]
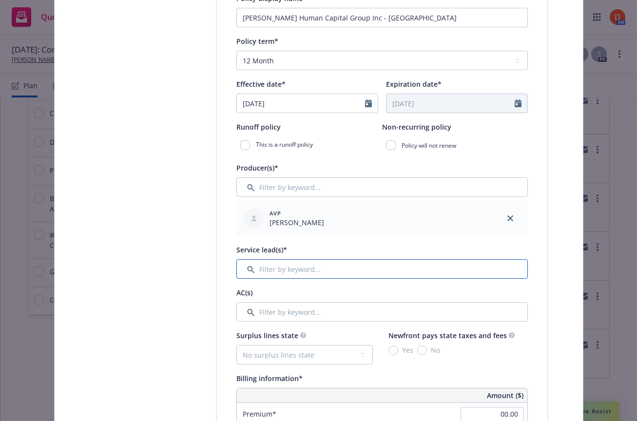
click at [295, 274] on input "Filter by keyword..." at bounding box center [381, 268] width 291 height 19
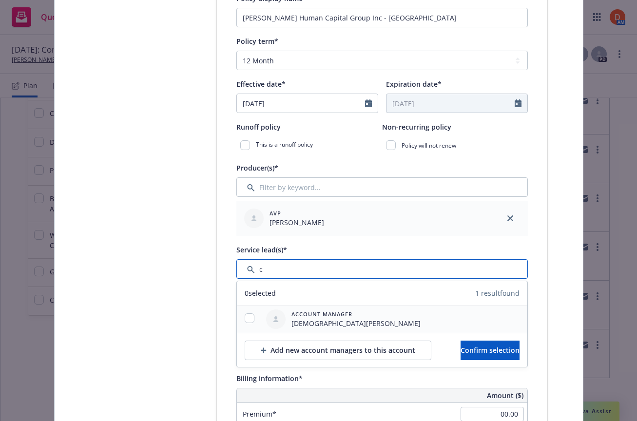
type input "c"
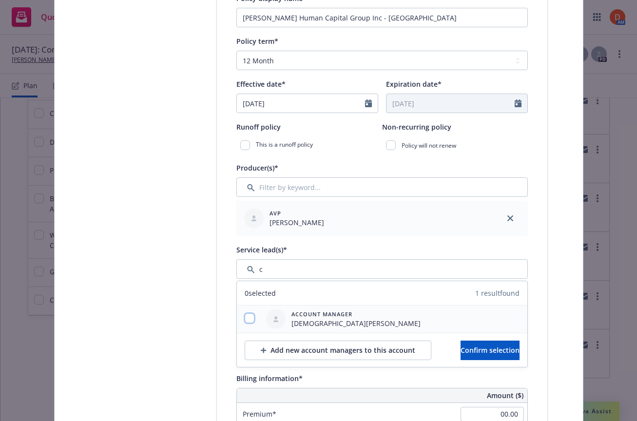
click at [246, 322] on input "checkbox" at bounding box center [250, 318] width 10 height 10
checkbox input "true"
click at [474, 345] on span "Confirm selection" at bounding box center [489, 349] width 59 height 9
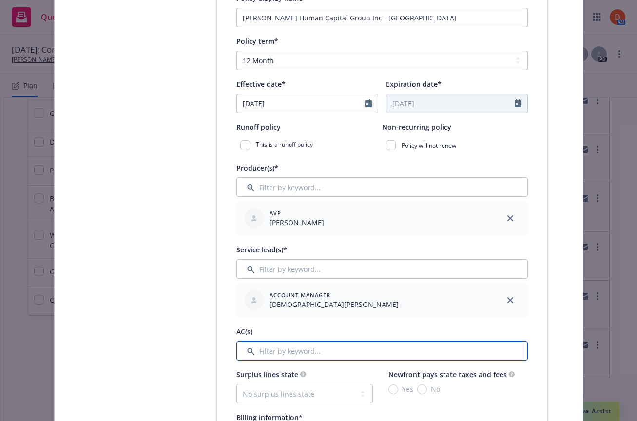
click at [371, 356] on input "Filter by keyword..." at bounding box center [381, 350] width 291 height 19
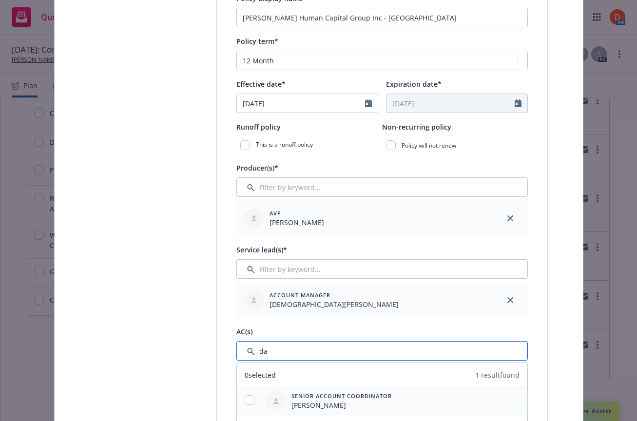
type input "da"
click at [245, 401] on input "checkbox" at bounding box center [250, 400] width 10 height 10
checkbox input "true"
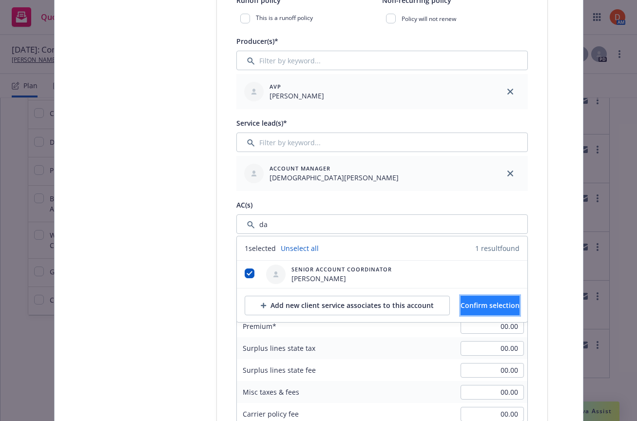
click at [503, 297] on button "Confirm selection" at bounding box center [489, 305] width 59 height 19
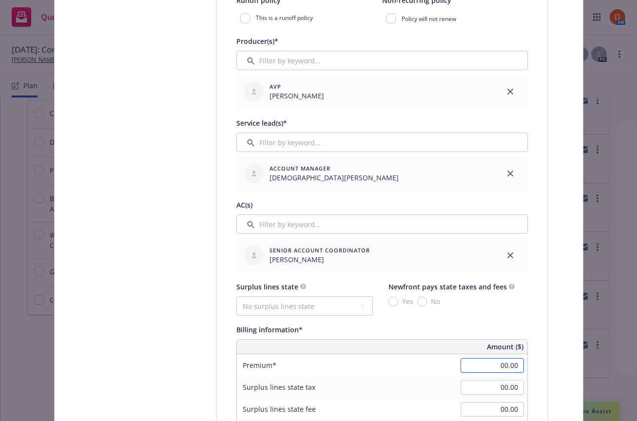
click at [495, 363] on input "00.00" at bounding box center [491, 365] width 63 height 15
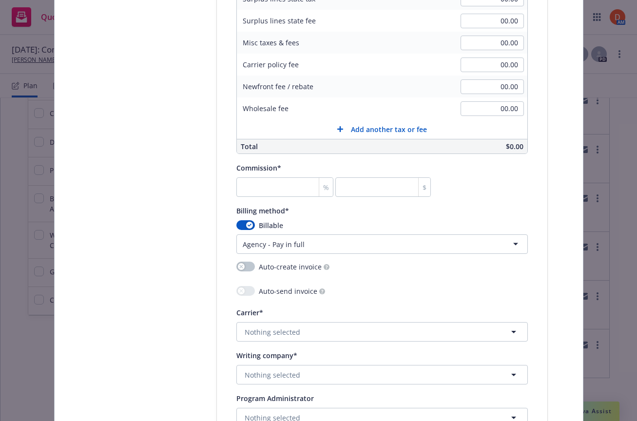
scroll to position [782, 0]
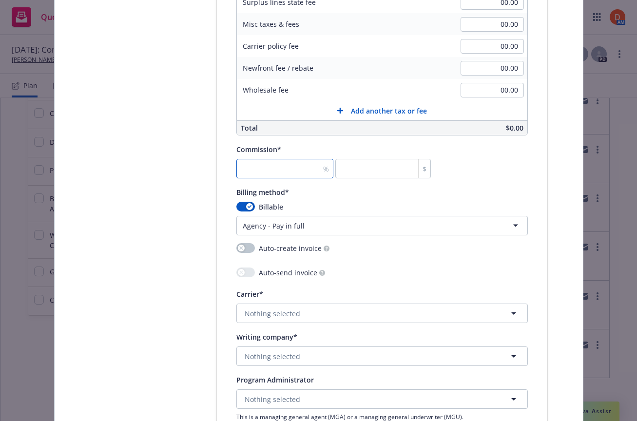
click at [287, 160] on input "number" at bounding box center [284, 168] width 97 height 19
type input "37,289.00"
type input "1"
type input "372.89"
type input "15"
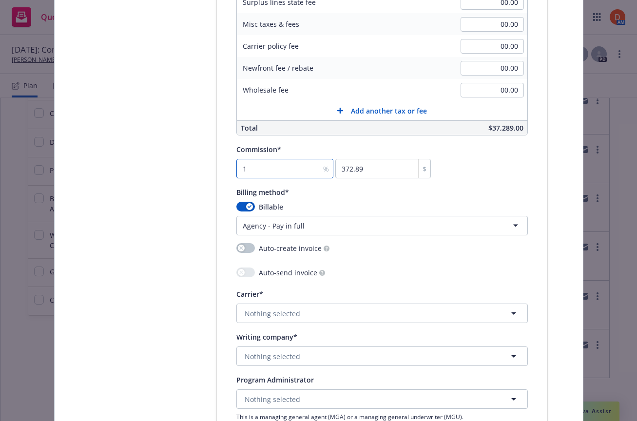
type input "5593.35"
type input "15"
click at [287, 221] on html "Quoting 18 AM [DATE]: Commercial Package [PERSON_NAME] Quoting plans Quoting pl…" at bounding box center [318, 210] width 637 height 421
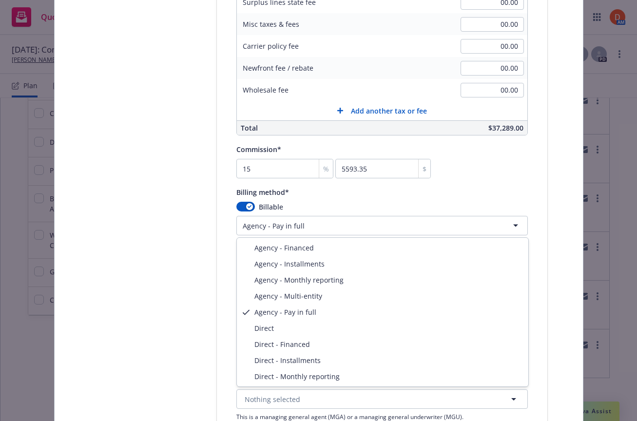
select select "DIRECT"
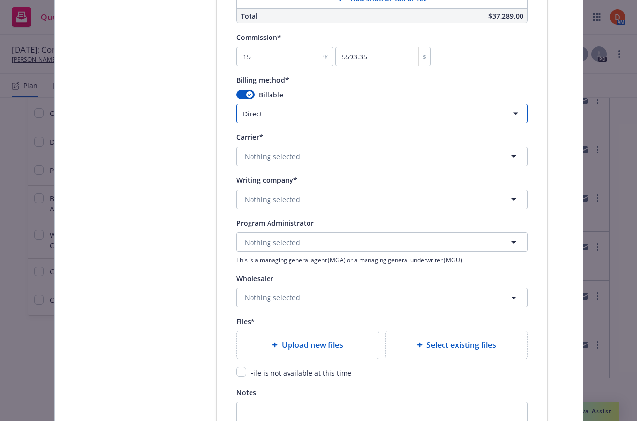
scroll to position [910, 0]
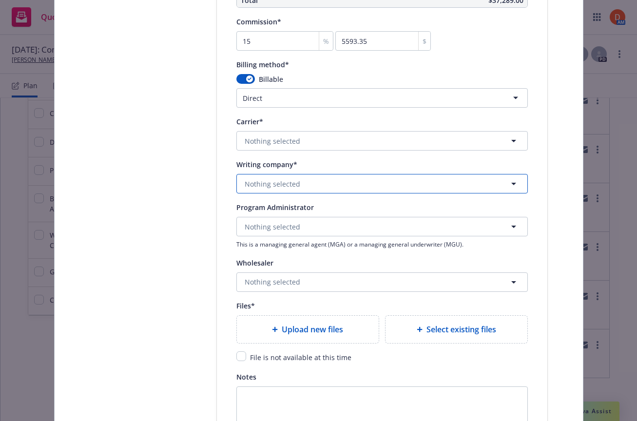
click at [318, 176] on button "Nothing selected" at bounding box center [381, 183] width 291 height 19
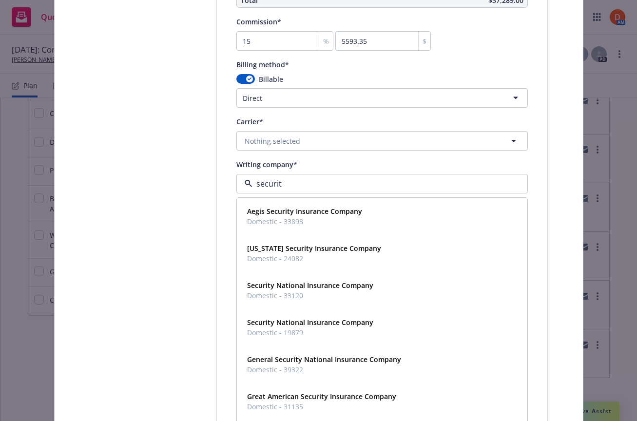
type input "security"
click at [339, 305] on div "Security National Insurance Company Domestic - 33120" at bounding box center [381, 290] width 289 height 36
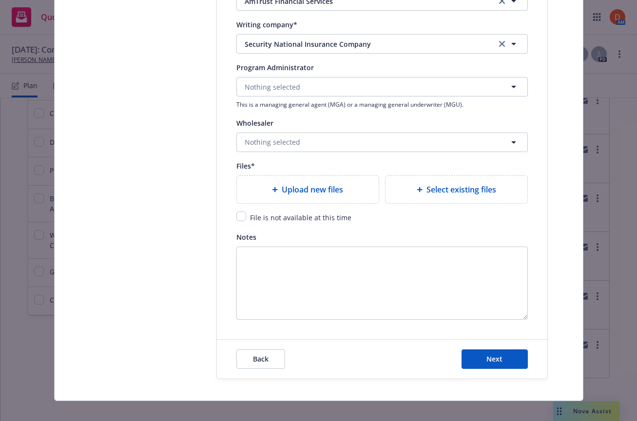
scroll to position [1061, 0]
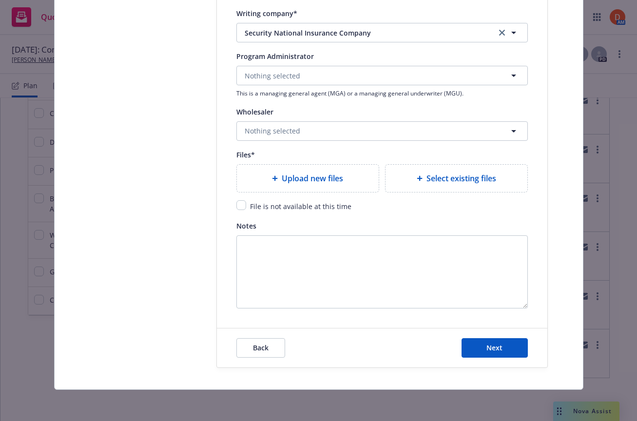
type textarea "x"
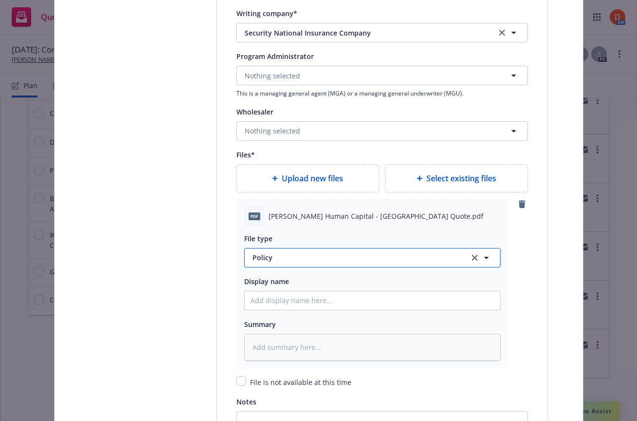
click at [322, 266] on button "Policy" at bounding box center [372, 257] width 256 height 19
type input "quote"
click at [297, 286] on div "Quote" at bounding box center [372, 285] width 244 height 14
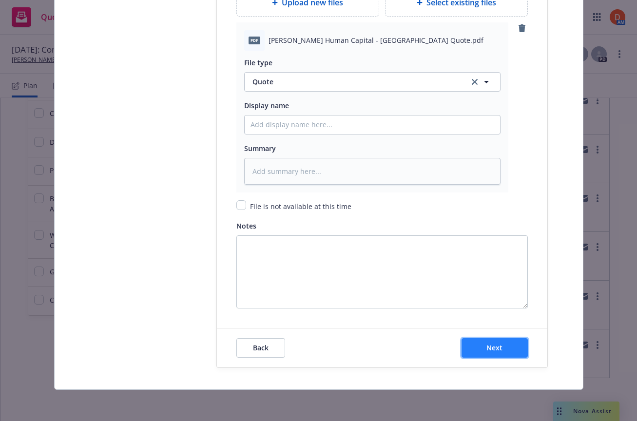
click at [502, 351] on button "Next" at bounding box center [494, 347] width 66 height 19
type textarea "x"
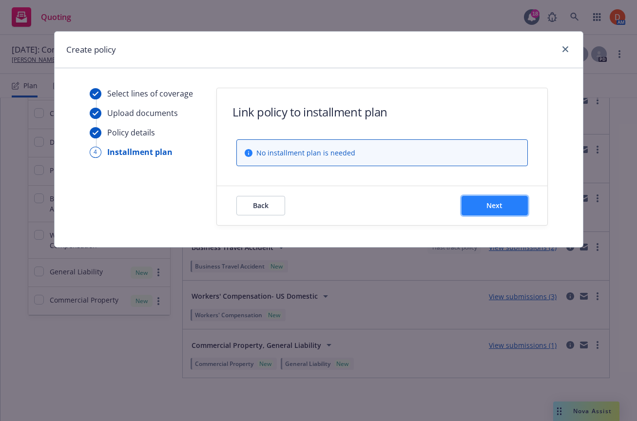
click at [515, 202] on button "Next" at bounding box center [494, 205] width 66 height 19
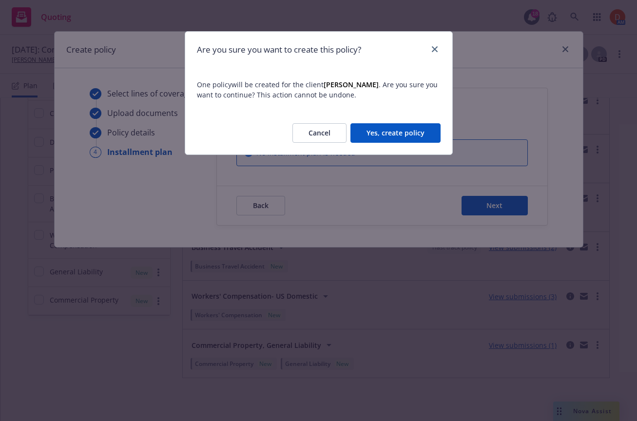
click at [412, 134] on button "Yes, create policy" at bounding box center [395, 132] width 90 height 19
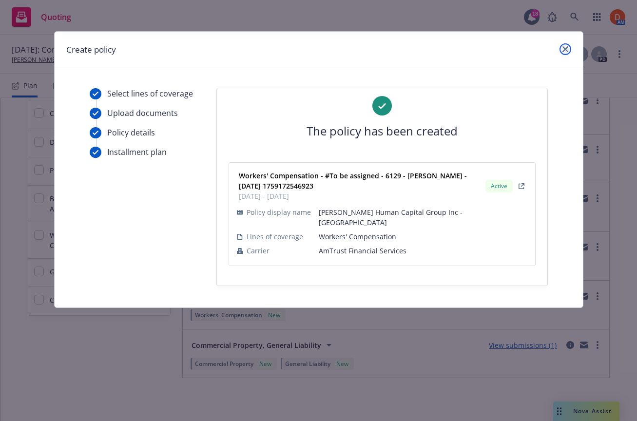
click at [568, 46] on link "close" at bounding box center [565, 49] width 12 height 12
